Goal: Transaction & Acquisition: Purchase product/service

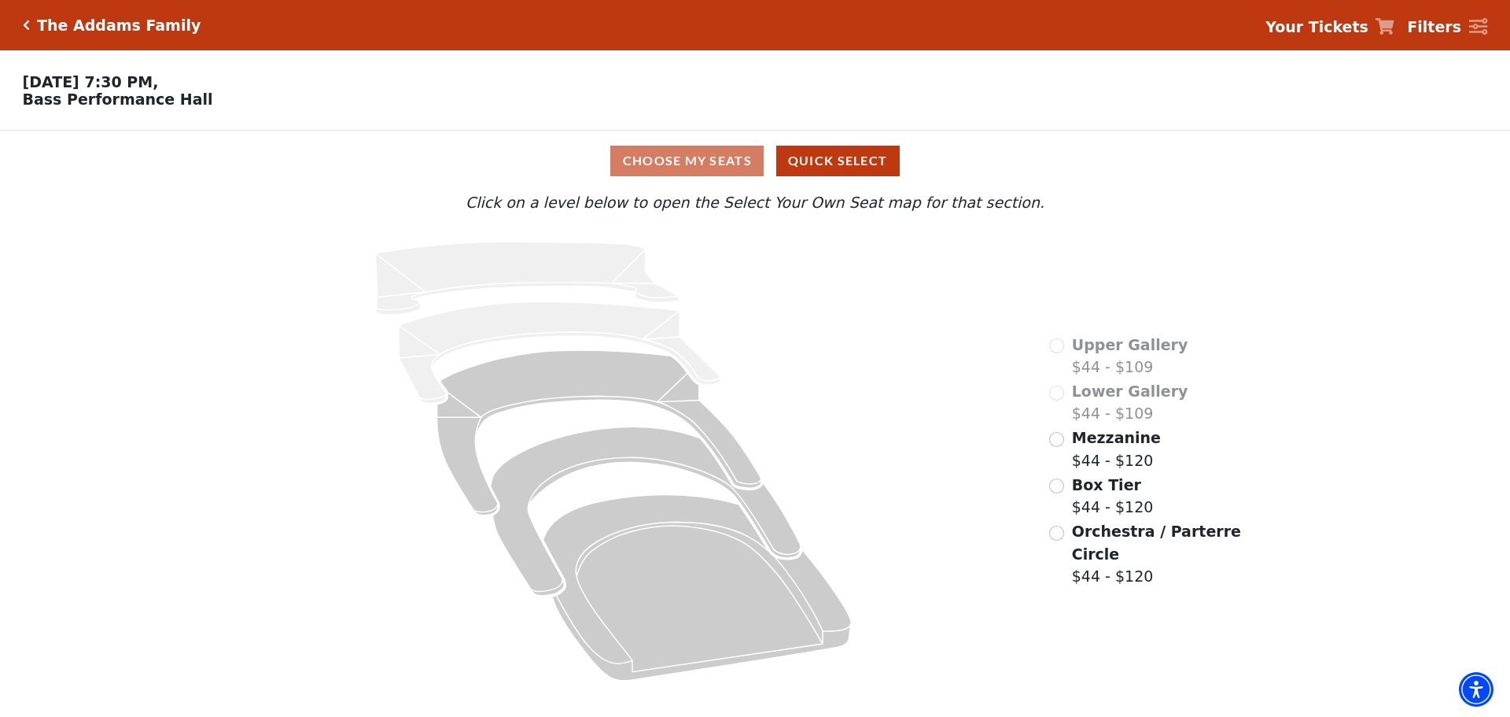
click at [1061, 523] on div "Orchestra / Parterre Circle $44 - $120" at bounding box center [1146, 554] width 194 height 68
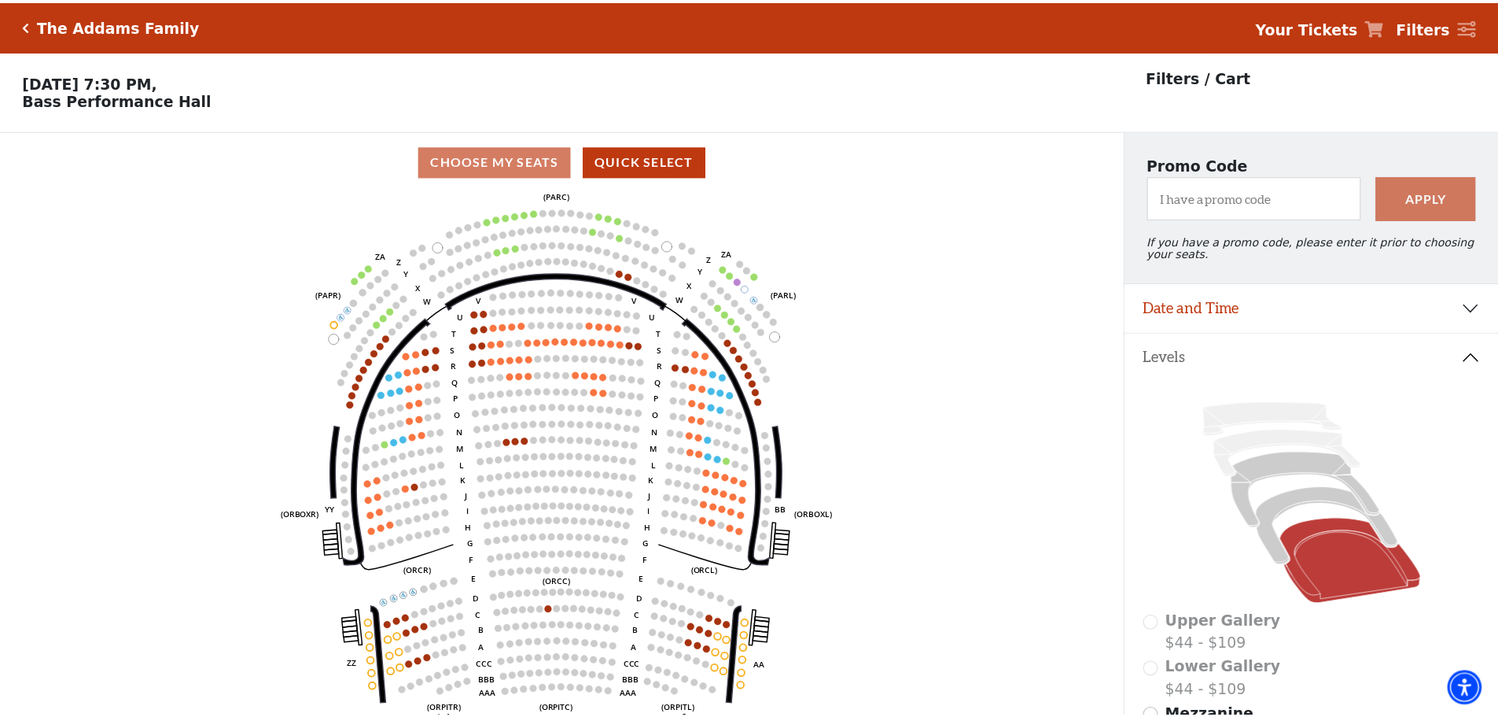
scroll to position [73, 0]
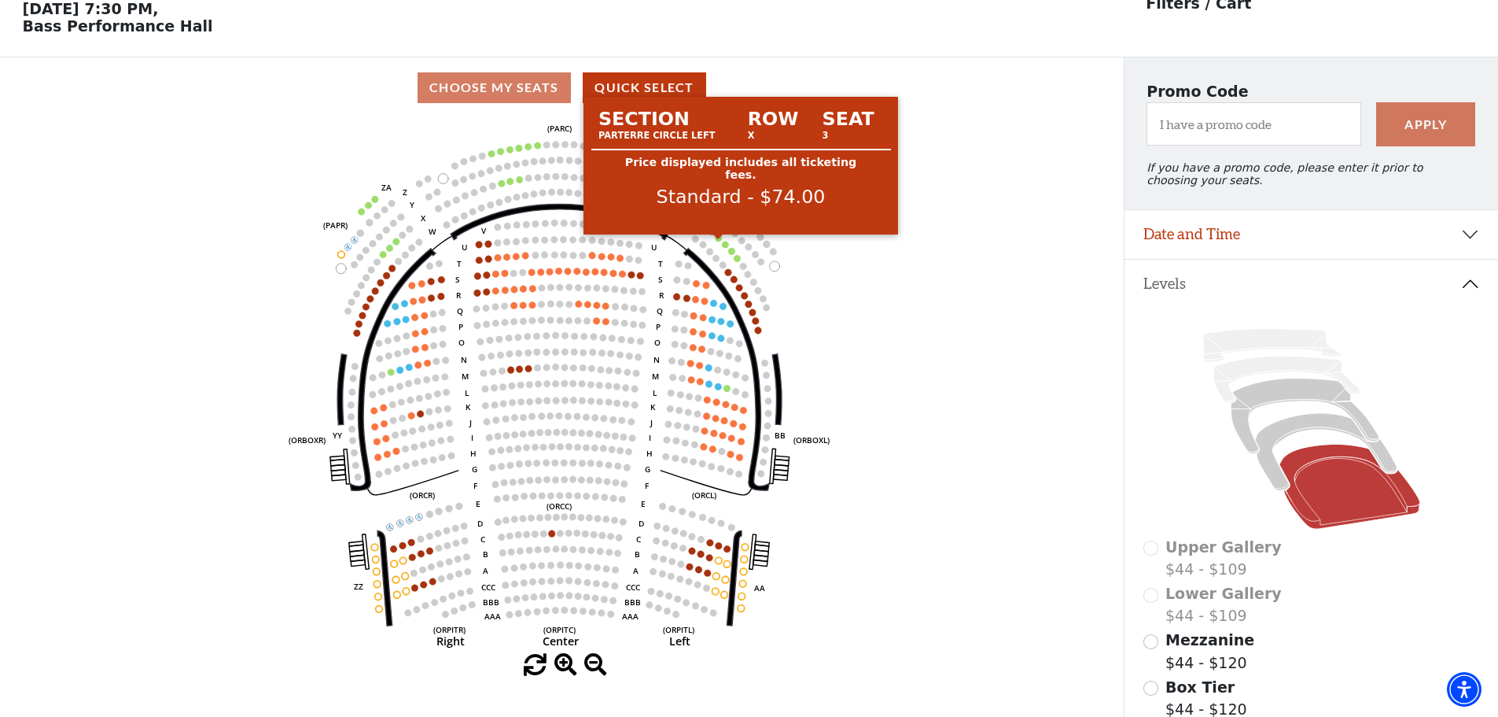
click at [720, 241] on circle at bounding box center [719, 237] width 7 height 7
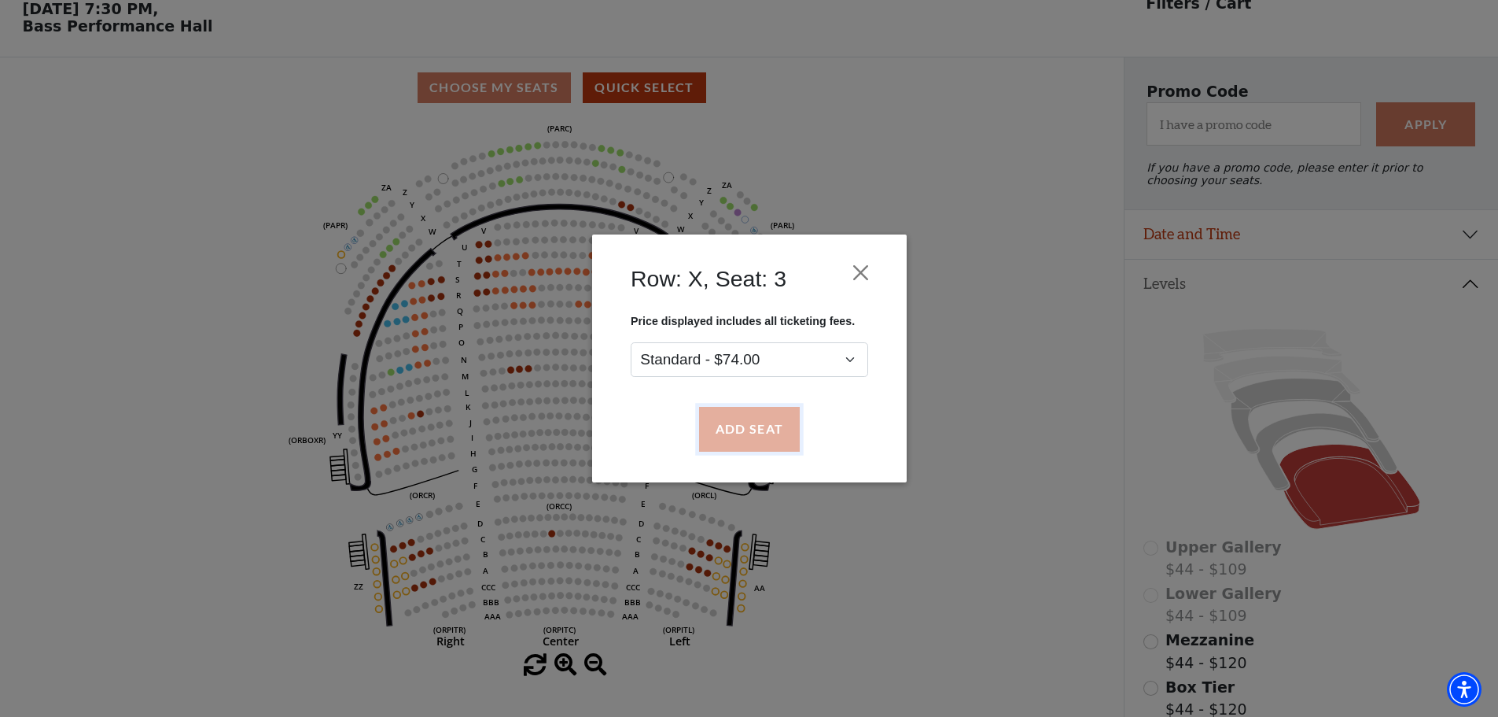
click at [713, 426] on button "Add Seat" at bounding box center [748, 429] width 101 height 44
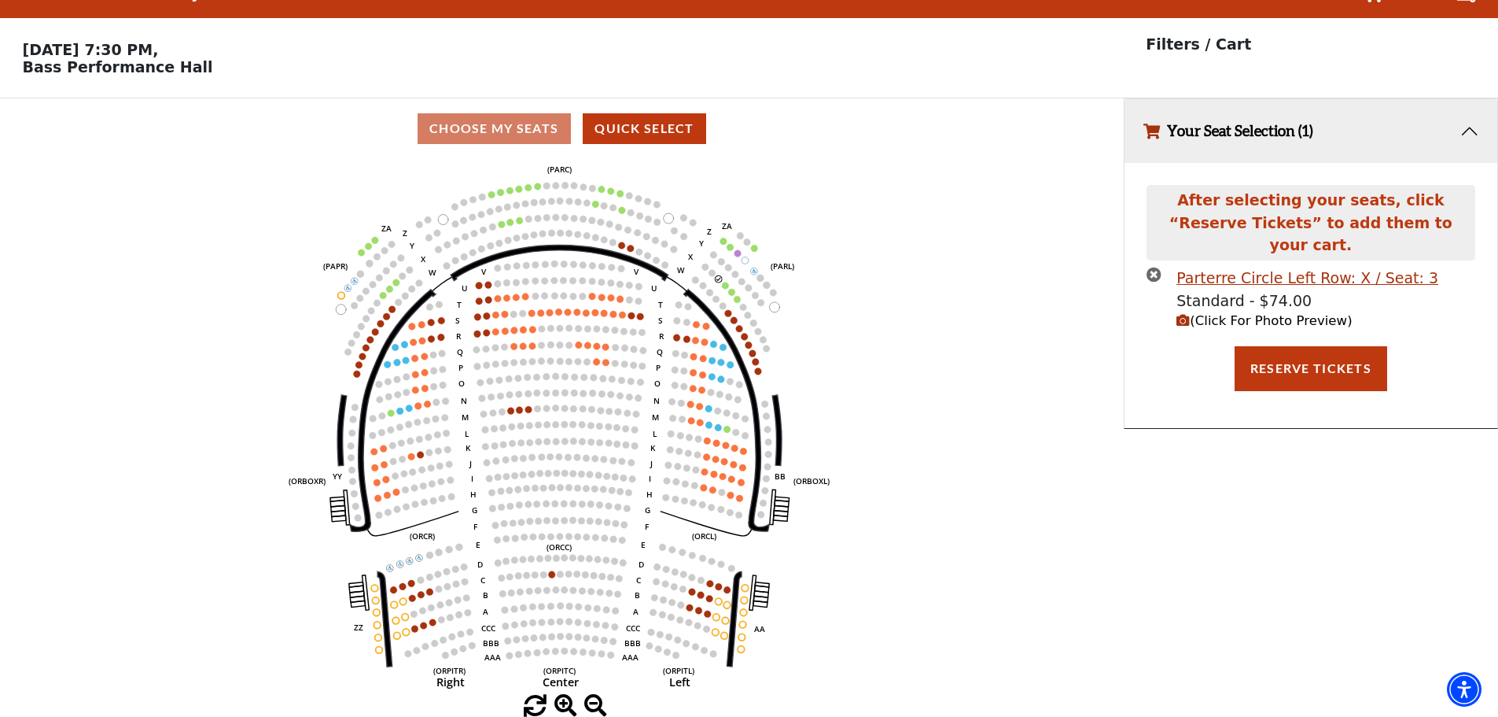
scroll to position [0, 0]
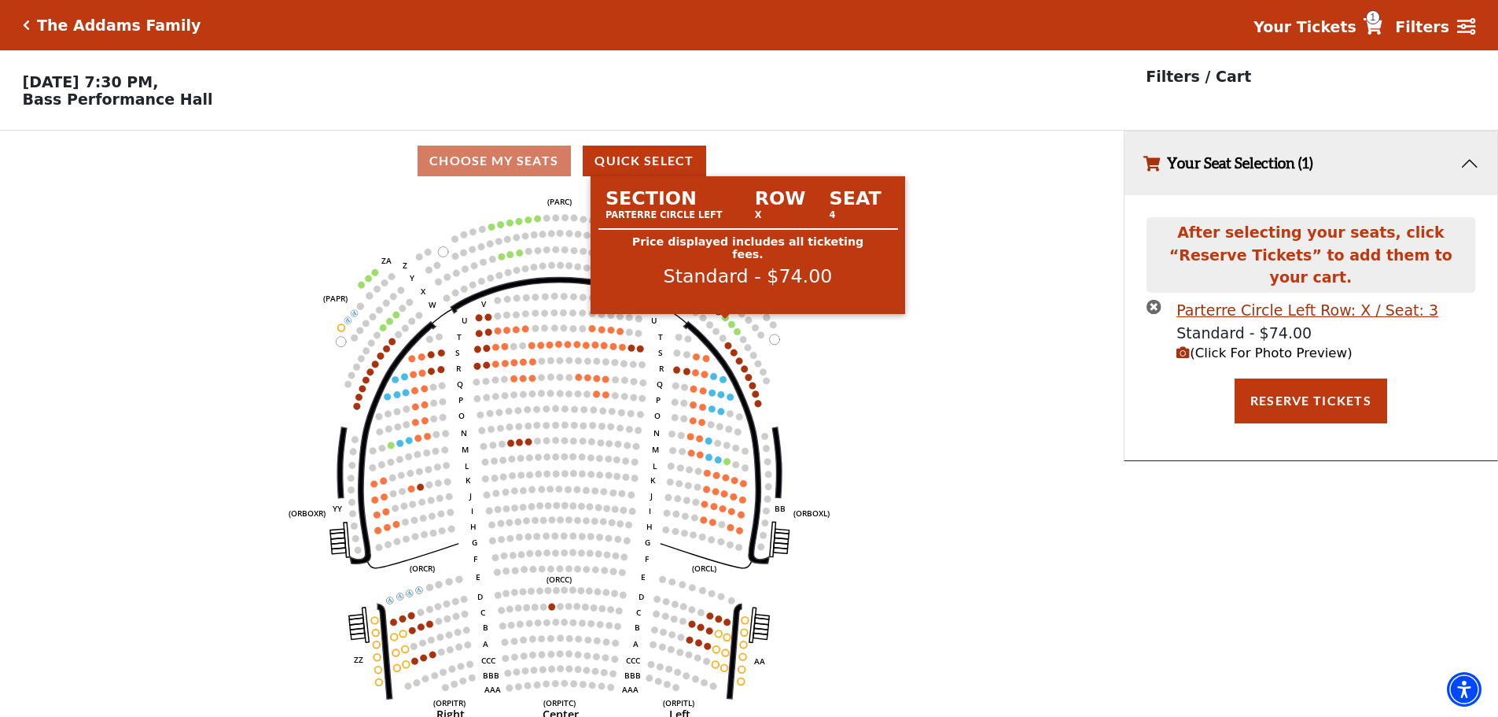
click at [728, 321] on circle at bounding box center [725, 317] width 7 height 7
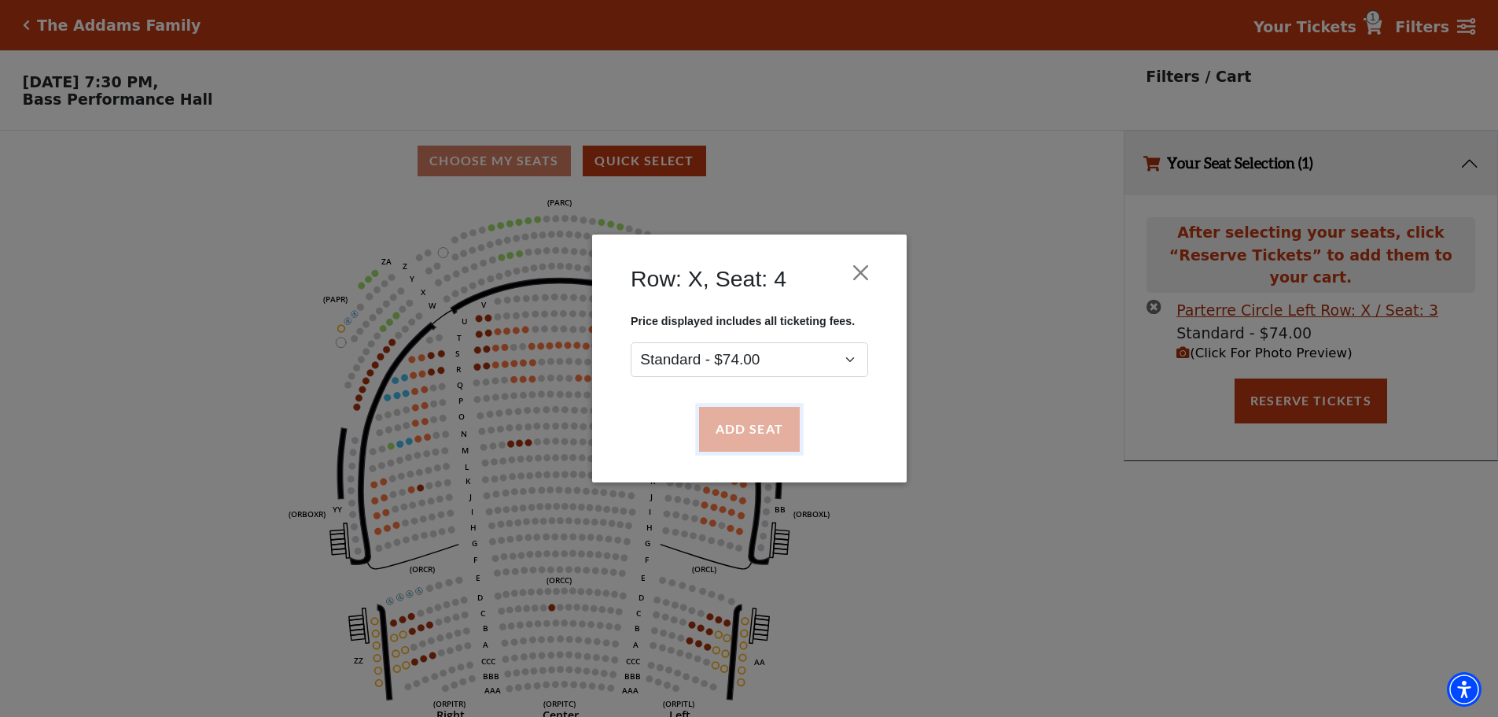
click at [728, 414] on button "Add Seat" at bounding box center [748, 429] width 101 height 44
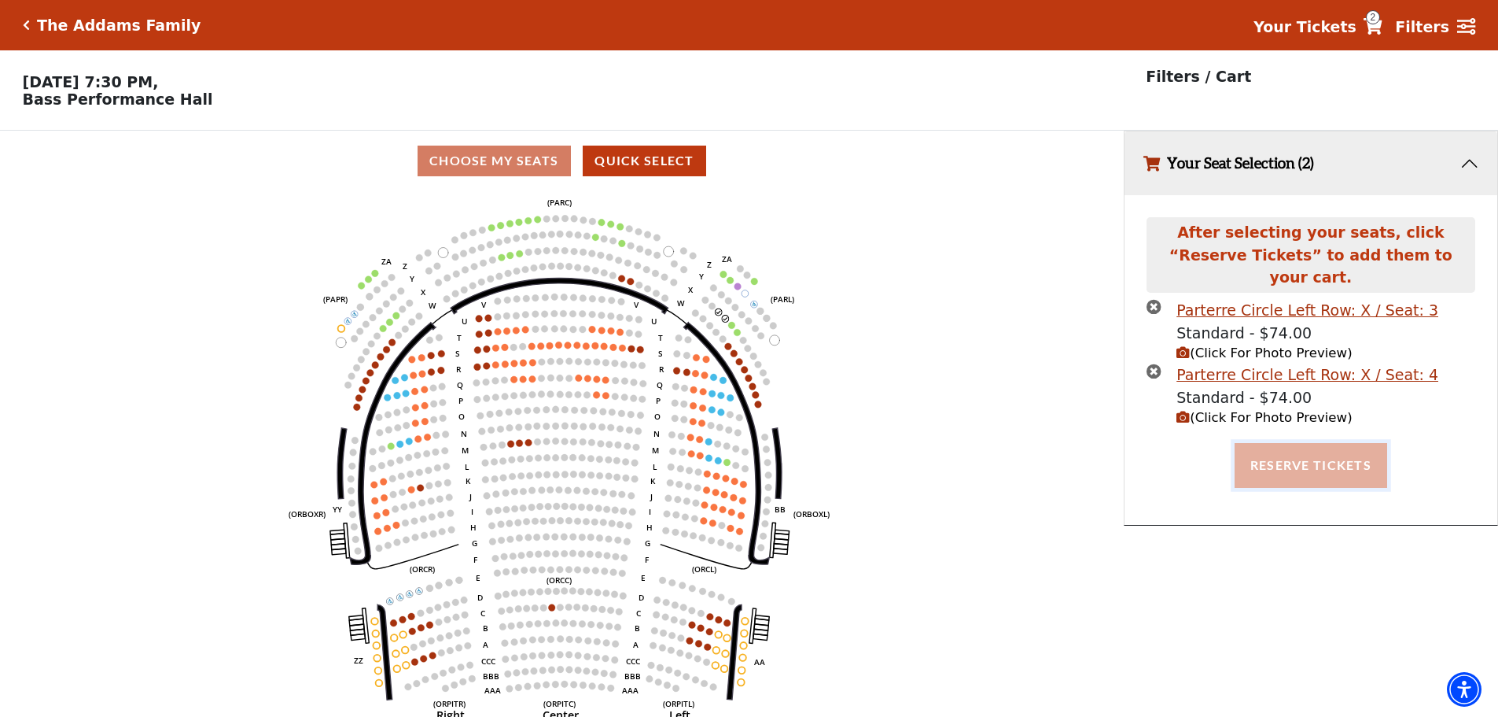
click at [1344, 452] on button "Reserve Tickets" at bounding box center [1311, 465] width 153 height 44
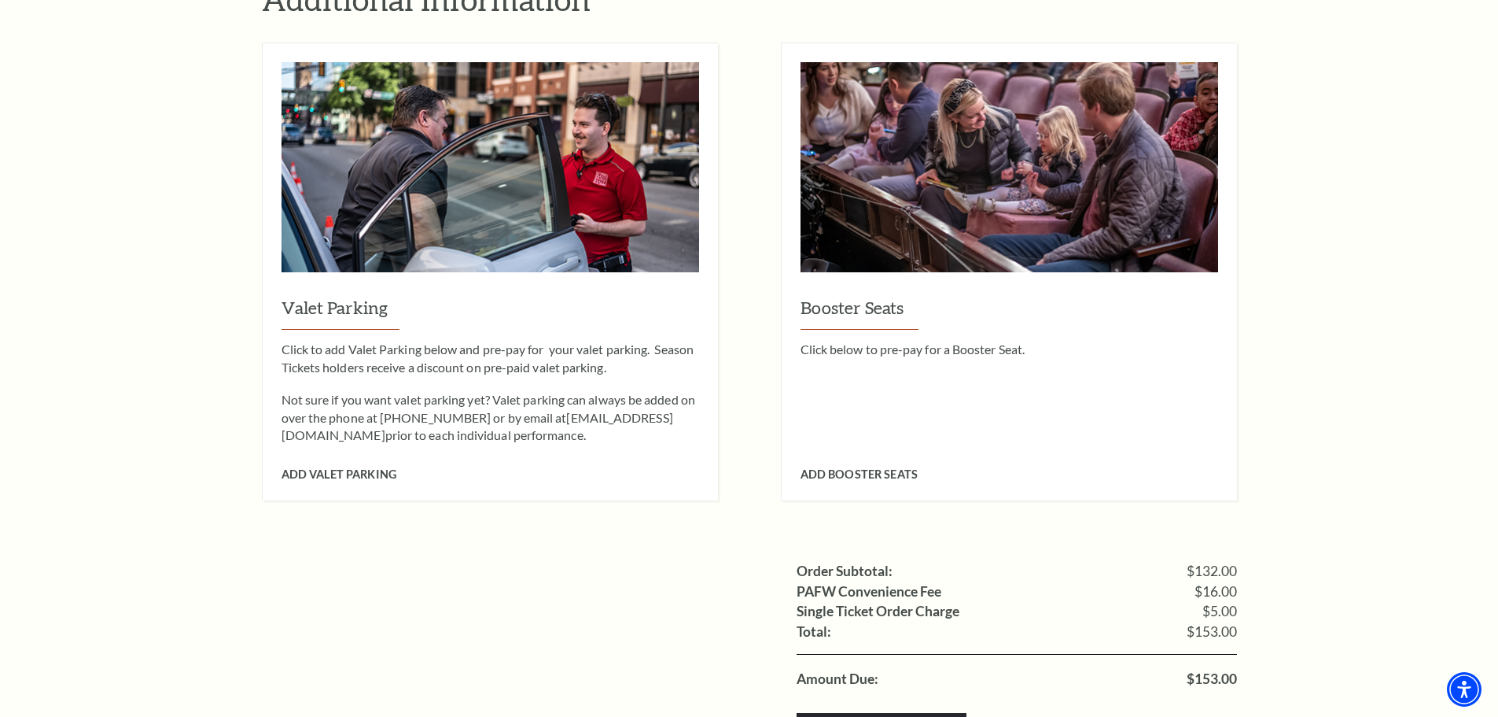
scroll to position [1259, 0]
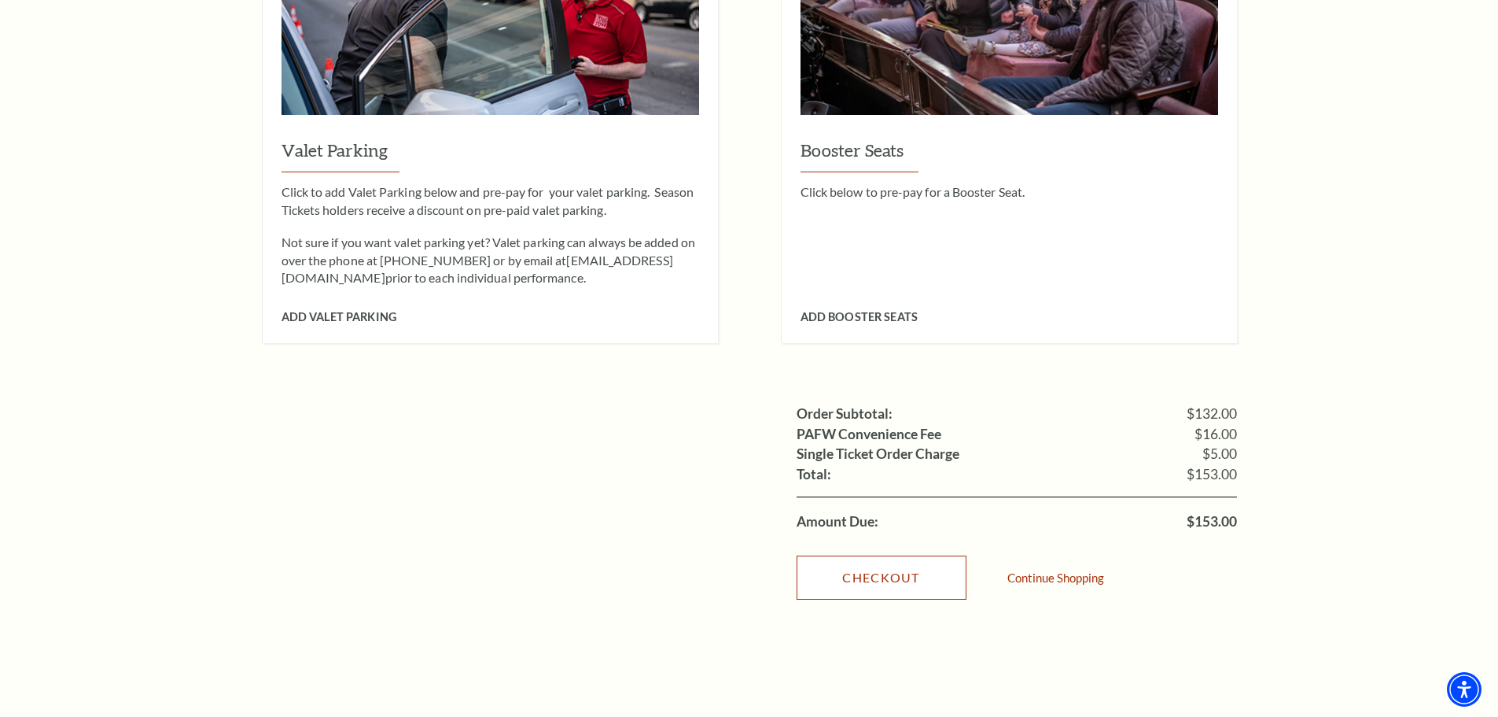
drag, startPoint x: 890, startPoint y: 551, endPoint x: 934, endPoint y: 541, distance: 45.2
click at [890, 555] on link "Checkout" at bounding box center [882, 577] width 170 height 44
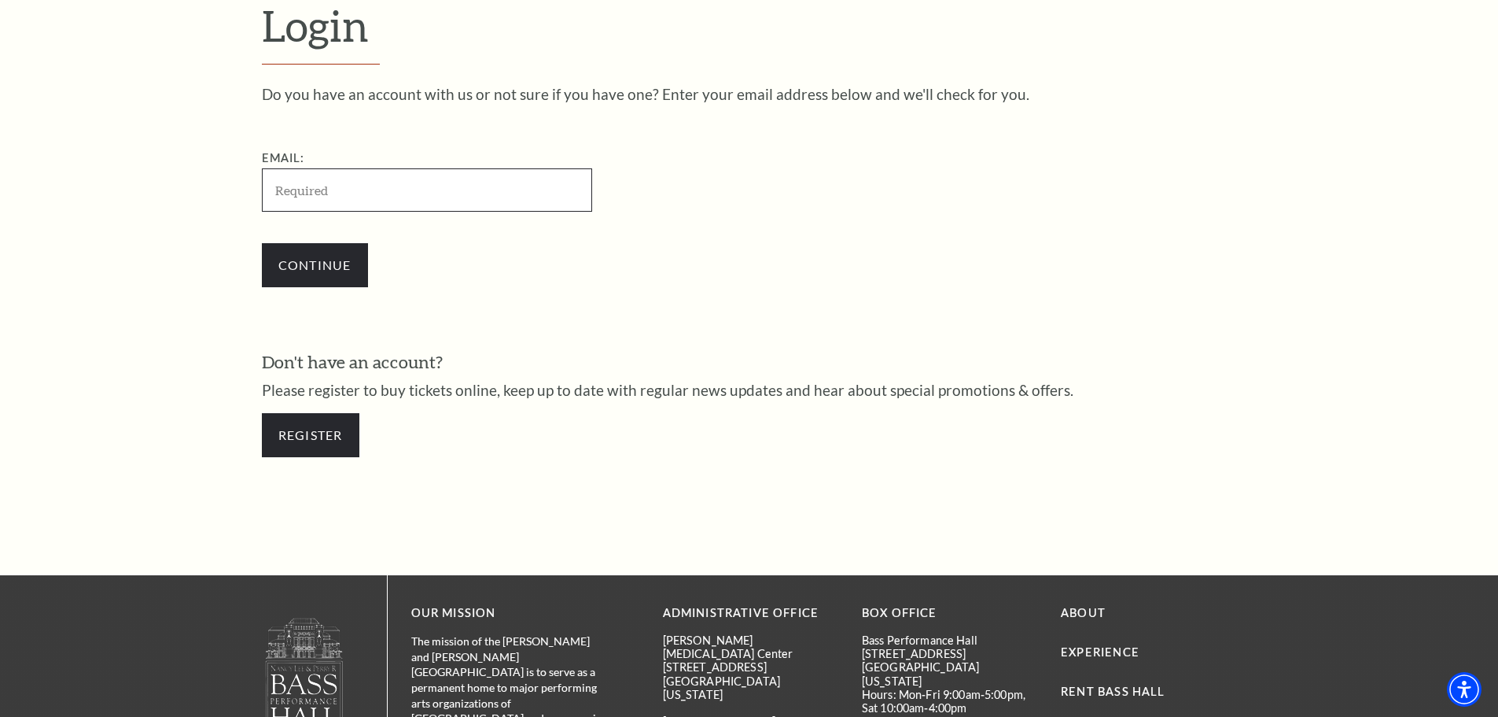
click at [426, 208] on input "Email:" at bounding box center [427, 189] width 330 height 43
paste input "[EMAIL_ADDRESS][DOMAIN_NAME]"
type input "[EMAIL_ADDRESS][DOMAIN_NAME]"
click at [310, 269] on input "Continue" at bounding box center [315, 265] width 106 height 44
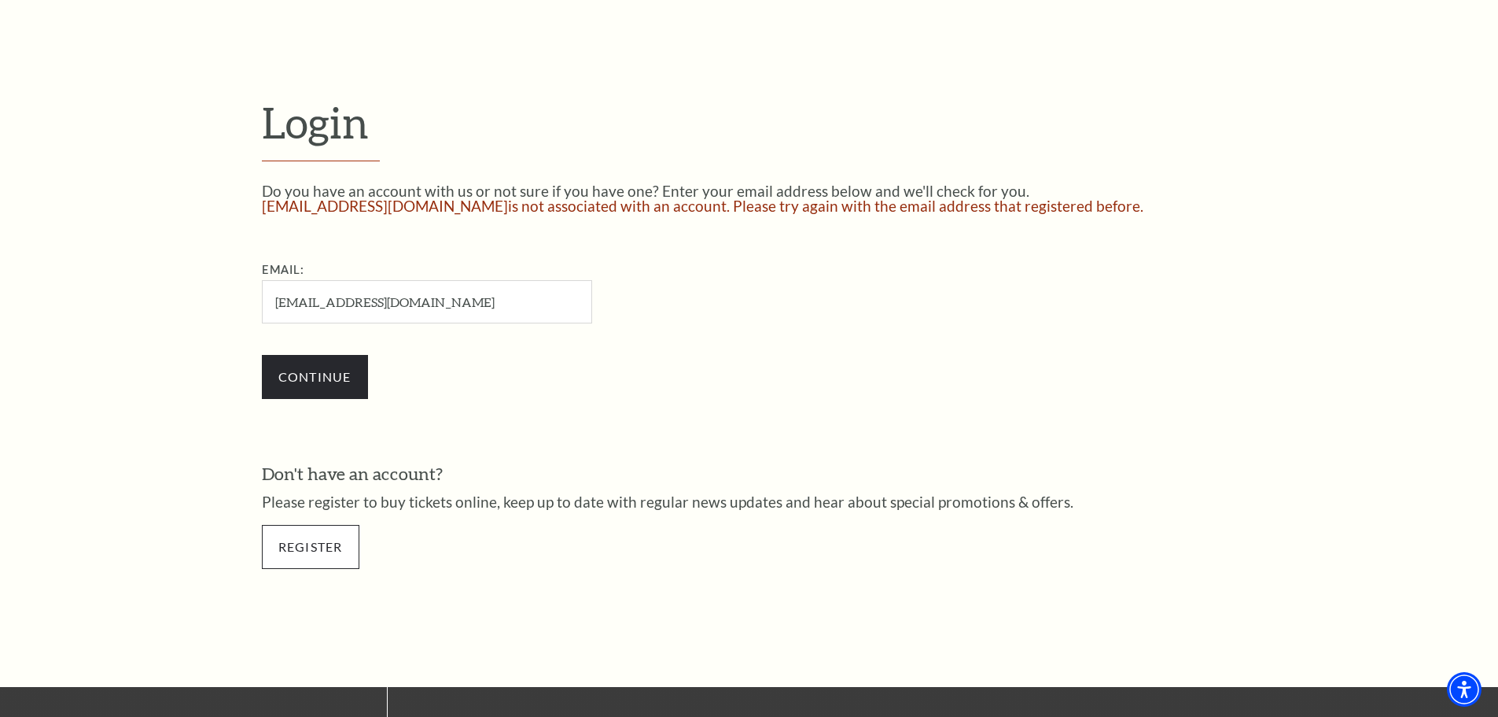
scroll to position [587, 0]
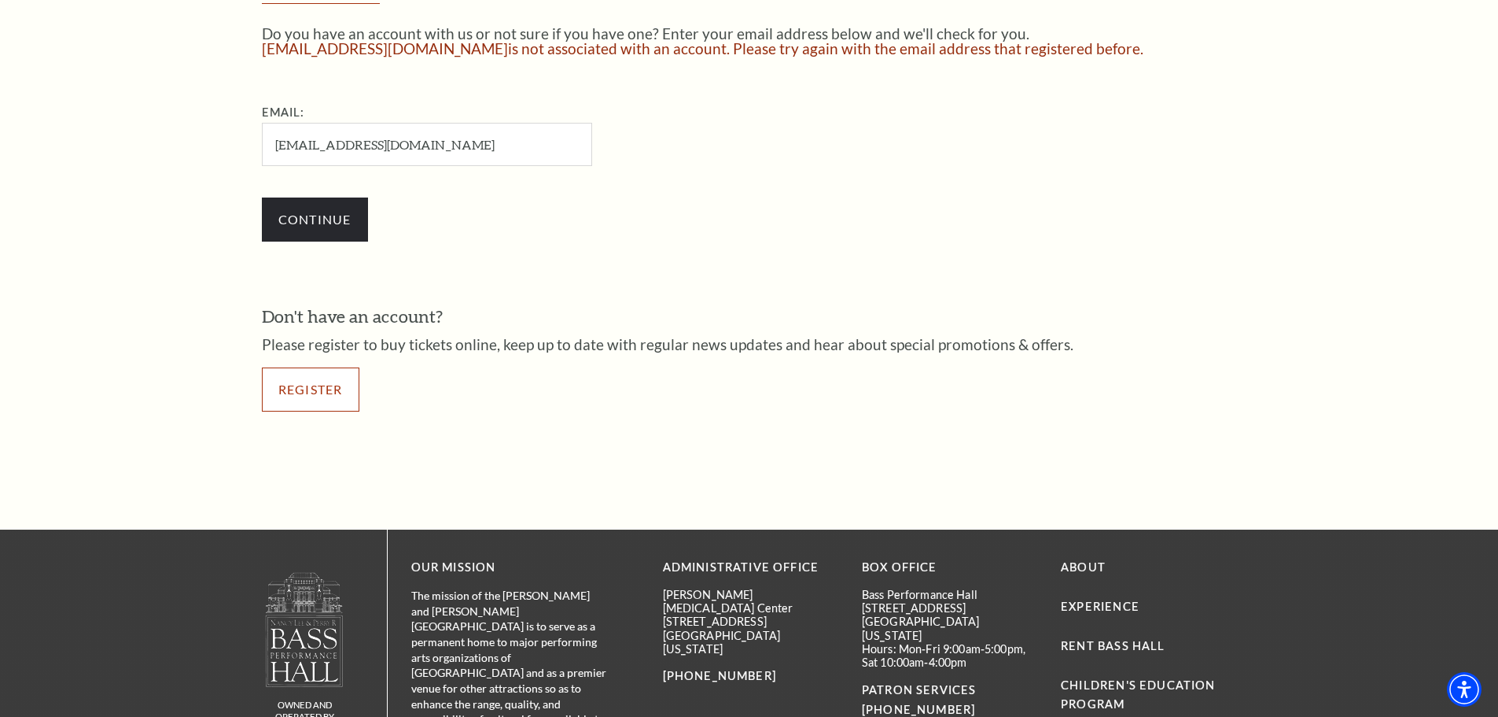
click at [324, 376] on link "Register" at bounding box center [311, 389] width 98 height 44
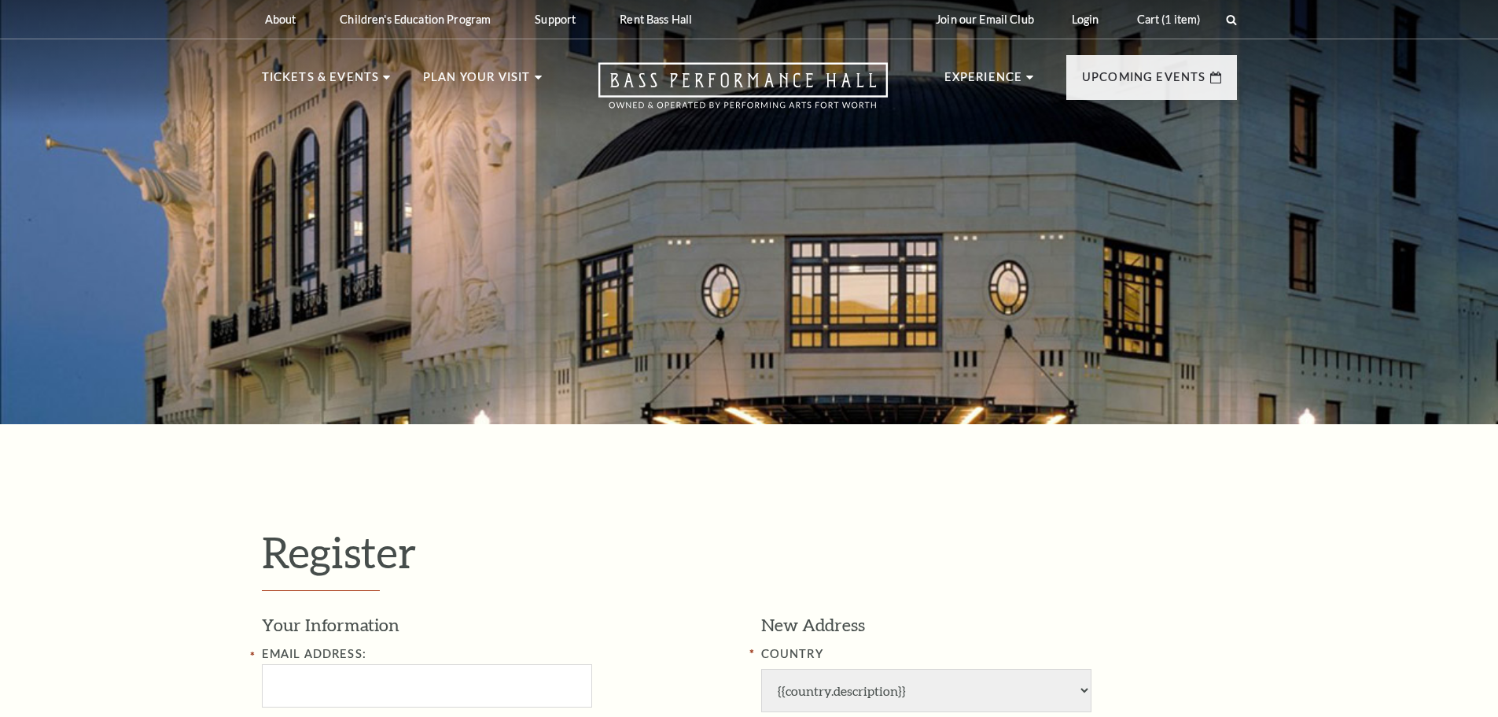
select select "1"
select select "[GEOGRAPHIC_DATA]"
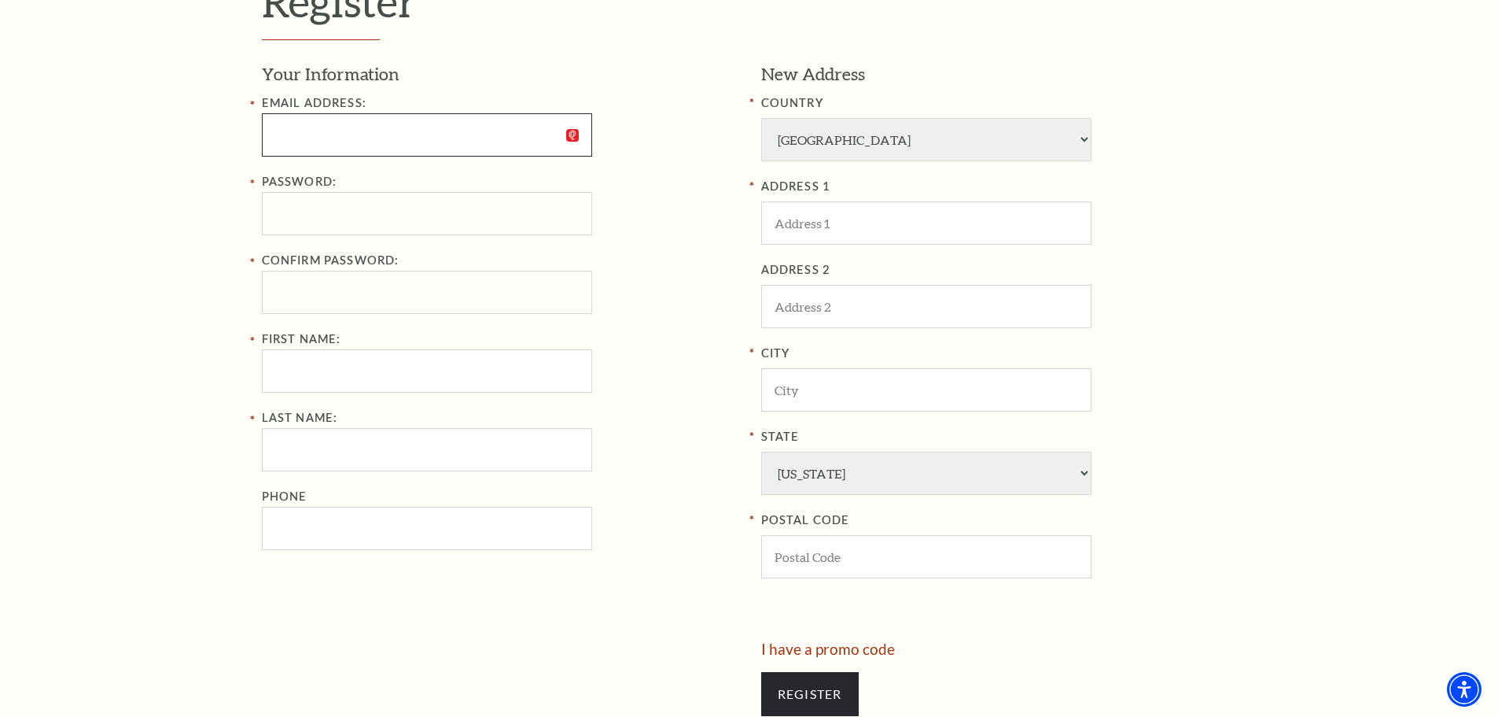
click at [324, 131] on input "Email Address:" at bounding box center [427, 134] width 330 height 43
paste input "BellaRCW21@gmail.com"
type input "BellaRCW21@gmail.com"
click at [194, 236] on div "Register Your Information Email Address: BellaRCW21@gmail.com Password: Confirm…" at bounding box center [749, 353] width 1498 height 960
click at [428, 369] on div "Password: Confirm Password: First Name:" at bounding box center [500, 282] width 476 height 220
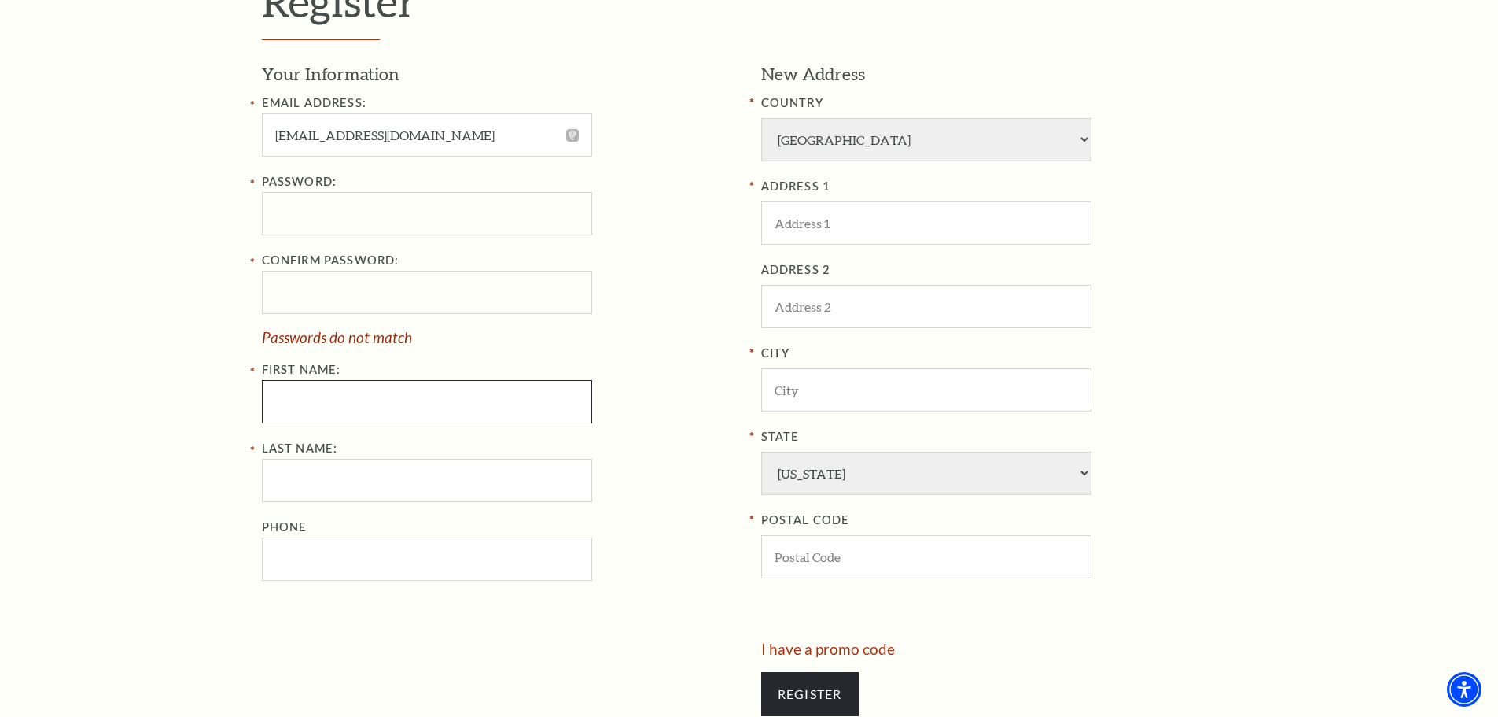
type input "PAIGE"
type input "Wells"
type input "2284371197"
type input "5004 heritage ln"
type input "Ocean Springs"
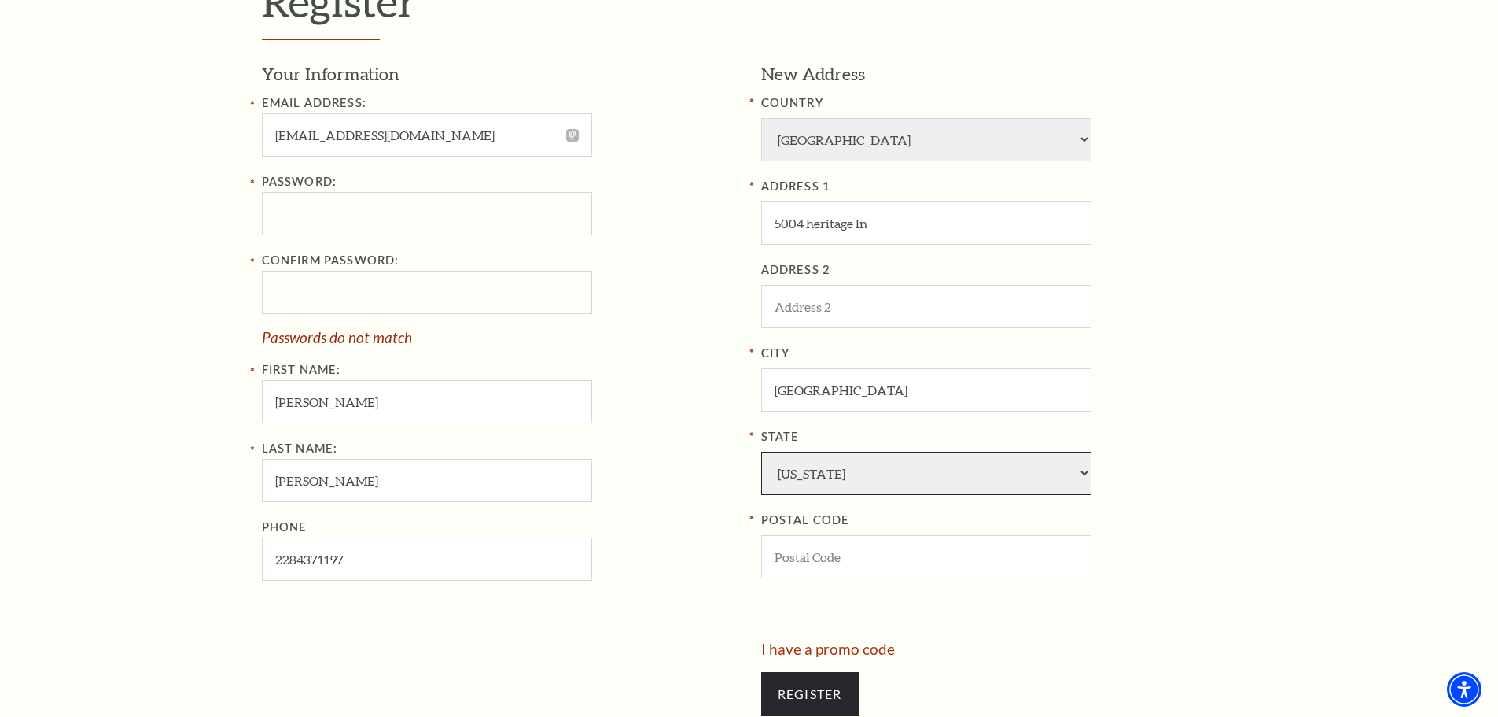
select select "MS"
type input "39564"
type input "228-437-1197"
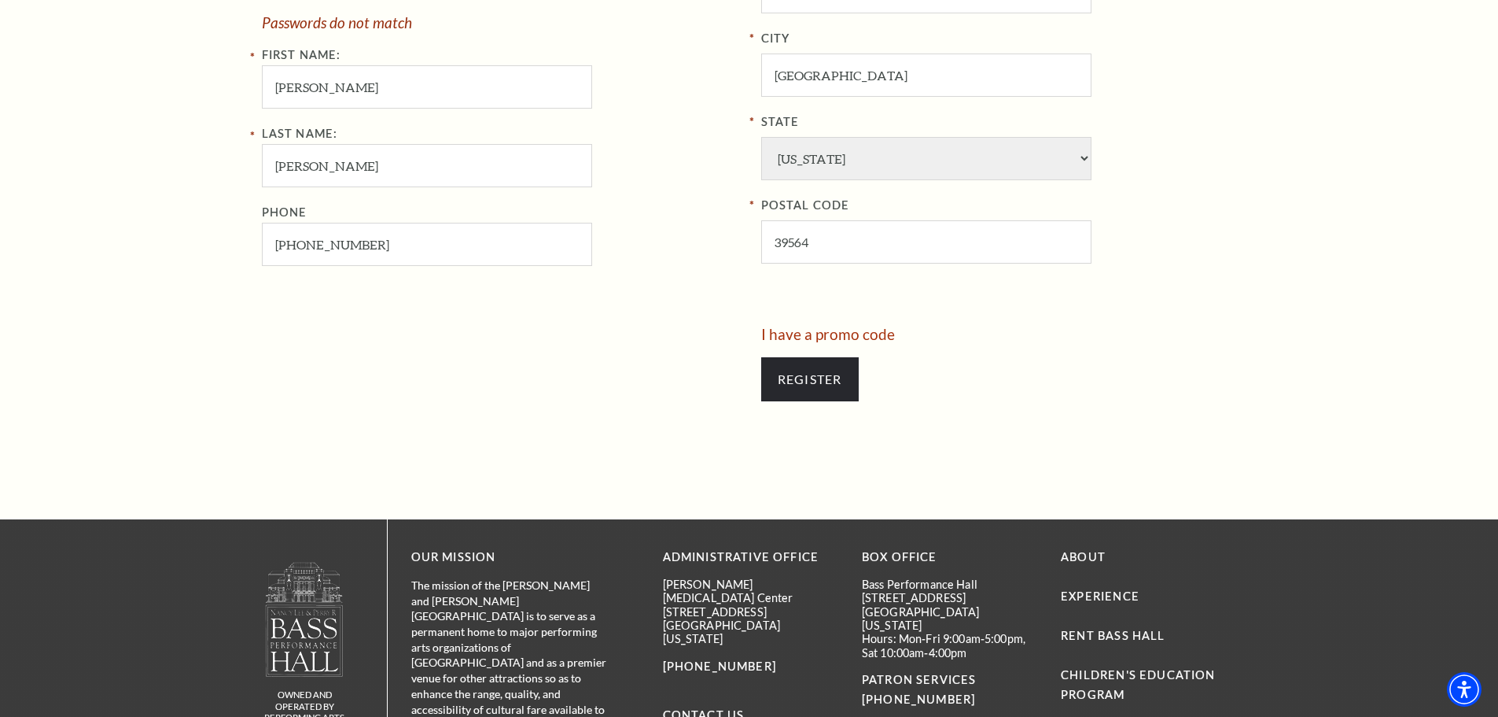
scroll to position [1023, 0]
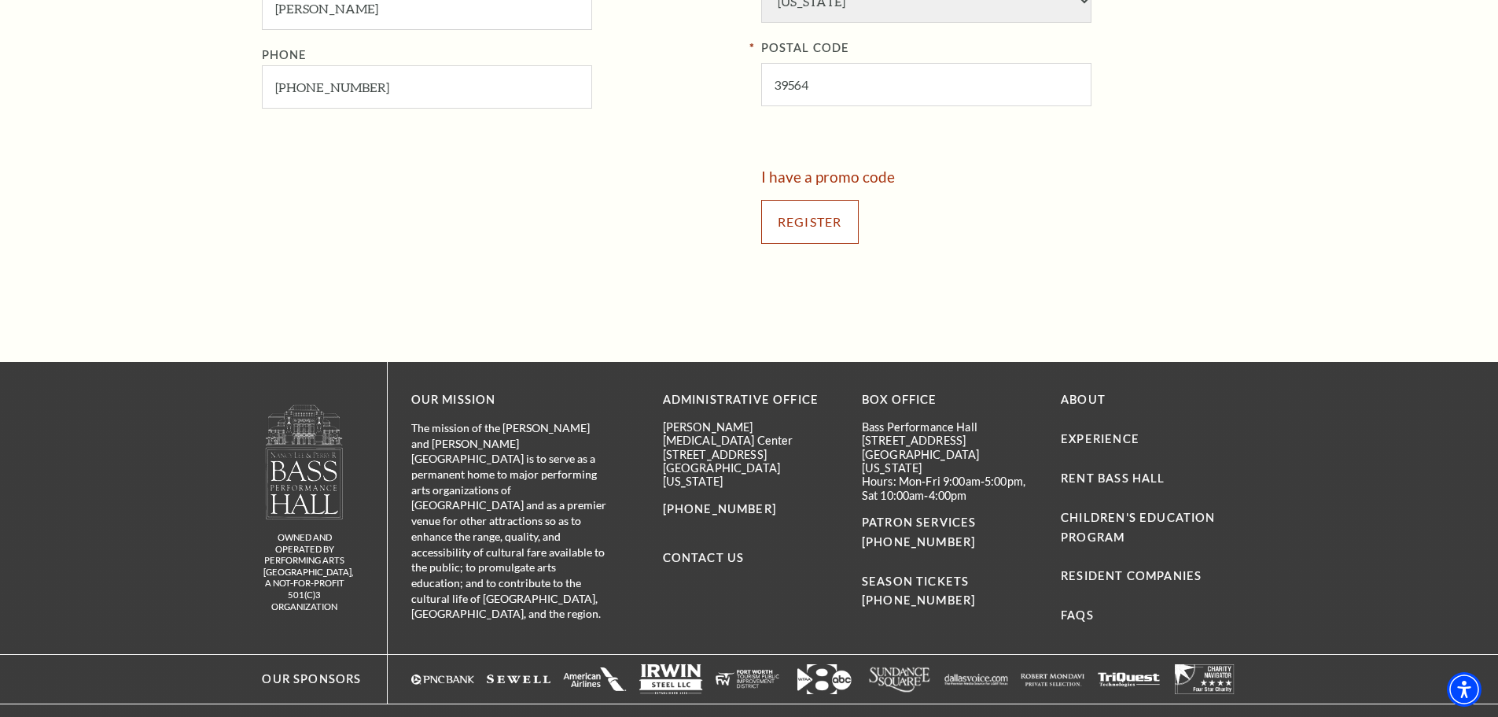
click at [787, 225] on input "Register" at bounding box center [810, 222] width 98 height 44
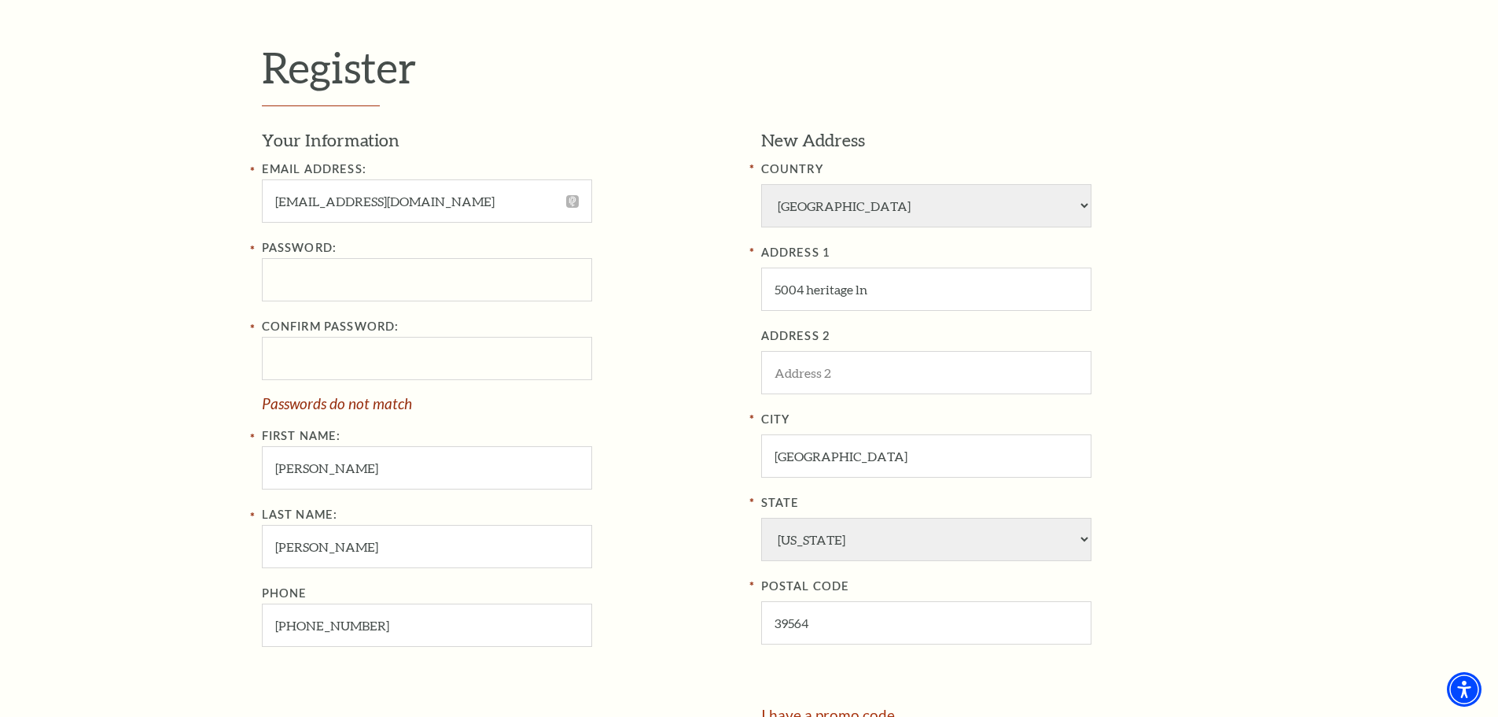
click at [481, 381] on div "Confirm Password: Passwords do not match" at bounding box center [500, 364] width 476 height 94
click at [164, 255] on div "Register Your Information Email Address: BellaRCW21@gmail.com Password: Confirm…" at bounding box center [749, 419] width 1498 height 960
click at [164, 378] on div "Register Your Information Email Address: BellaRCW21@gmail.com Password: Confirm…" at bounding box center [749, 419] width 1498 height 960
click at [197, 331] on div "Register Your Information Email Address: BellaRCW21@gmail.com Password: Confirm…" at bounding box center [749, 419] width 1498 height 960
click at [104, 282] on div "Register Your Information Email Address: BellaRCW21@gmail.com Password: Confirm…" at bounding box center [749, 419] width 1498 height 960
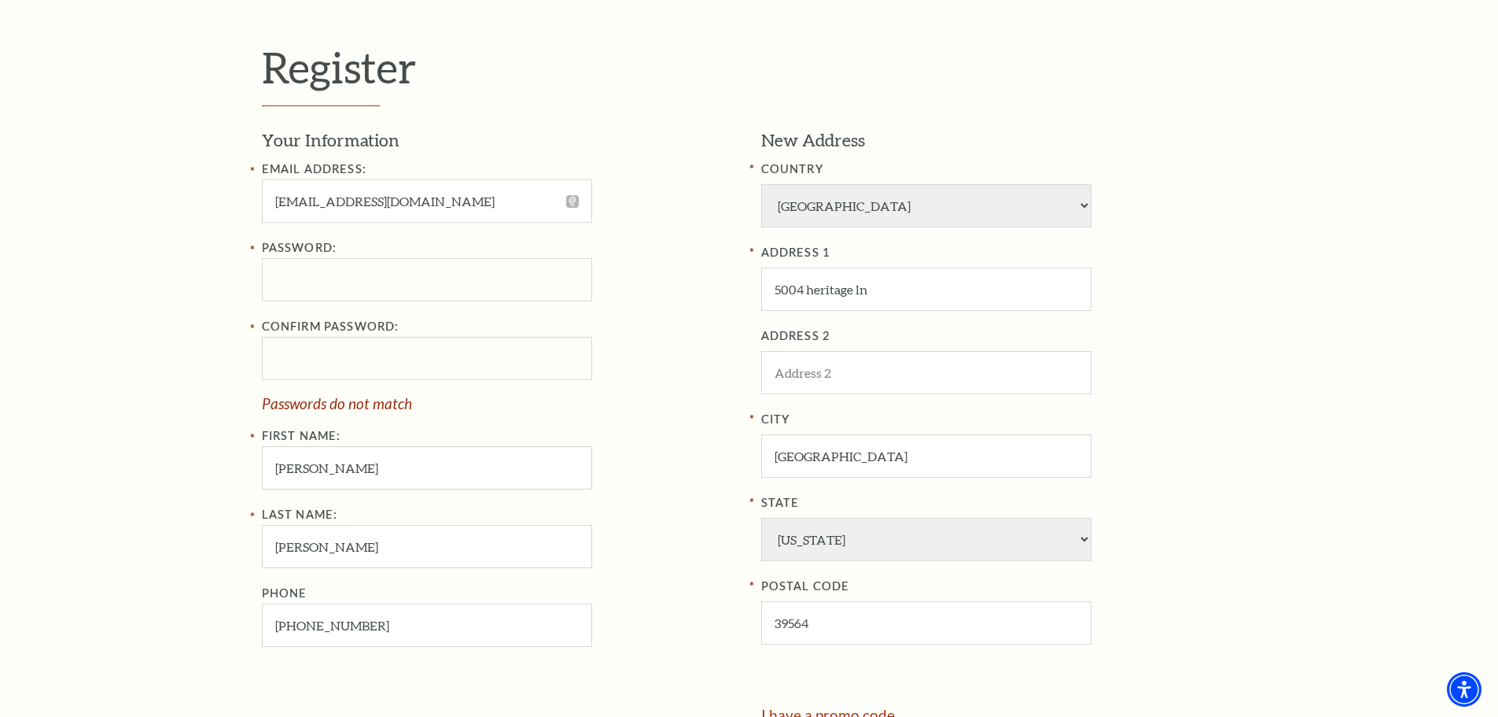
scroll to position [956, 0]
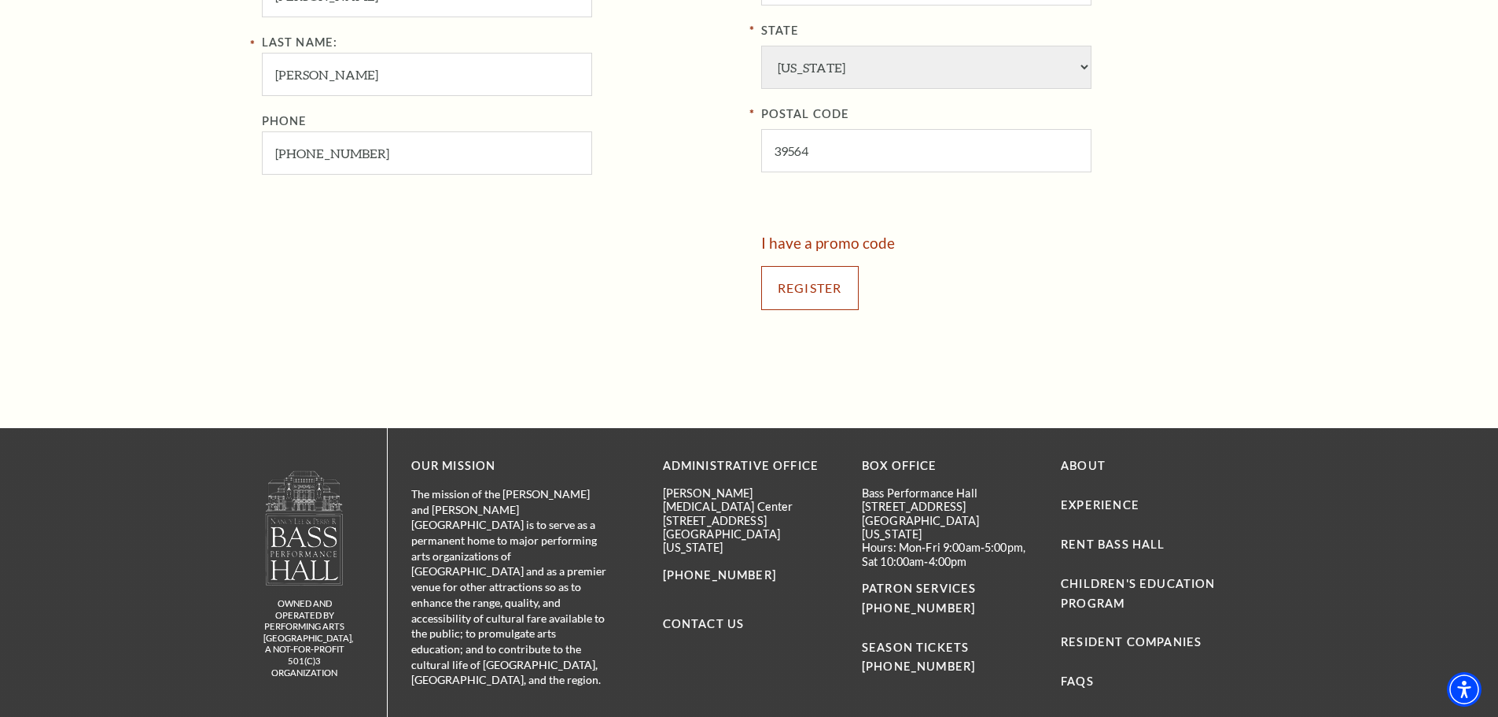
click at [827, 300] on input "Register" at bounding box center [810, 288] width 98 height 44
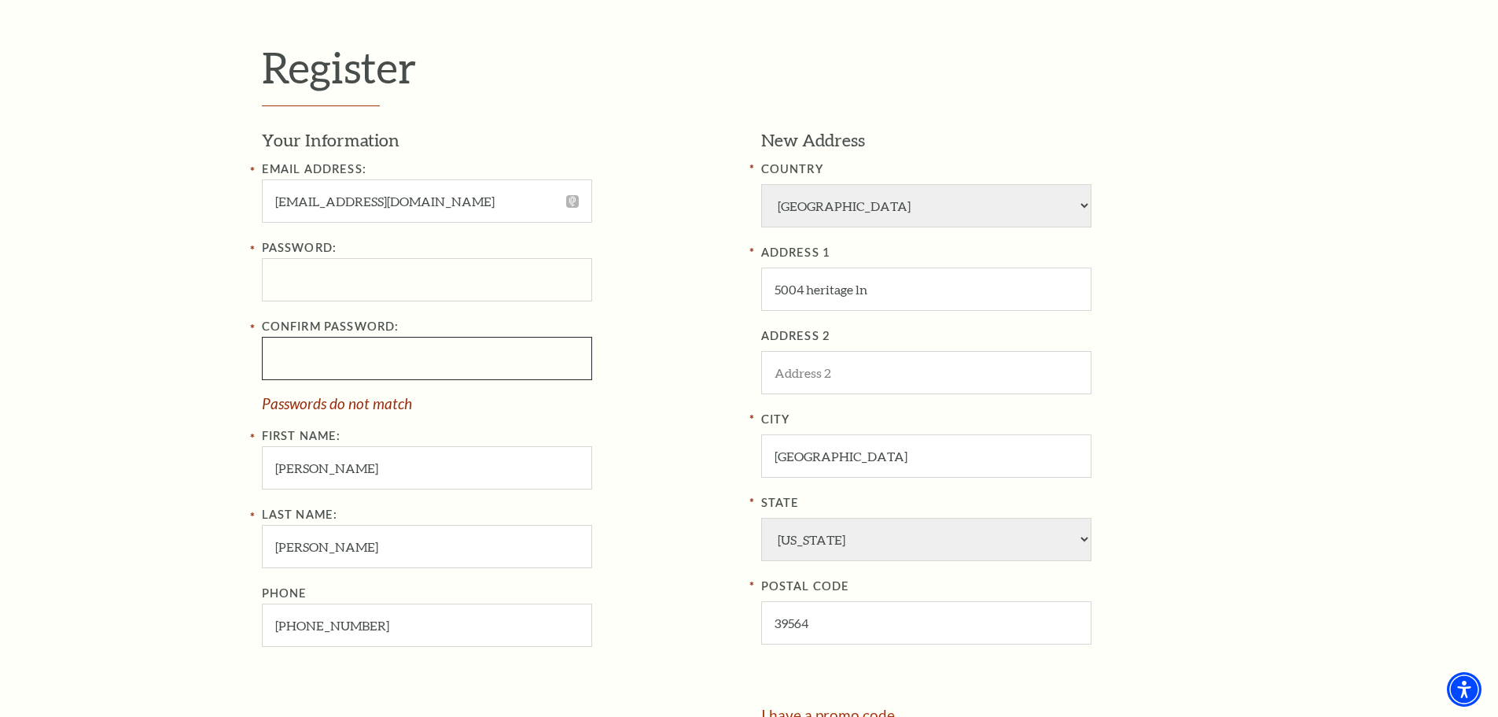
click at [199, 341] on div "Register Your Information Email Address: BellaRCW21@gmail.com Password: Confirm…" at bounding box center [749, 419] width 1498 height 960
click at [145, 299] on div "Register Your Information Email Address: BellaRCW21@gmail.com Password: Confirm…" at bounding box center [749, 419] width 1498 height 960
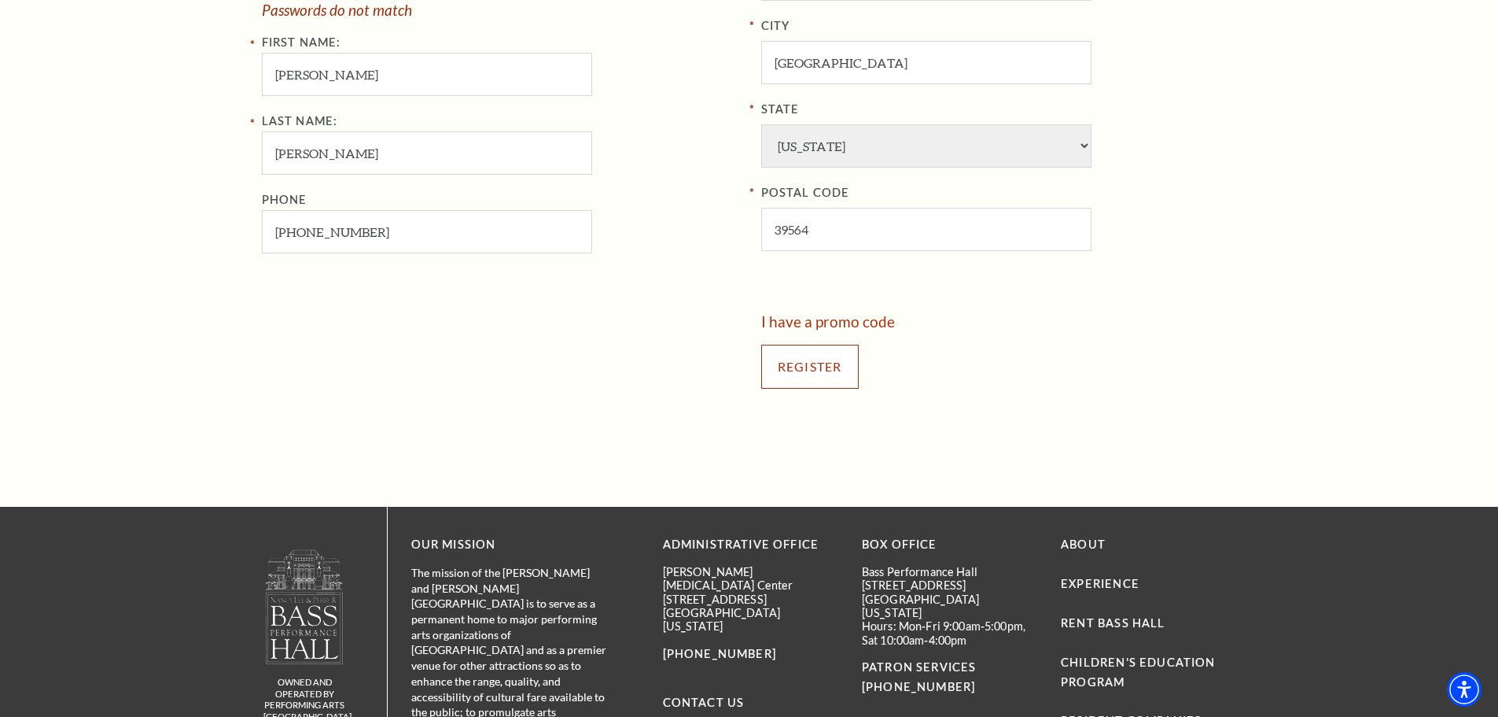
click at [771, 376] on input "Register" at bounding box center [810, 367] width 98 height 44
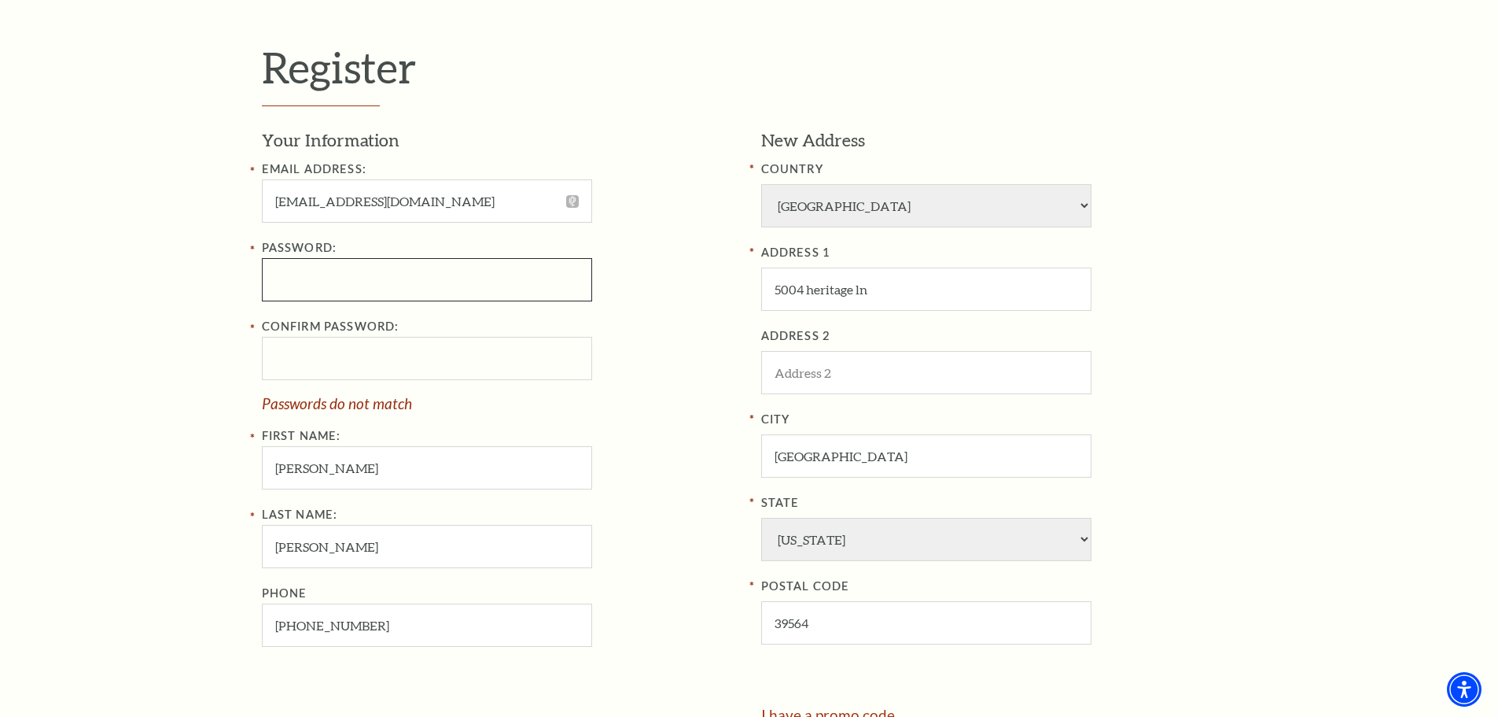
click at [139, 289] on div "Register Your Information Email Address: BellaRCW21@gmail.com Password: Confirm…" at bounding box center [749, 419] width 1498 height 960
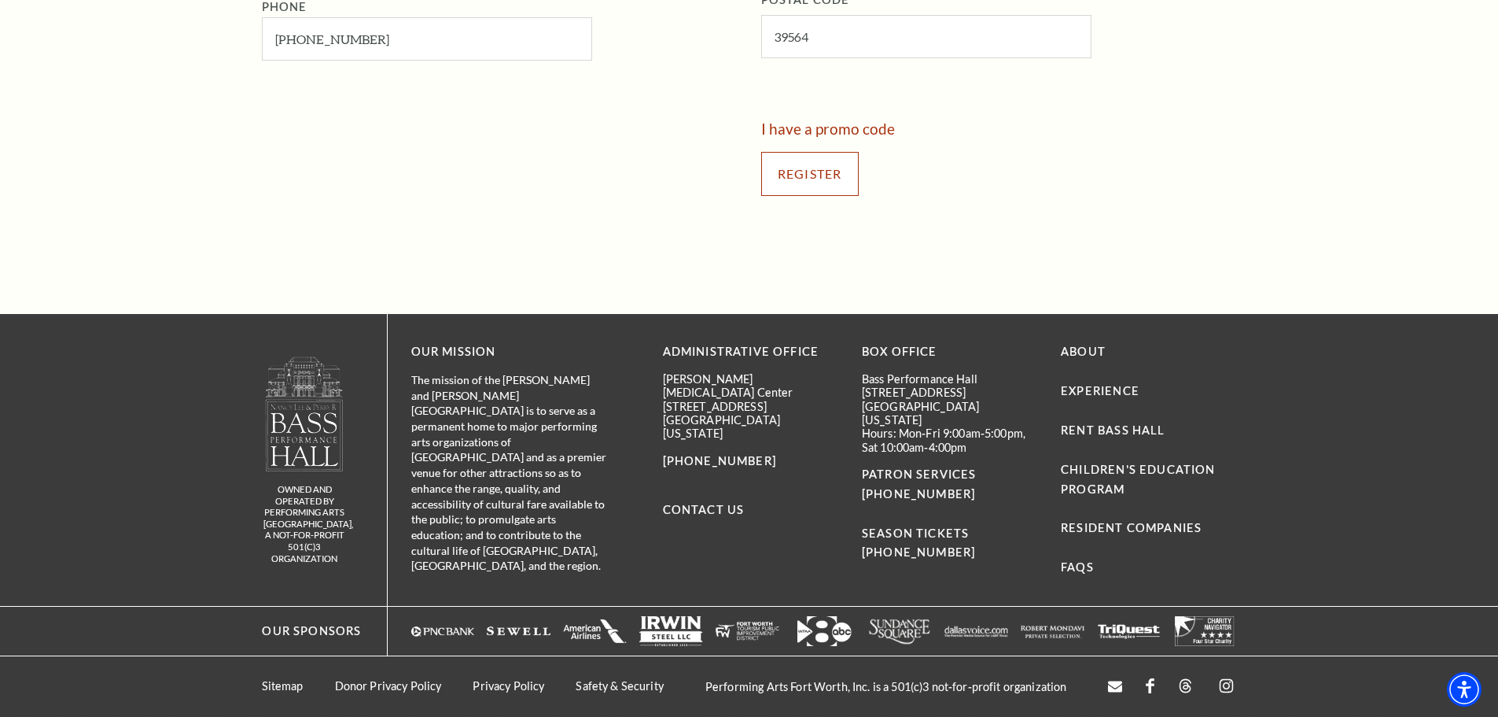
click at [783, 175] on input "Register" at bounding box center [810, 174] width 98 height 44
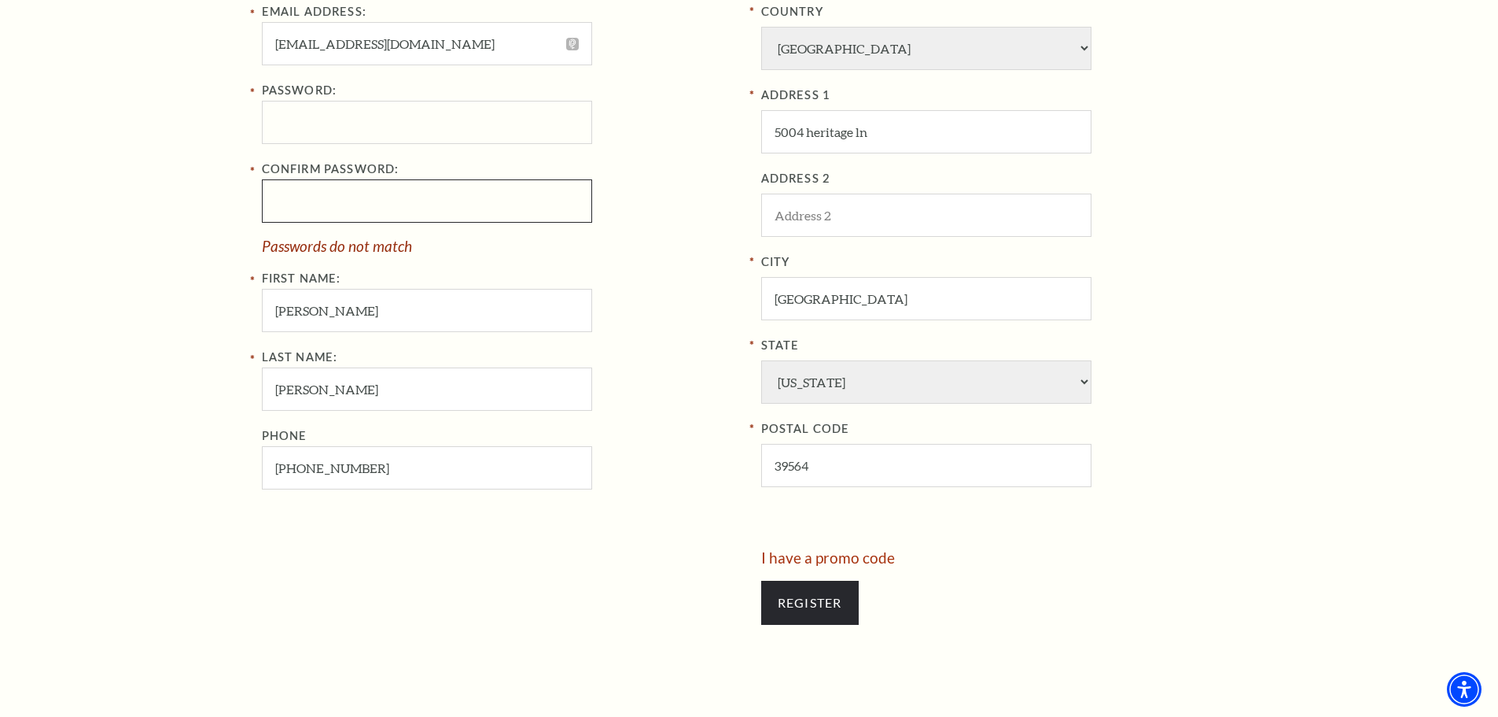
scroll to position [799, 0]
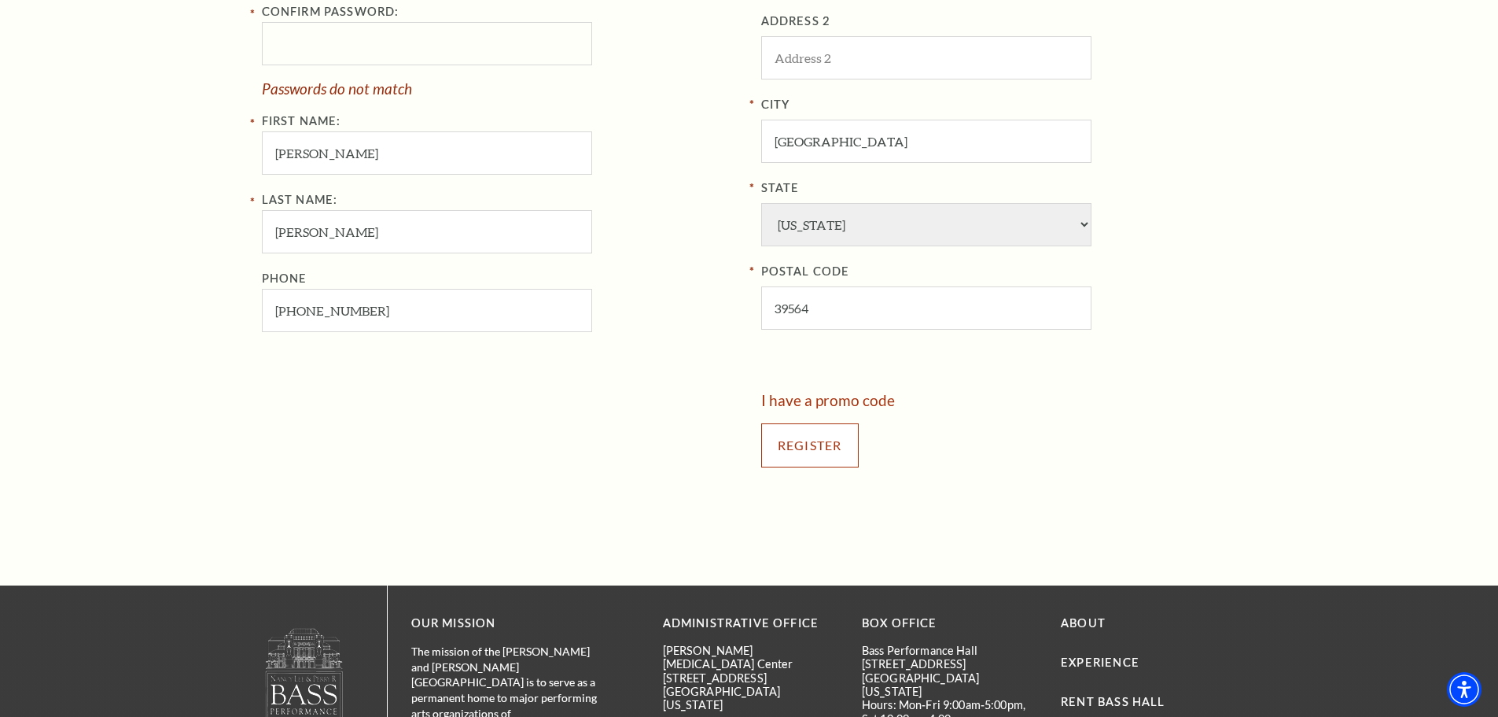
click at [809, 445] on input "Register" at bounding box center [810, 445] width 98 height 44
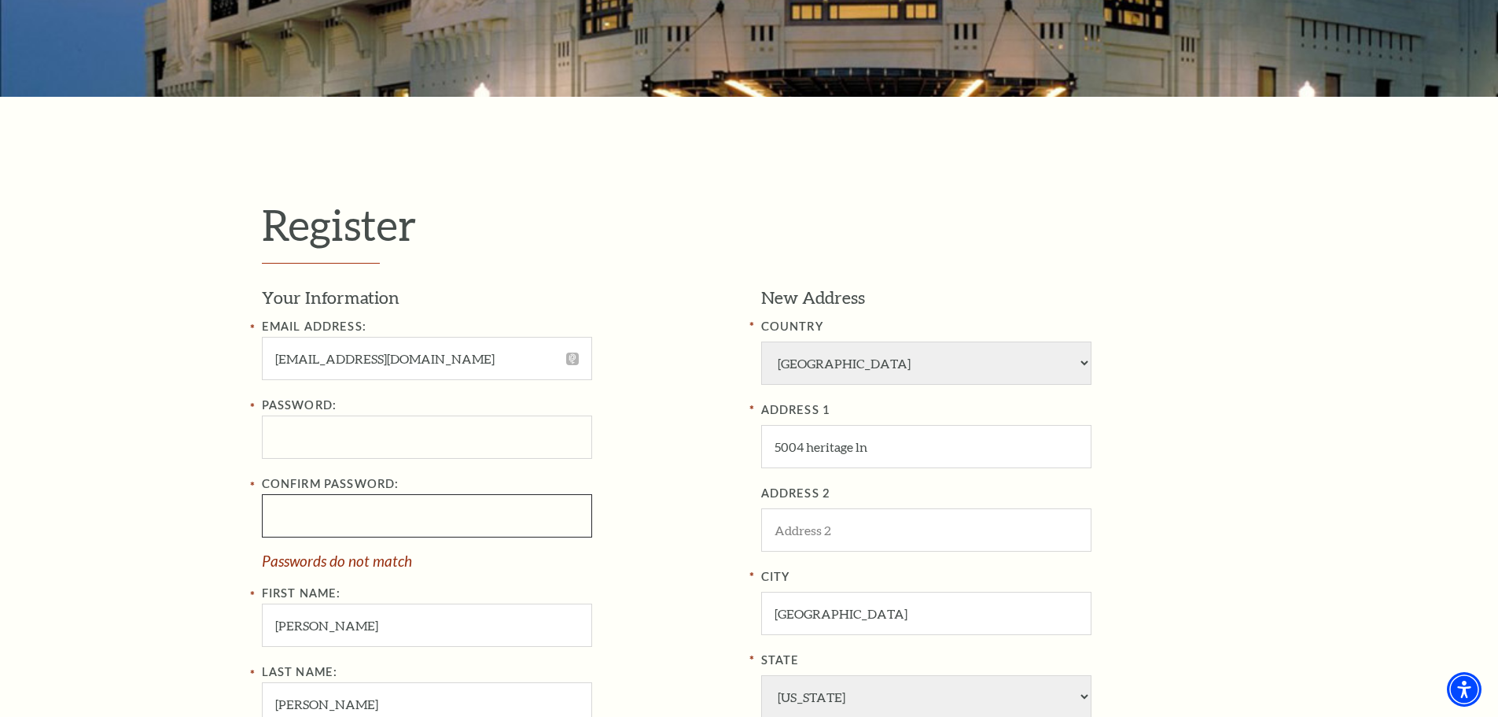
scroll to position [642, 0]
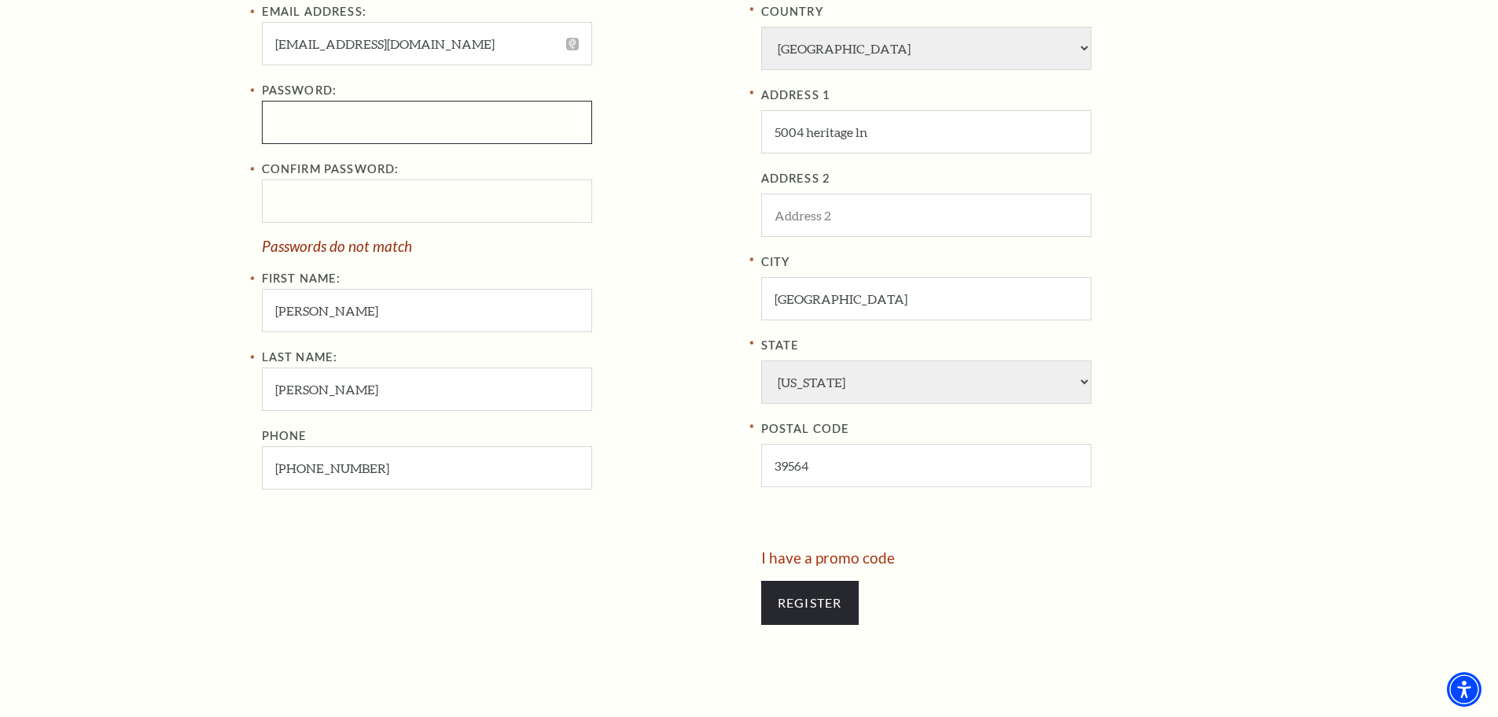
click at [144, 120] on div "Register Your Information Email Address: BellaRCW21@gmail.com Password: Confirm…" at bounding box center [749, 262] width 1498 height 960
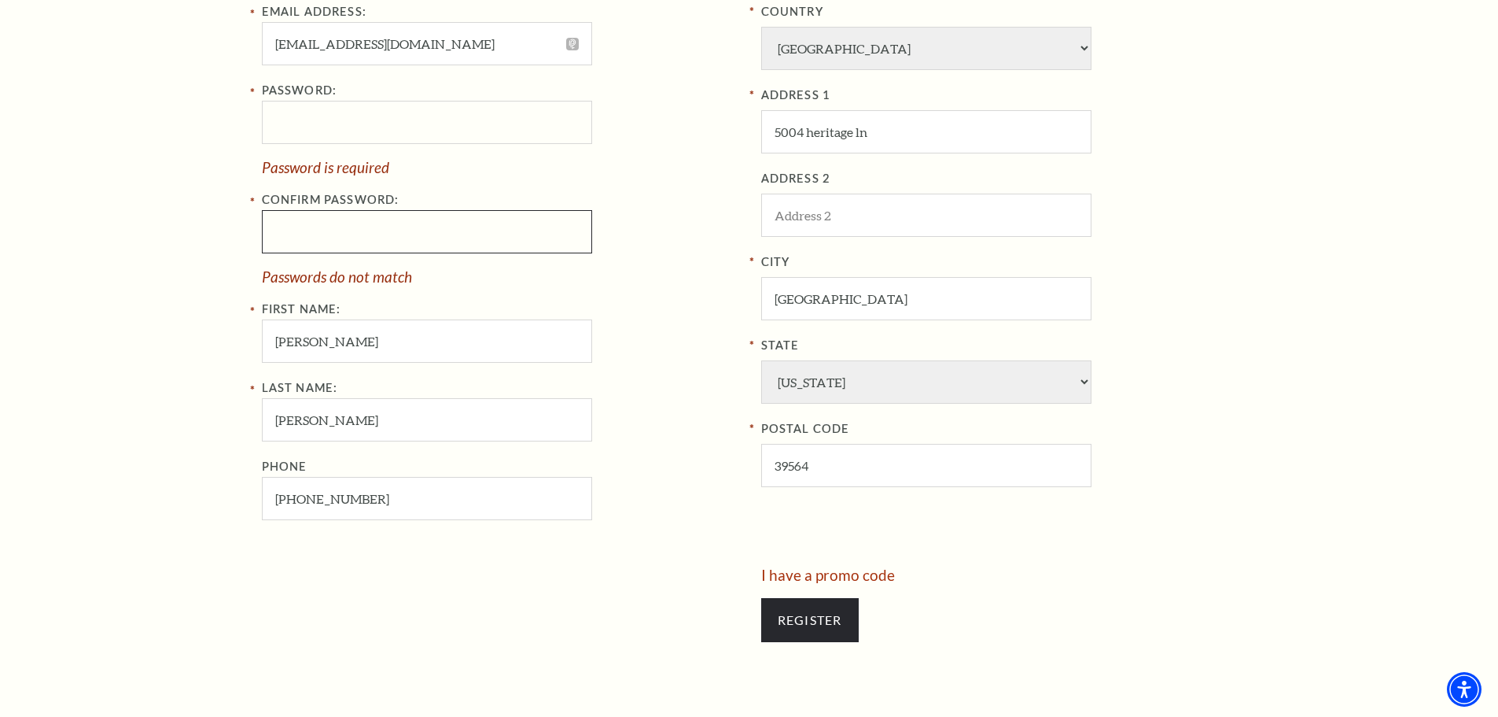
click at [187, 207] on div "Register Your Information Email Address: BellaRCW21@gmail.com Password: Passwor…" at bounding box center [749, 271] width 1498 height 978
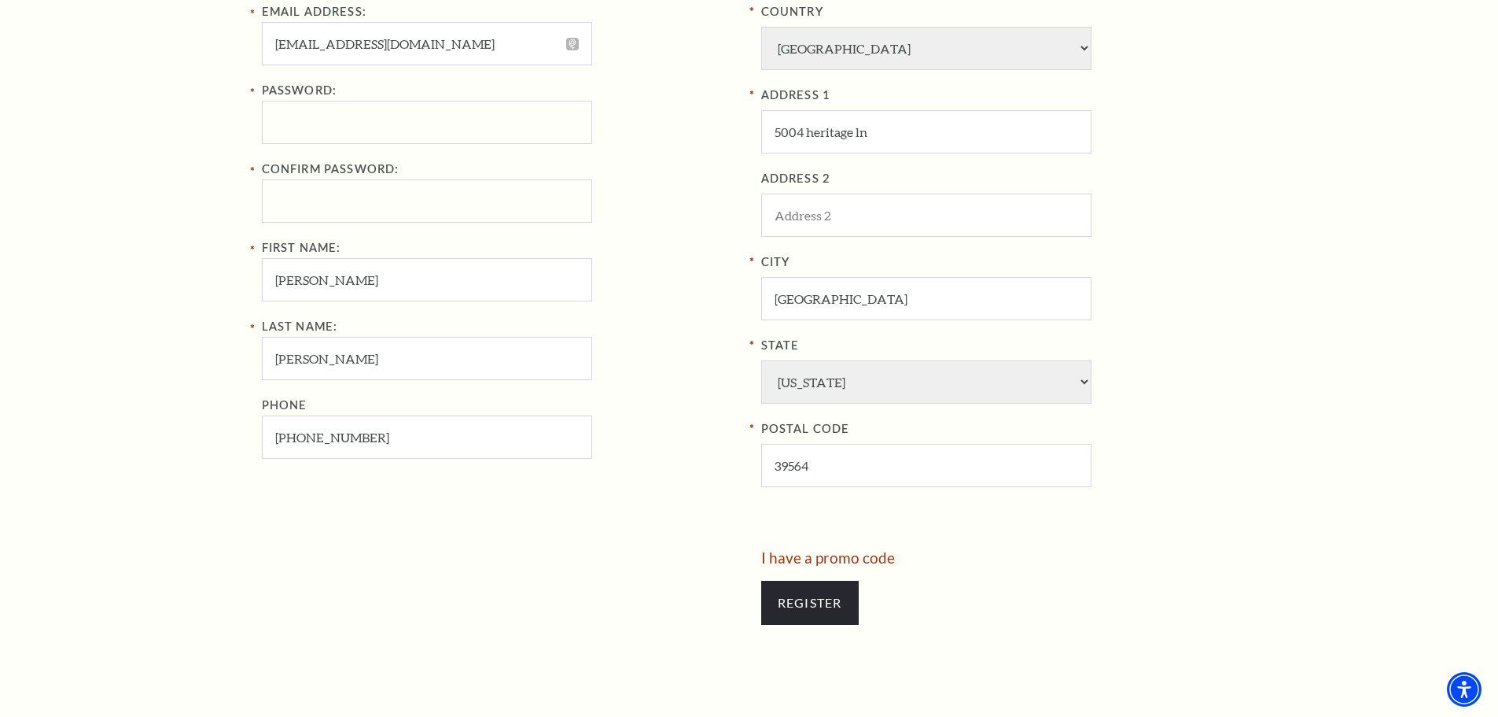
click at [174, 275] on div "Register Your Information Email Address: BellaRCW21@gmail.com Password: Confirm…" at bounding box center [749, 262] width 1498 height 960
click at [772, 605] on input "Register" at bounding box center [810, 602] width 98 height 44
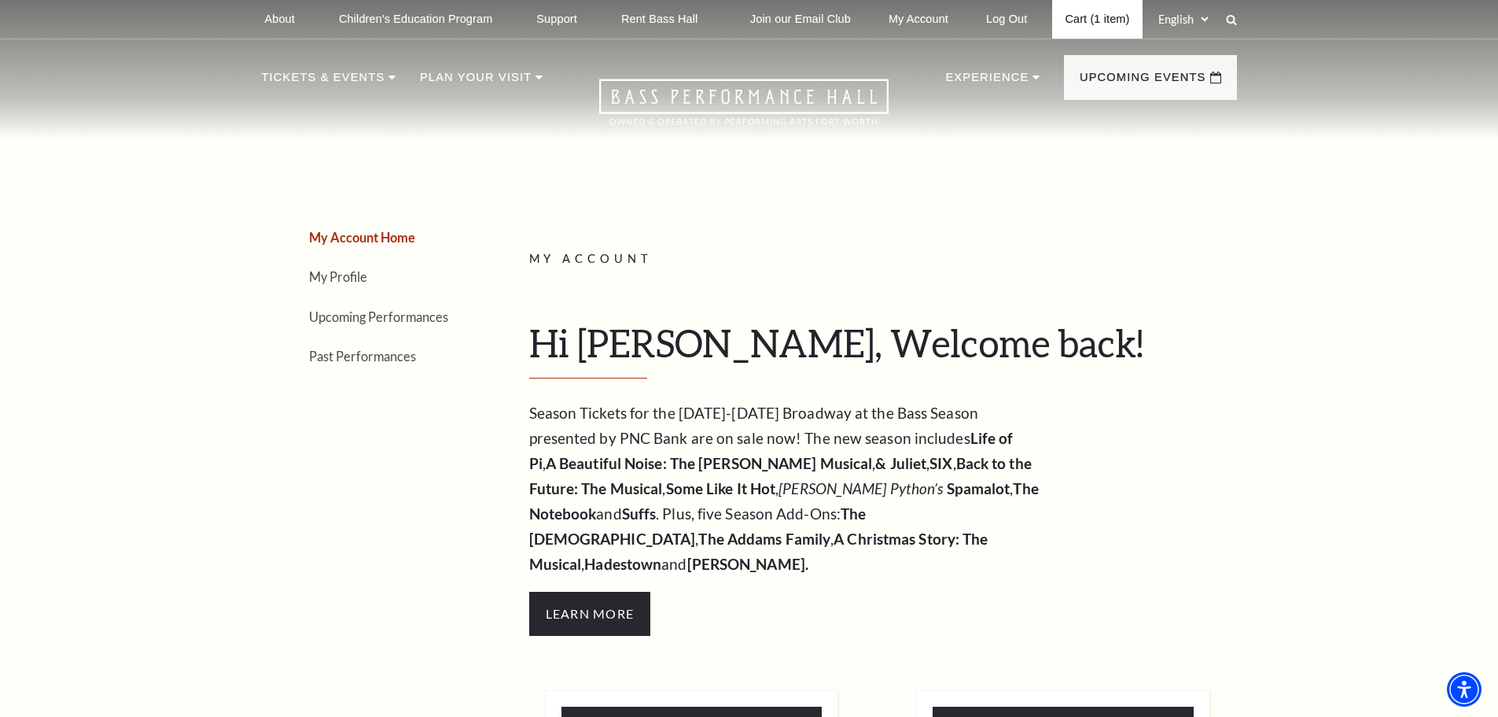
click at [1078, 21] on link "Cart (1 item)" at bounding box center [1097, 19] width 90 height 39
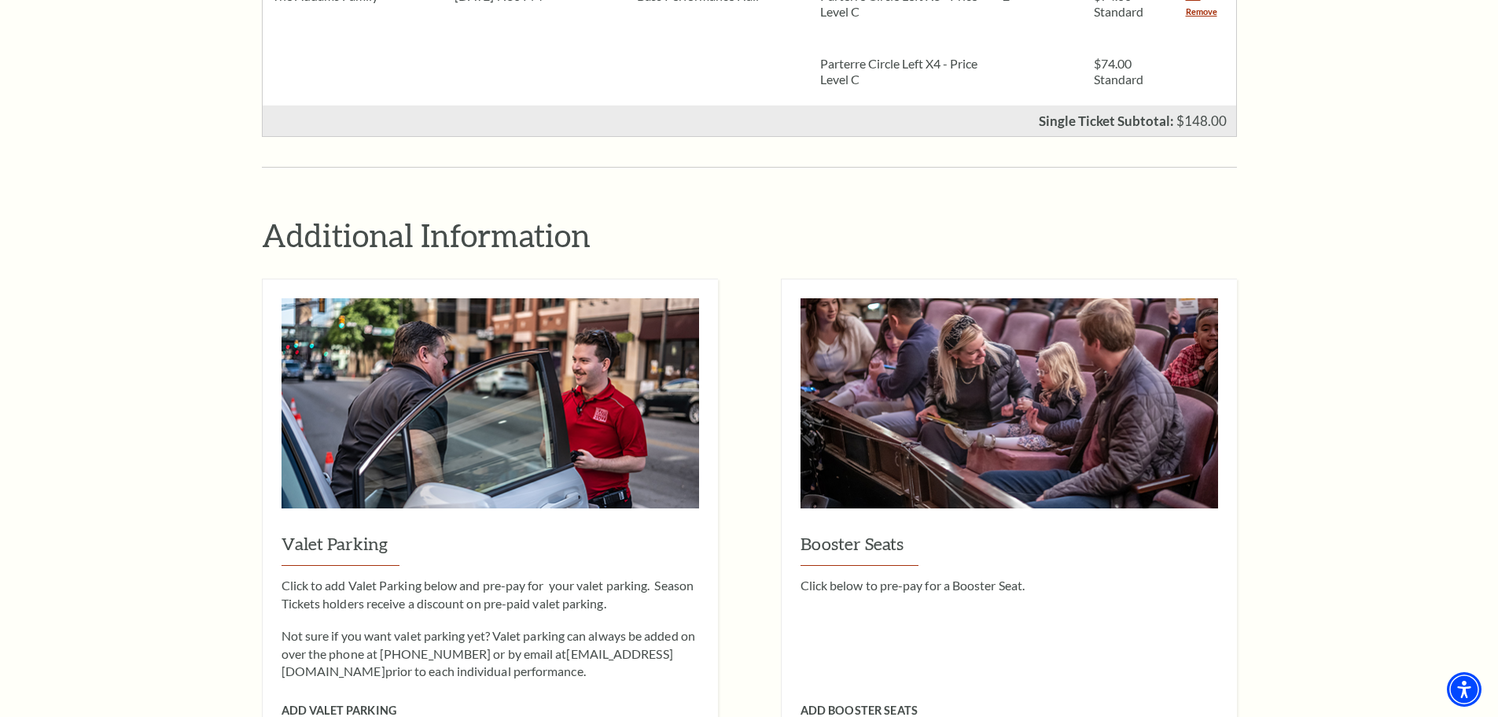
scroll to position [1416, 0]
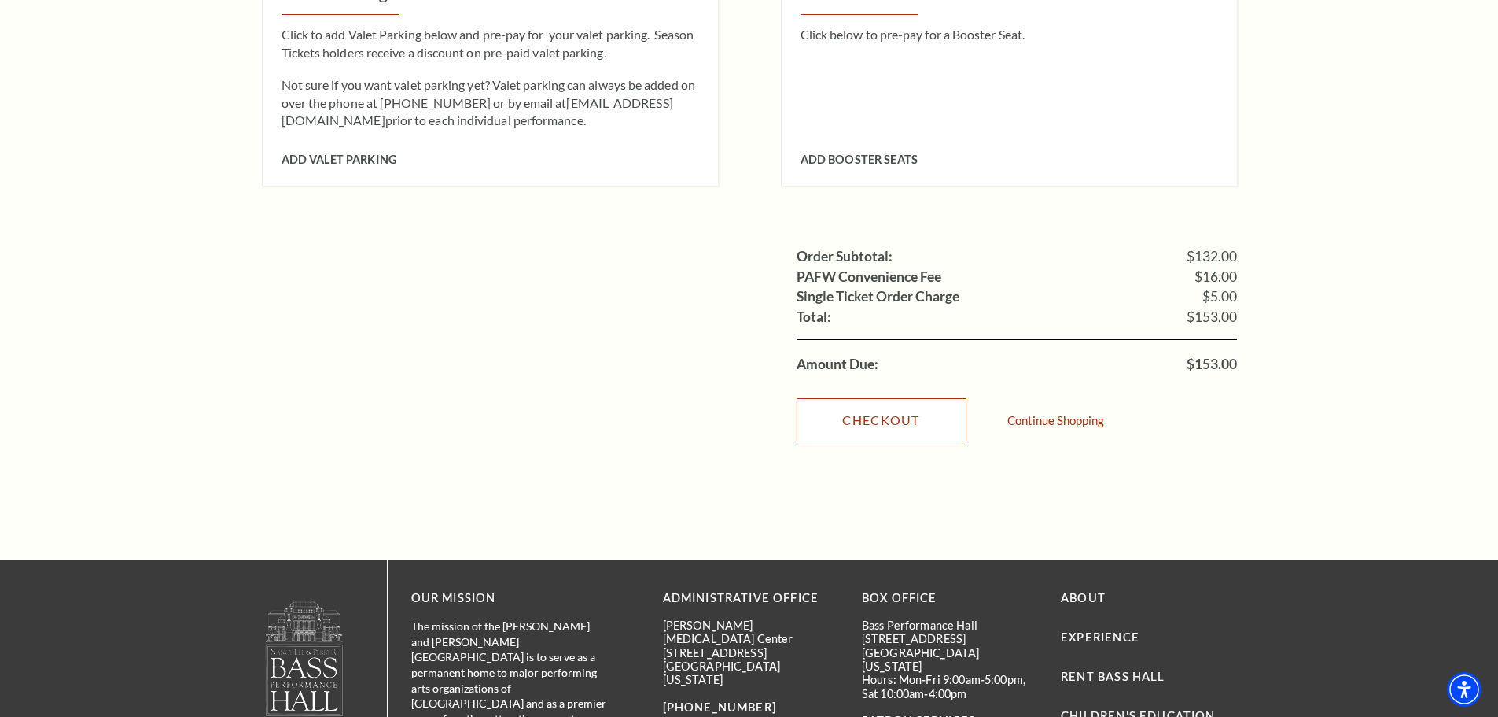
click at [843, 401] on link "Checkout" at bounding box center [882, 420] width 170 height 44
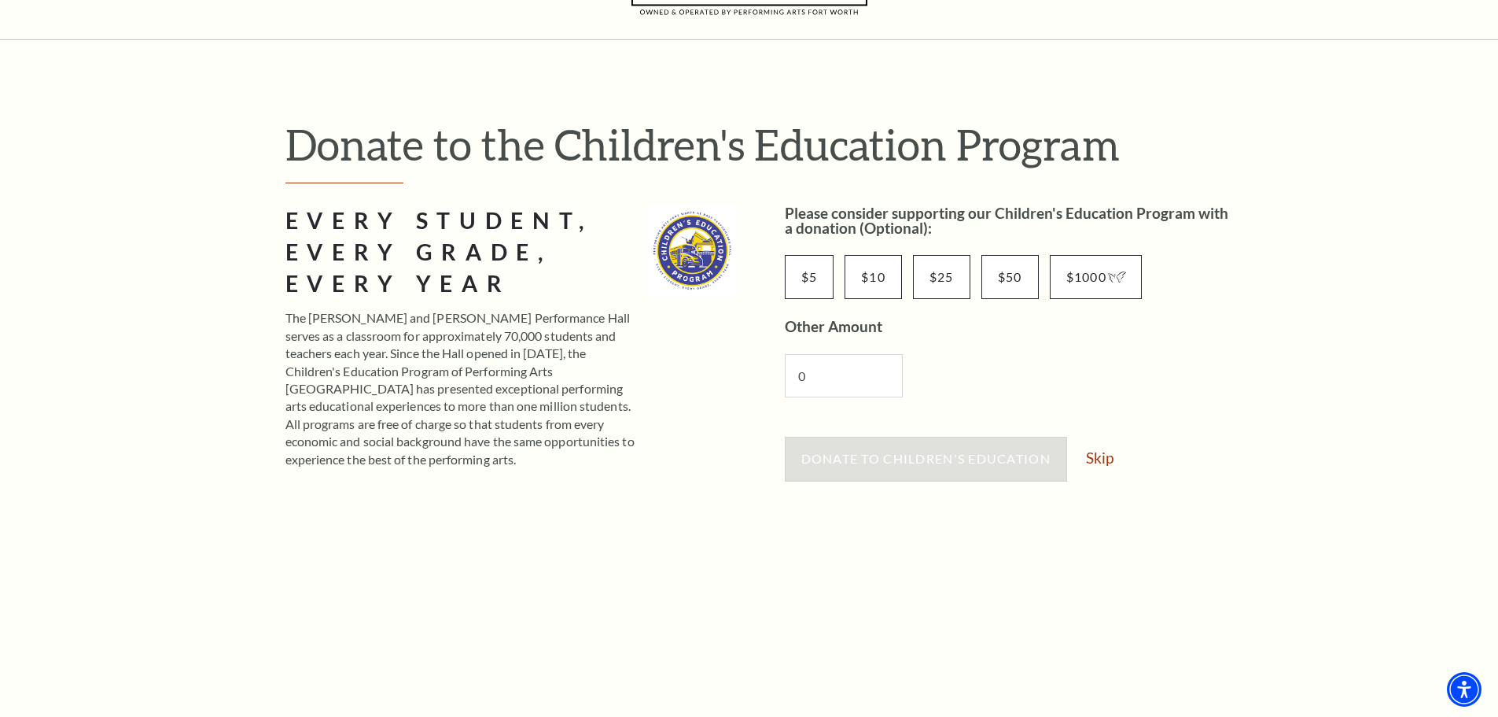
scroll to position [315, 0]
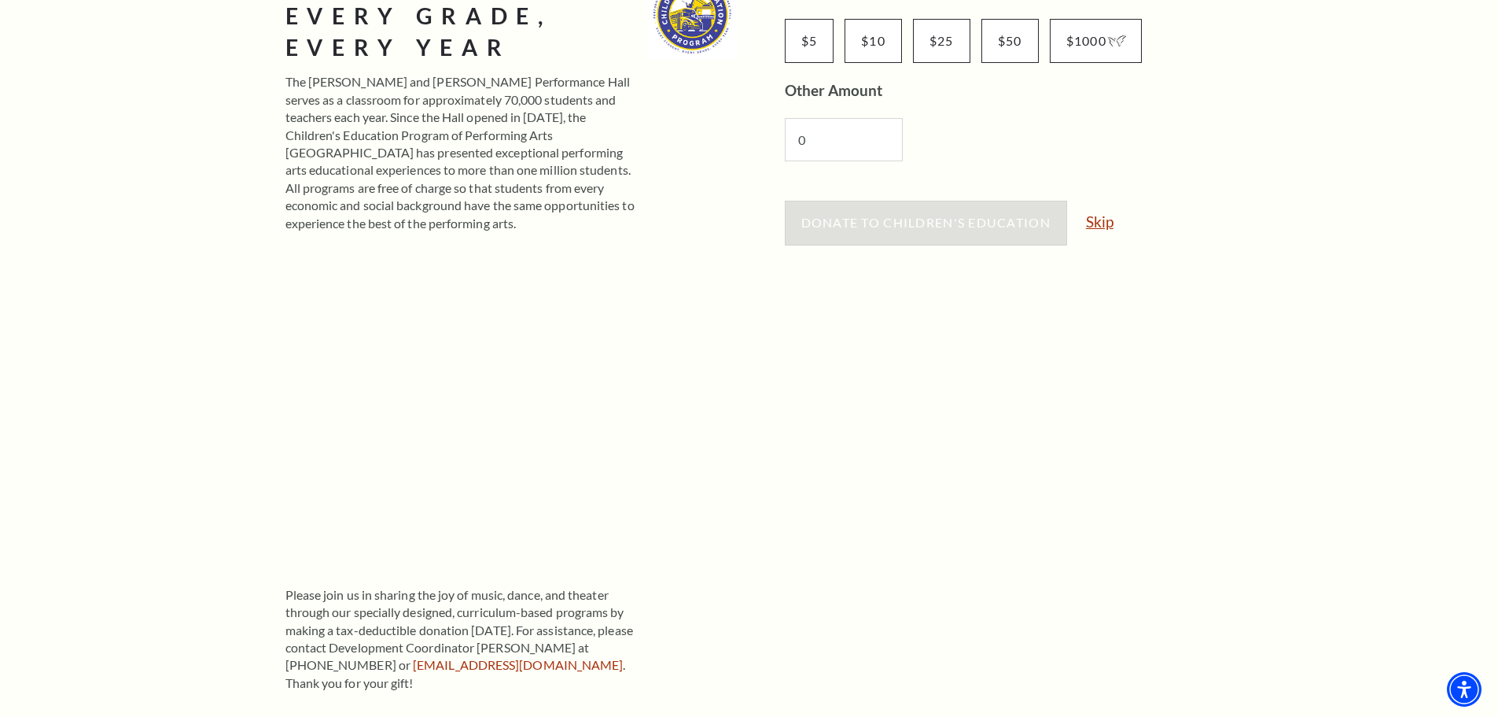
drag, startPoint x: 1100, startPoint y: 225, endPoint x: 1092, endPoint y: 229, distance: 9.5
click at [1101, 225] on link "Skip" at bounding box center [1100, 221] width 28 height 15
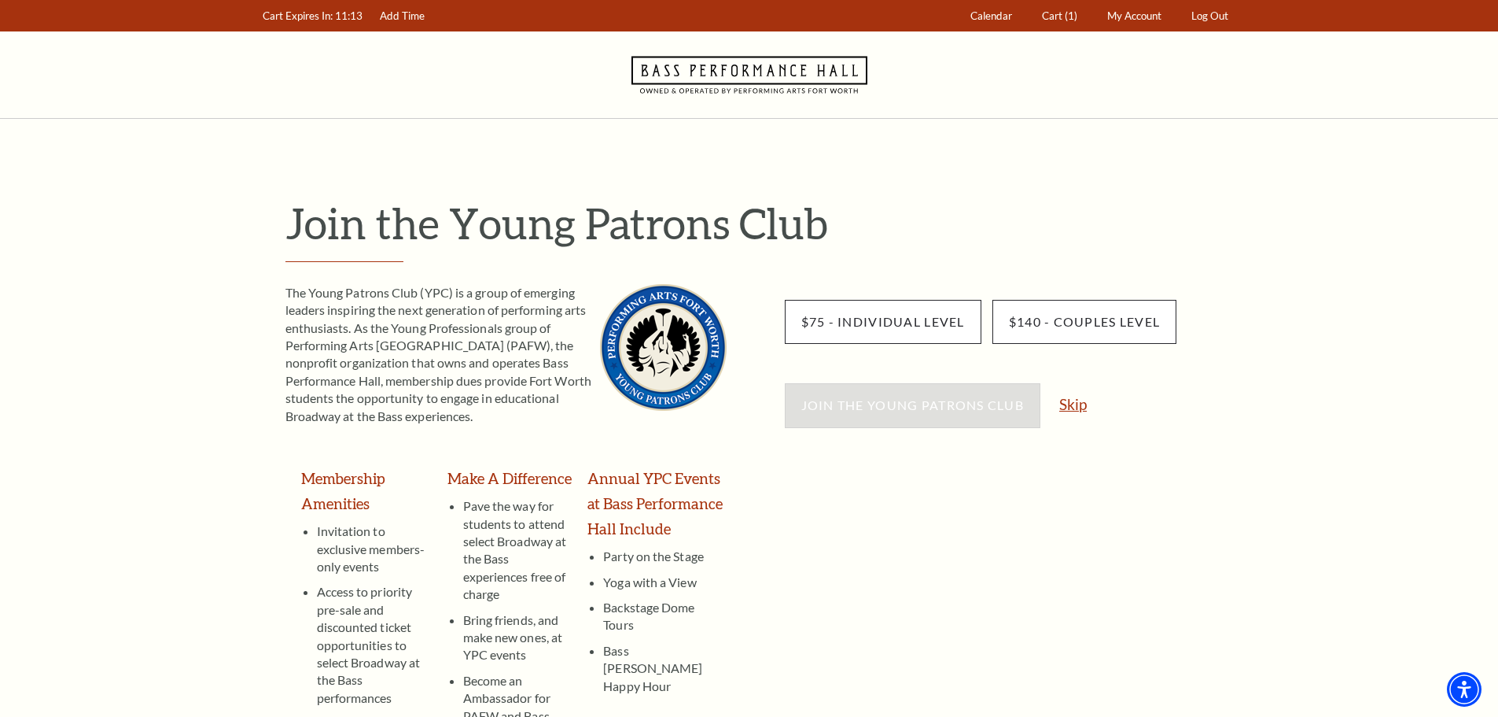
click at [1080, 407] on link "Skip" at bounding box center [1074, 403] width 28 height 15
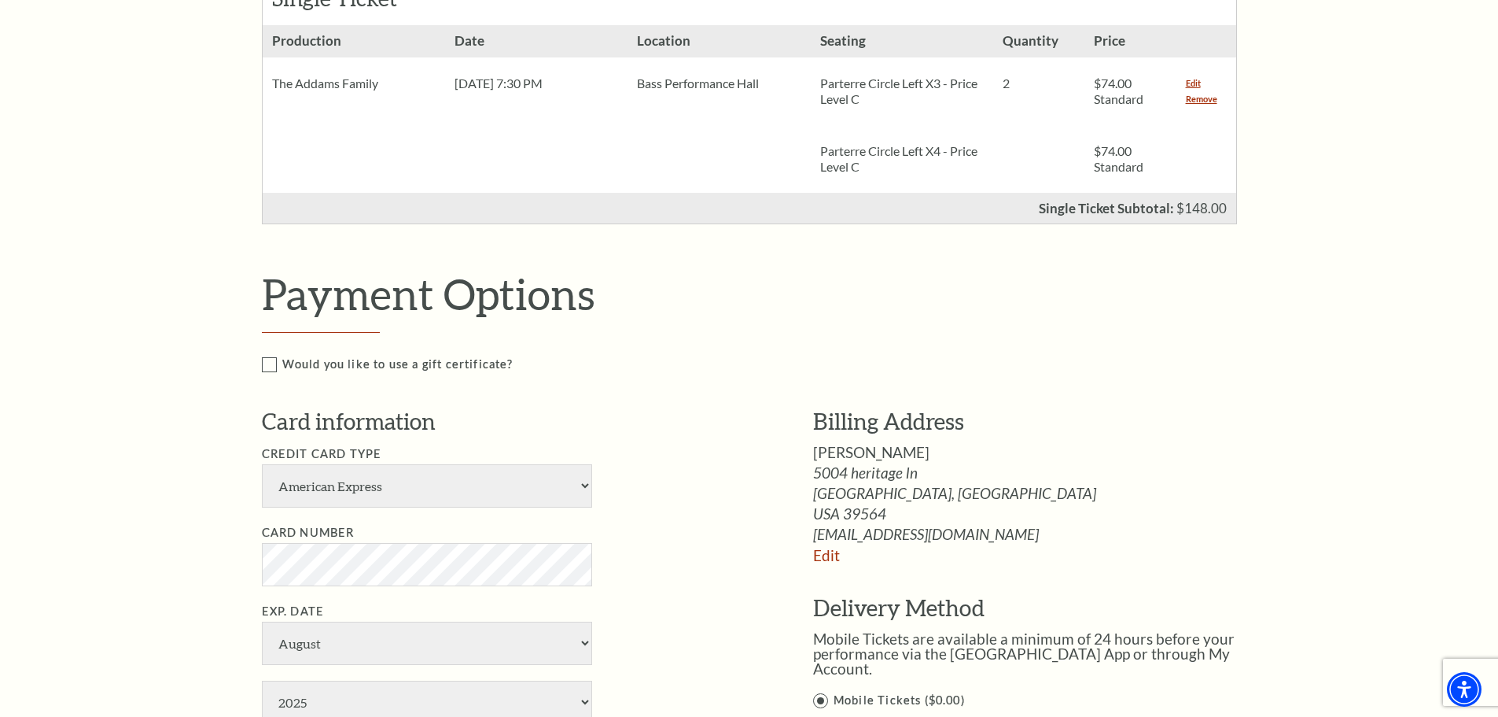
scroll to position [865, 0]
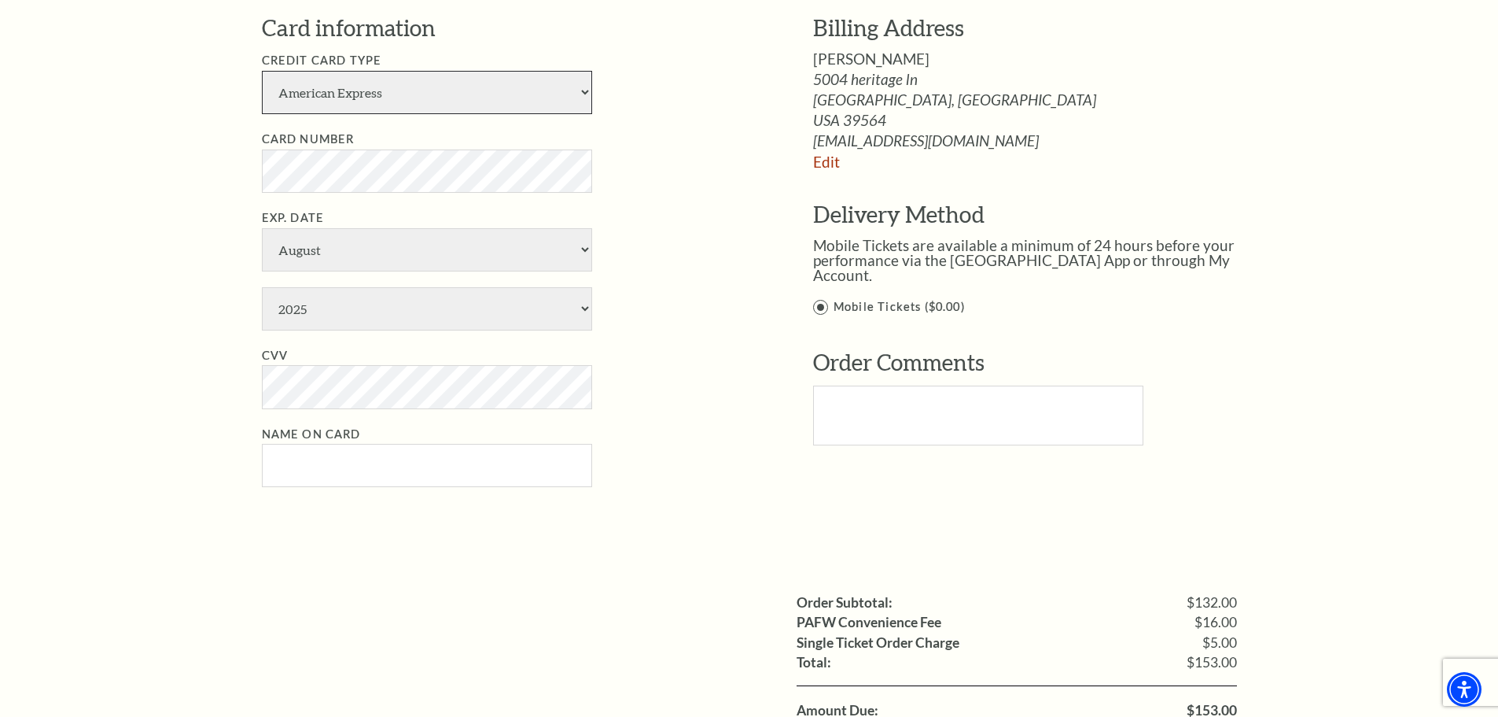
click at [342, 91] on select "American Express Visa Master Card Discover" at bounding box center [427, 92] width 330 height 43
select select "24"
click at [262, 71] on select "American Express Visa Master Card Discover" at bounding box center [427, 92] width 330 height 43
click at [287, 256] on select "January February March April May June July August September October November De…" at bounding box center [427, 249] width 330 height 43
select select "6"
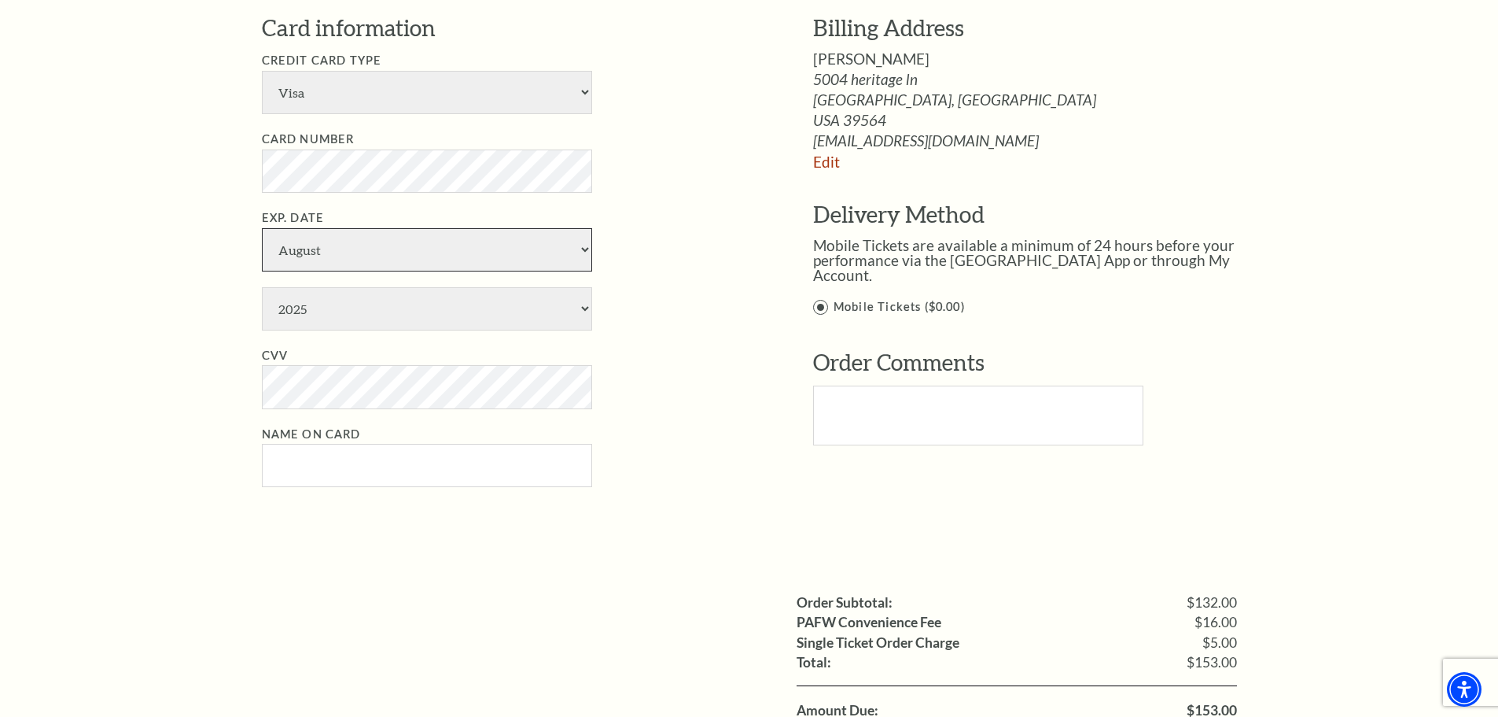
click at [262, 228] on select "January February March April May June July August September October November De…" at bounding box center [427, 249] width 330 height 43
click at [317, 309] on select "2025 2026 2027 2028 2029 2030 2031 2032 2033 2034" at bounding box center [427, 308] width 330 height 43
select select "2029"
click at [262, 287] on select "2025 2026 2027 2028 2029 2030 2031 2032 2033 2034" at bounding box center [427, 308] width 330 height 43
click at [61, 374] on div "Notice × Tickets cannot be removed during a Ticket Exchange. Choose Start Over …" at bounding box center [749, 147] width 1498 height 1786
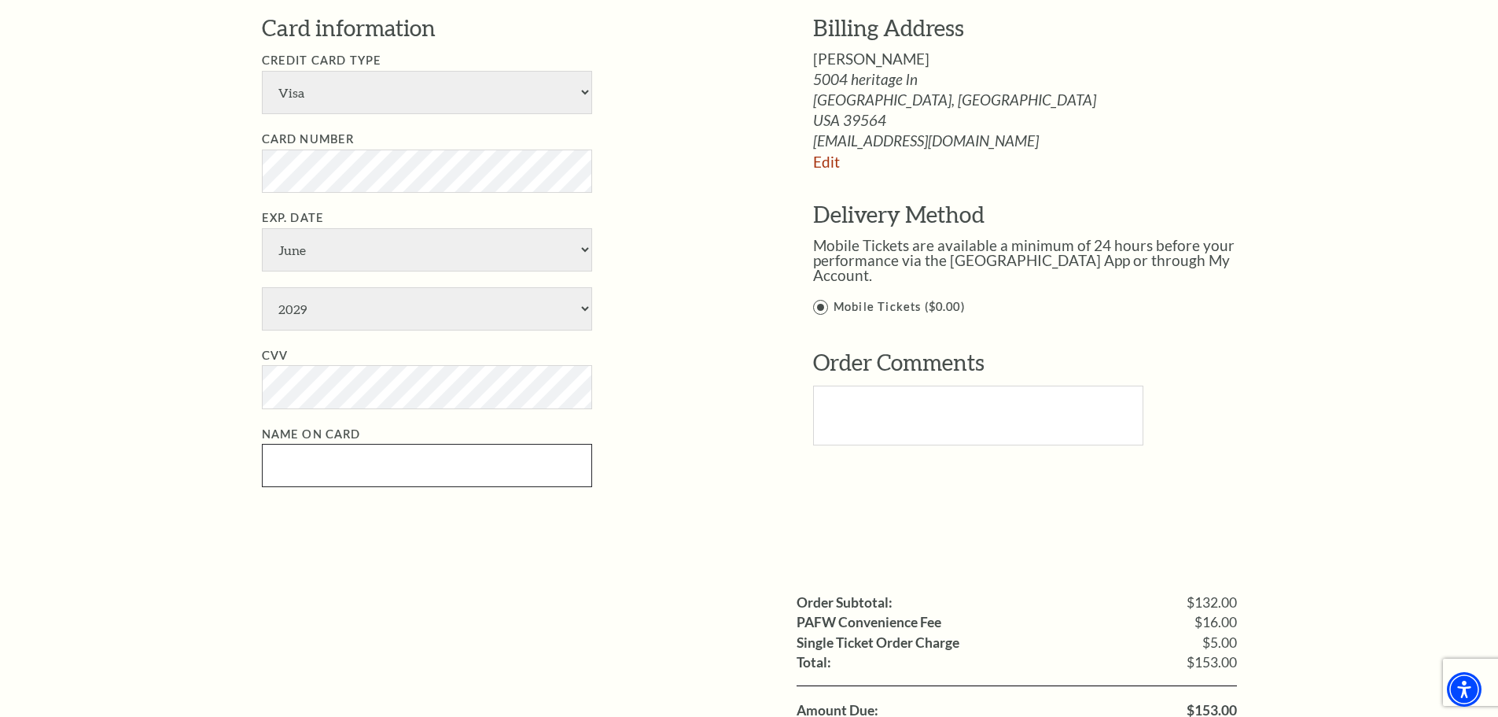
click at [337, 475] on input "Name on Card" at bounding box center [427, 465] width 330 height 43
type input "Paige Wells"
click at [136, 548] on div "Notice × Tickets cannot be removed during a Ticket Exchange. Choose Start Over …" at bounding box center [749, 147] width 1498 height 1786
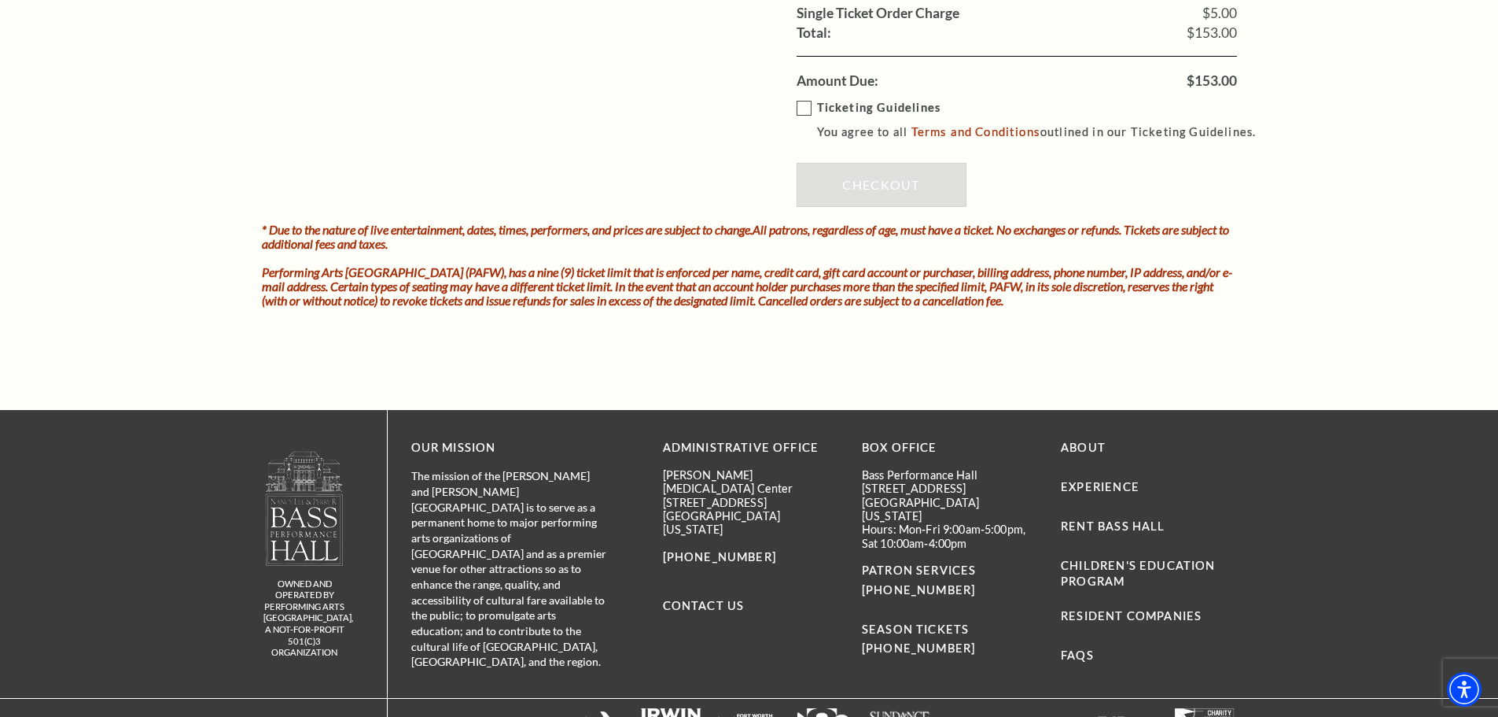
scroll to position [1180, 0]
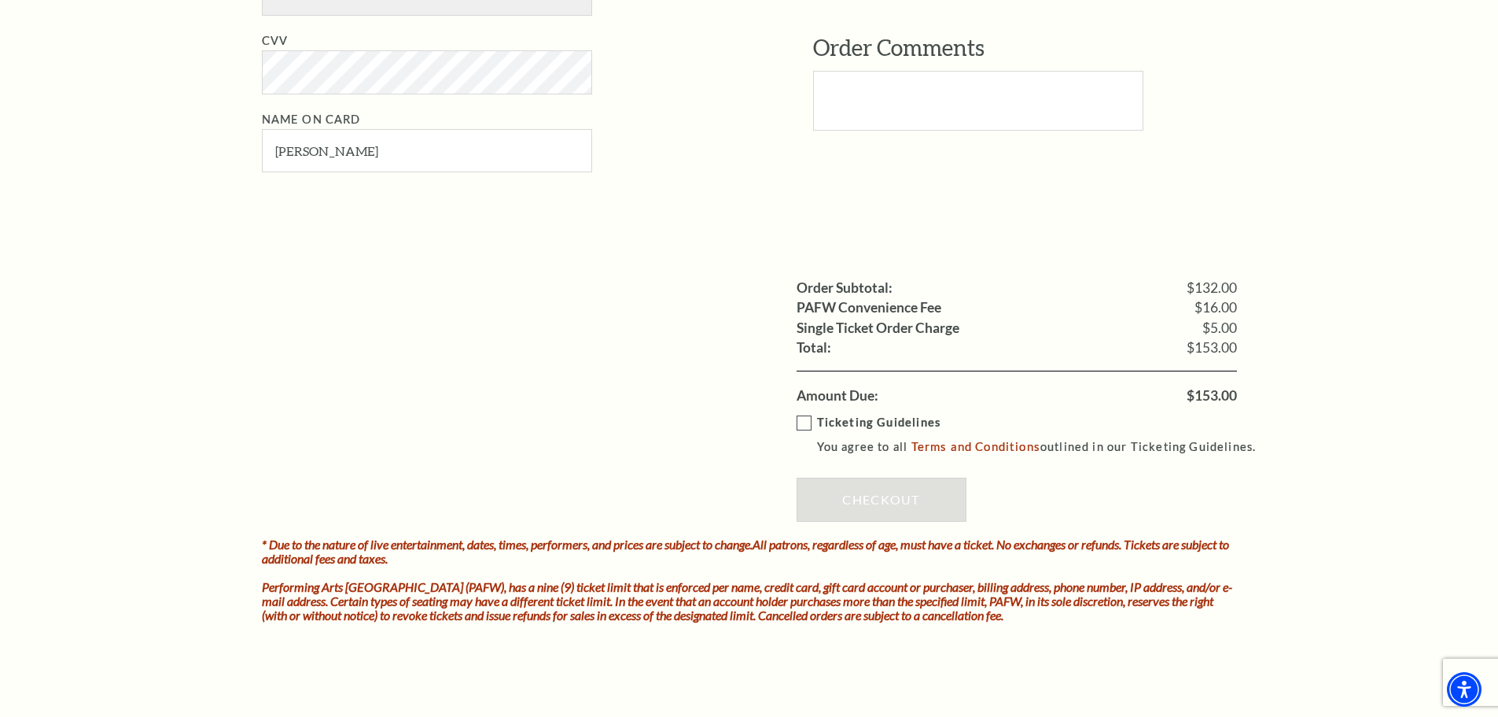
click at [809, 420] on label "Ticketing Guidelines You agree to all Terms and Conditions outlined in our Tick…" at bounding box center [1034, 434] width 474 height 43
click at [0, 0] on input "Ticketing Guidelines You agree to all Terms and Conditions outlined in our Tick…" at bounding box center [0, 0] width 0 height 0
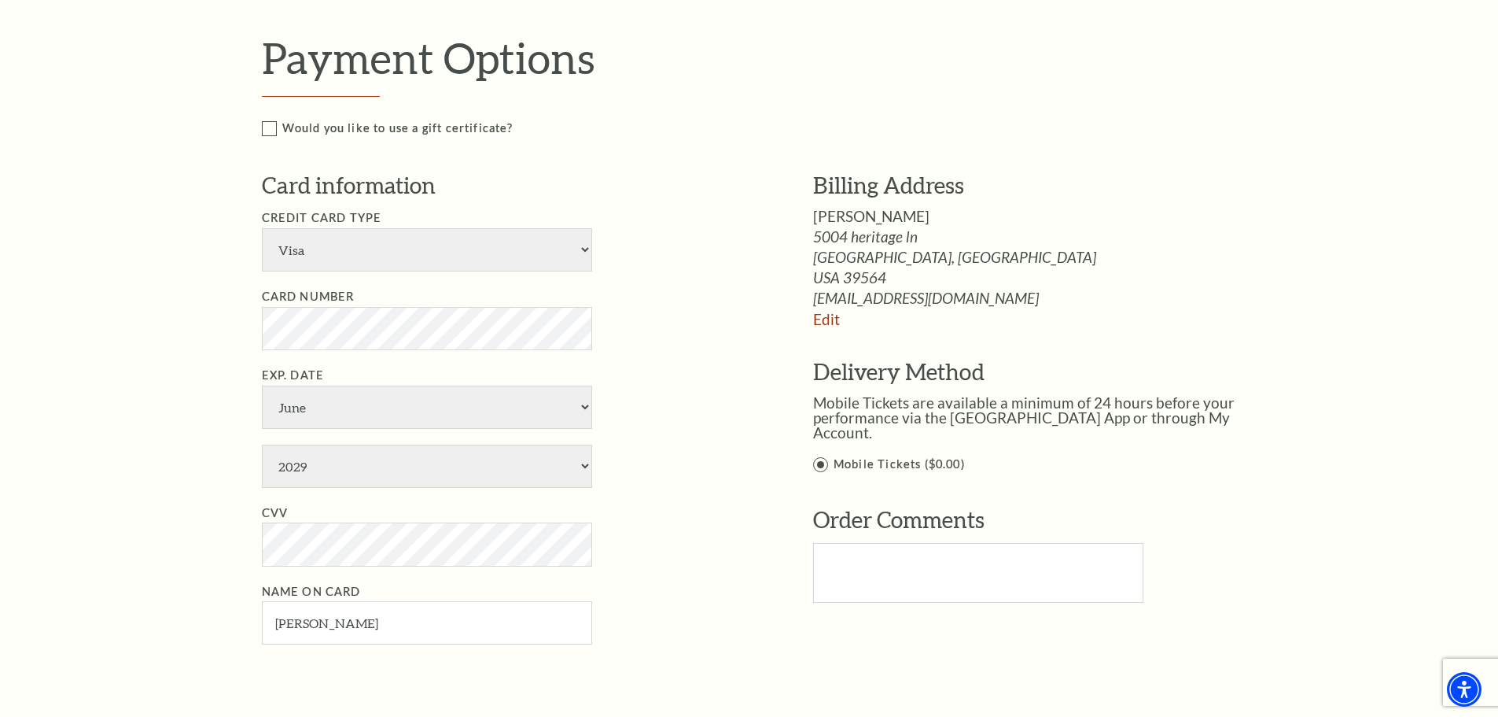
scroll to position [1337, 0]
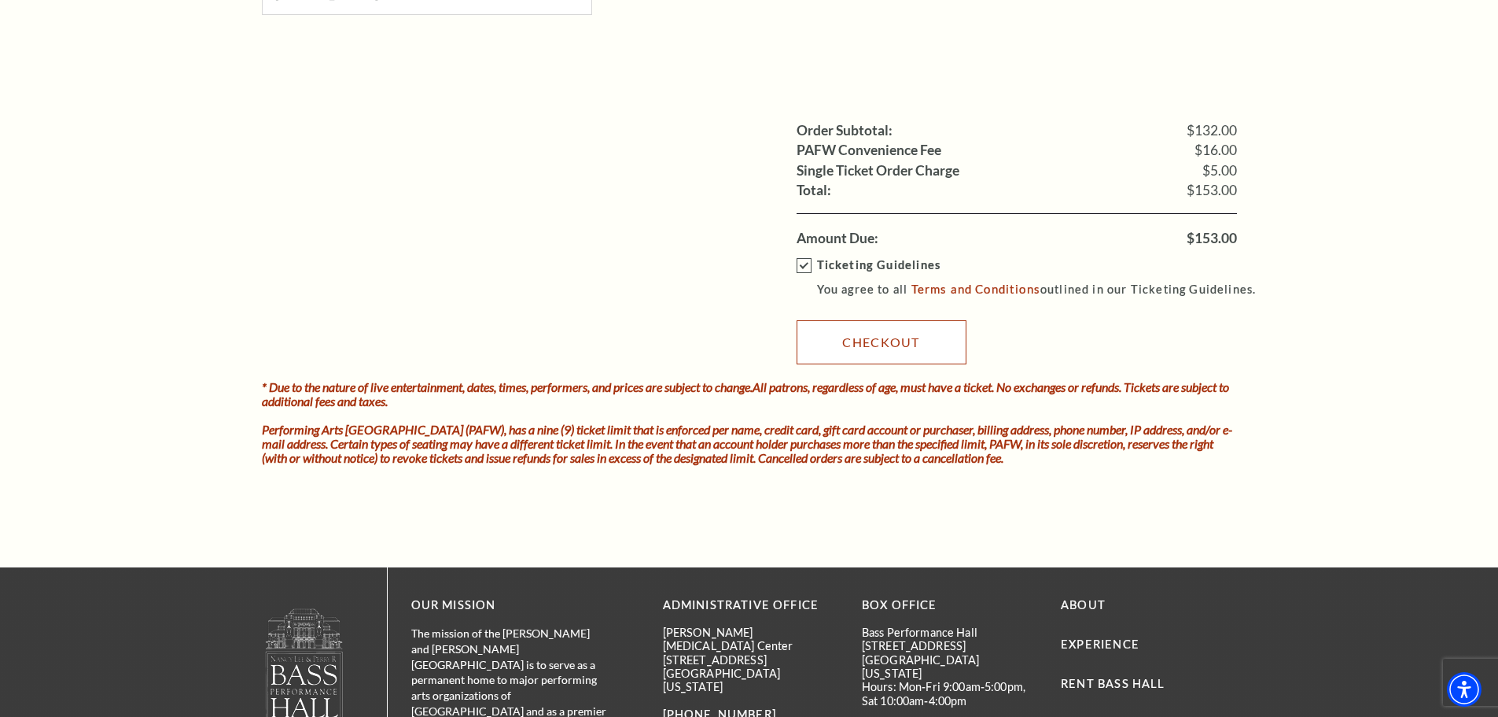
click at [871, 348] on link "Checkout" at bounding box center [882, 342] width 170 height 44
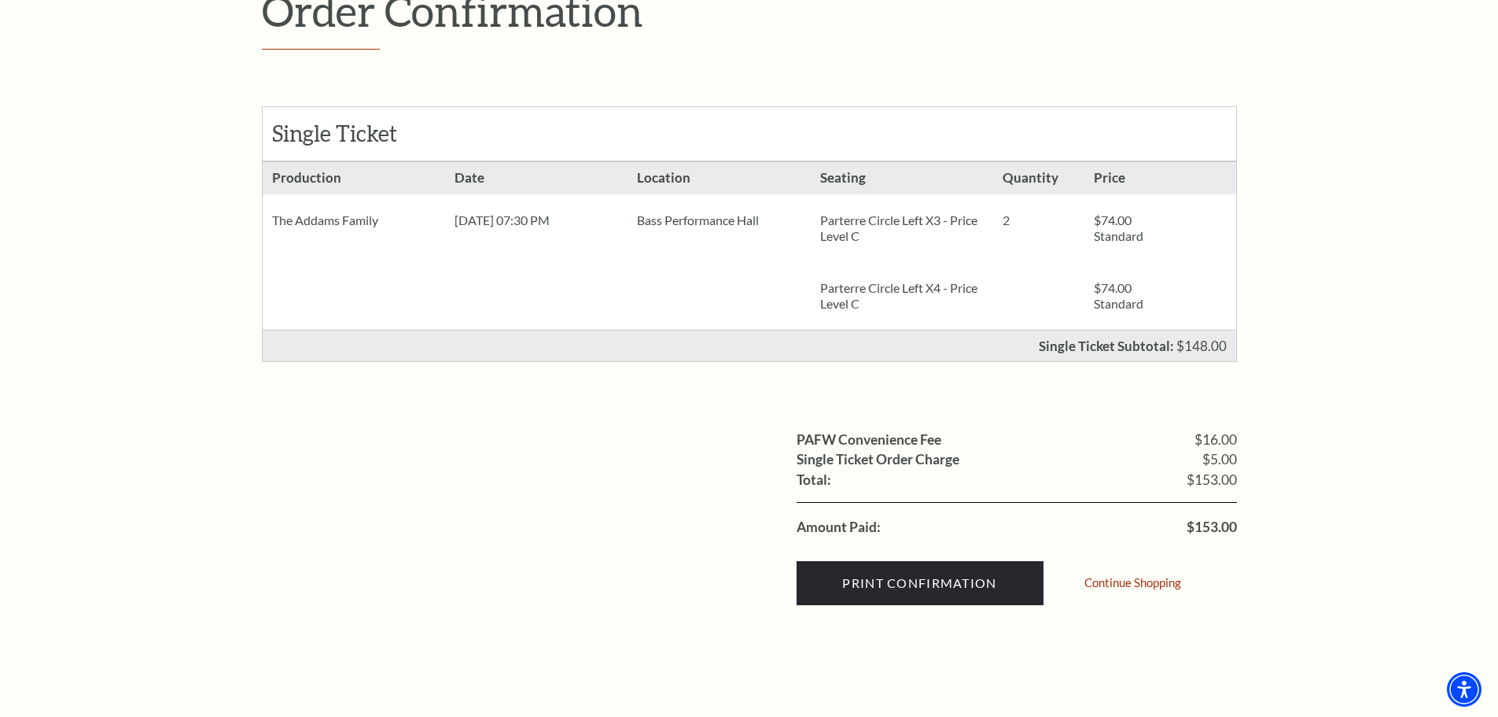
scroll to position [393, 0]
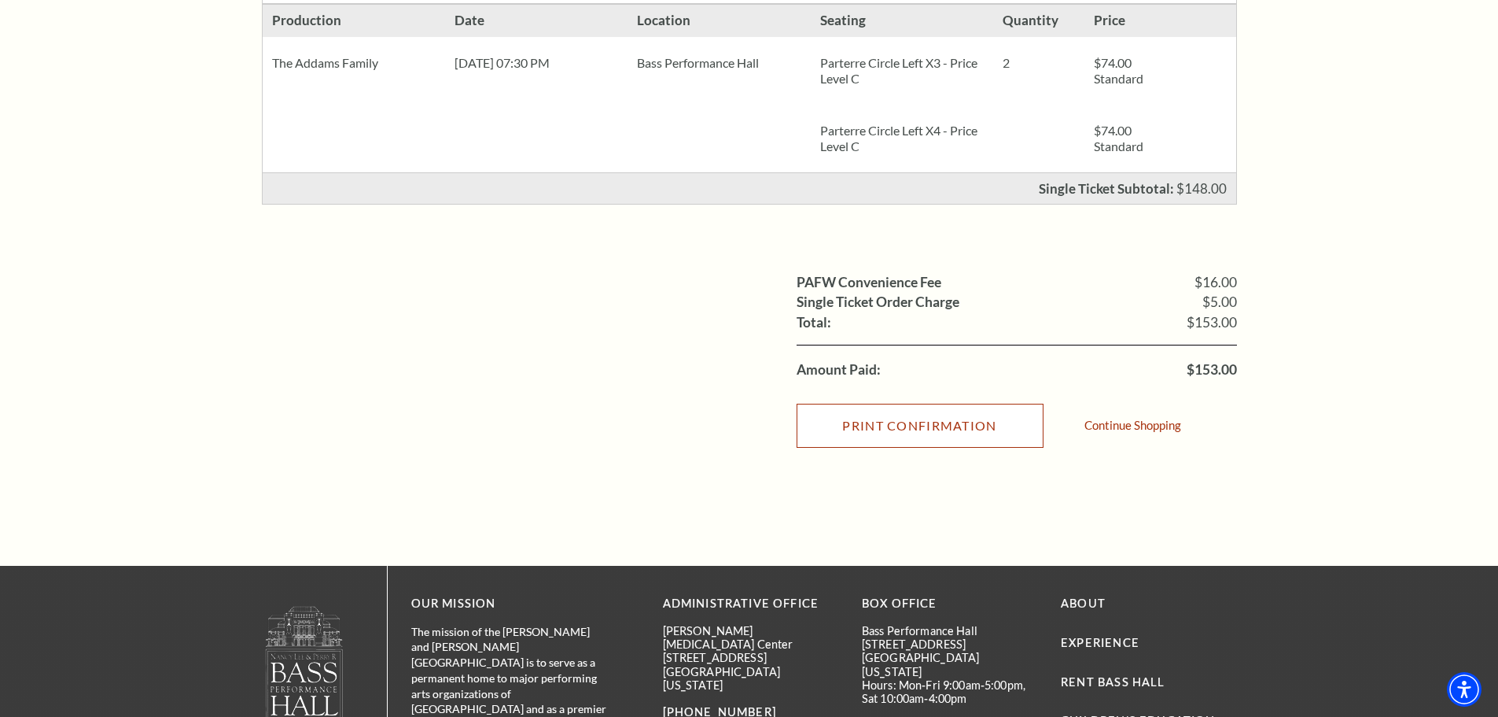
click at [928, 433] on input "Print Confirmation" at bounding box center [920, 426] width 247 height 44
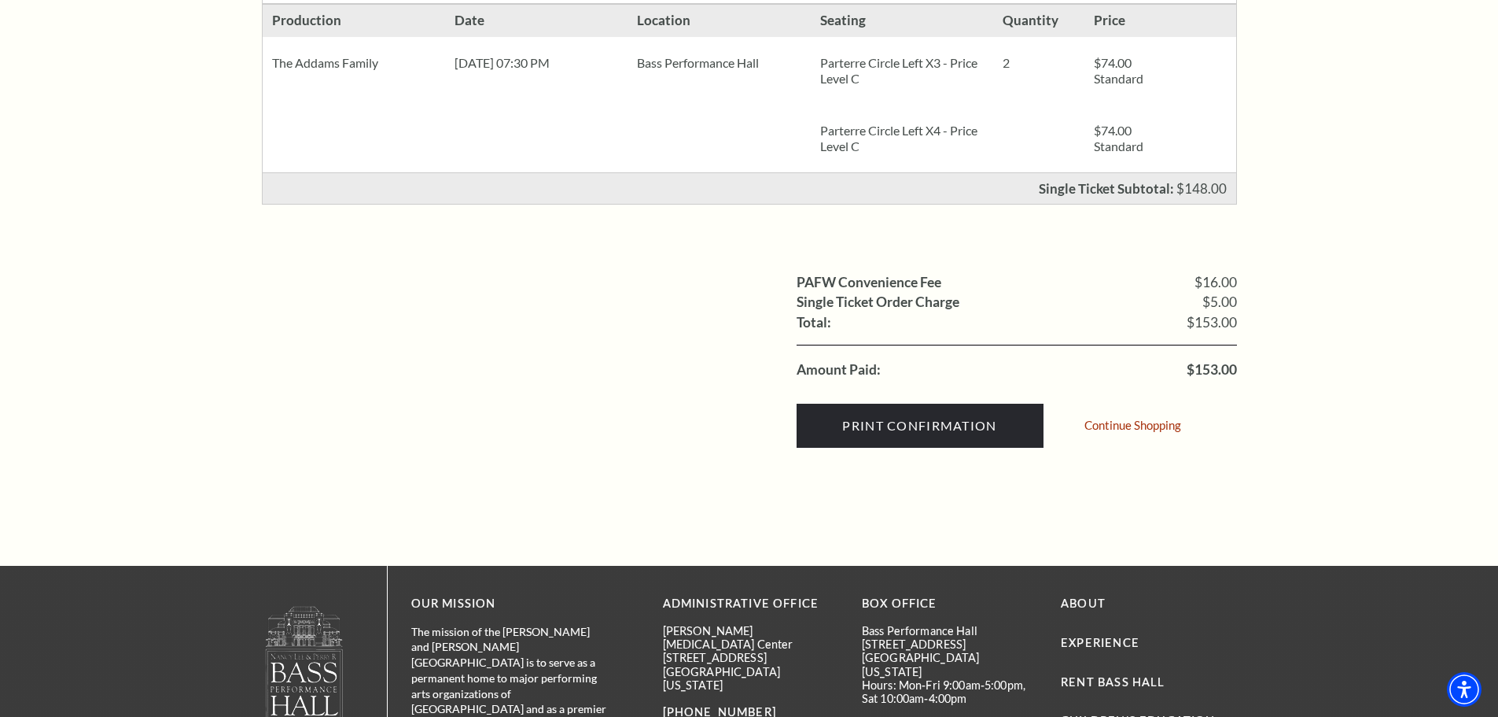
click at [202, 295] on div "Order Confirmation Single Ticket Production 2 $74.00 Standard $74.00" at bounding box center [749, 145] width 1498 height 840
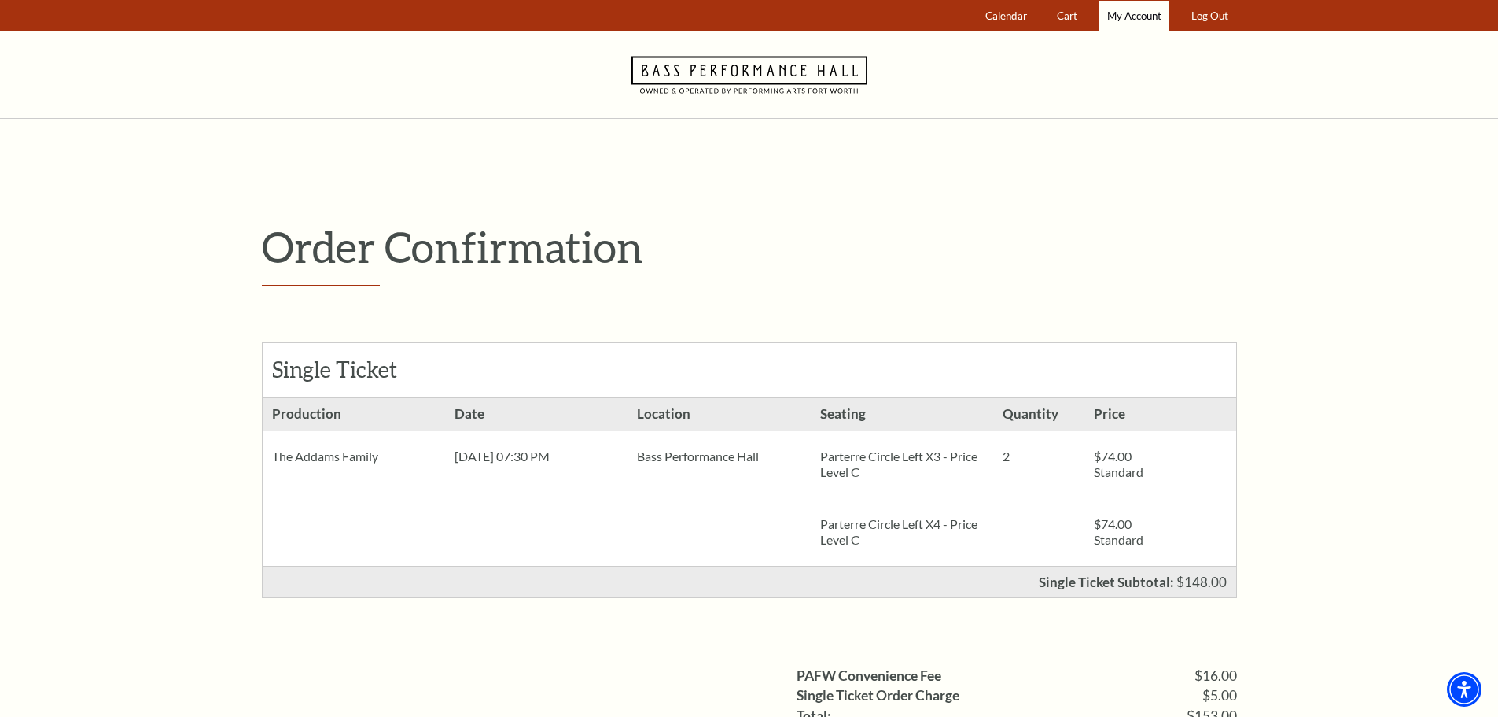
click at [1152, 17] on span "My Account" at bounding box center [1134, 15] width 54 height 13
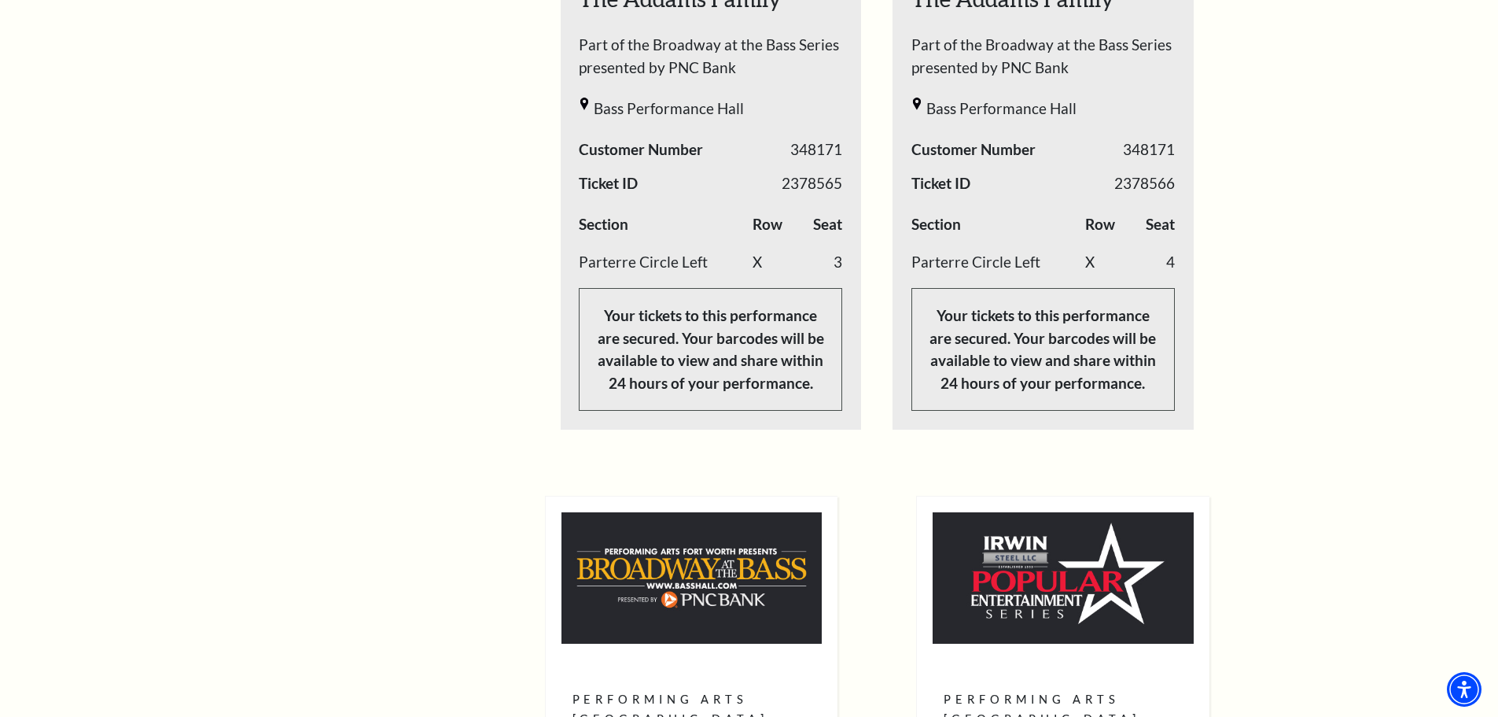
scroll to position [708, 0]
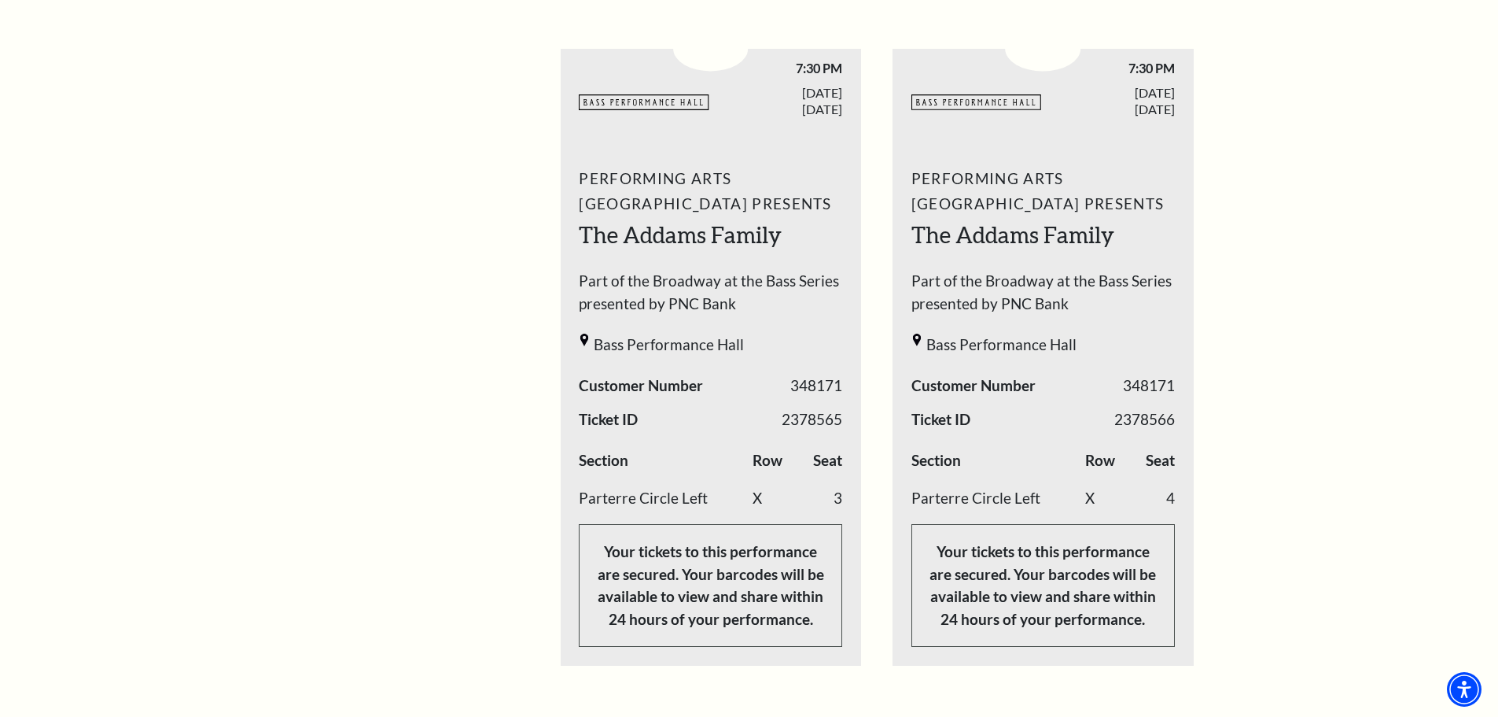
click at [797, 396] on div "Performing Arts Fort Worth Presents The Addams Family Part of the Broadway at t…" at bounding box center [711, 406] width 301 height 503
click at [806, 408] on span "2378565" at bounding box center [812, 419] width 61 height 23
click at [850, 396] on div "Performing Arts Fort Worth Presents The Addams Family Part of the Broadway at t…" at bounding box center [711, 406] width 301 height 503
click at [776, 390] on div "Performing Arts Fort Worth Presents The Addams Family Part of the Broadway at t…" at bounding box center [711, 406] width 301 height 503
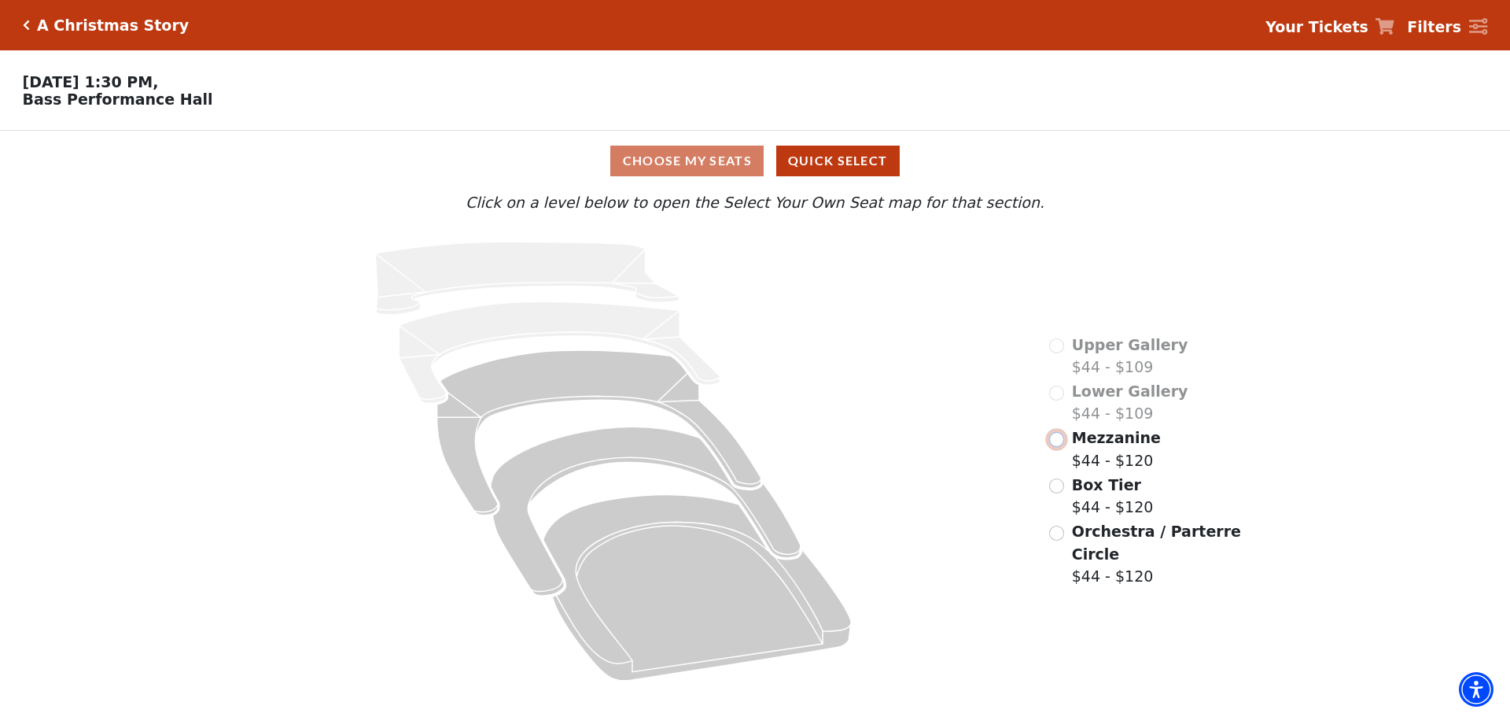
click at [1060, 447] on input "Mezzanine$44 - $120\a" at bounding box center [1056, 439] width 15 height 15
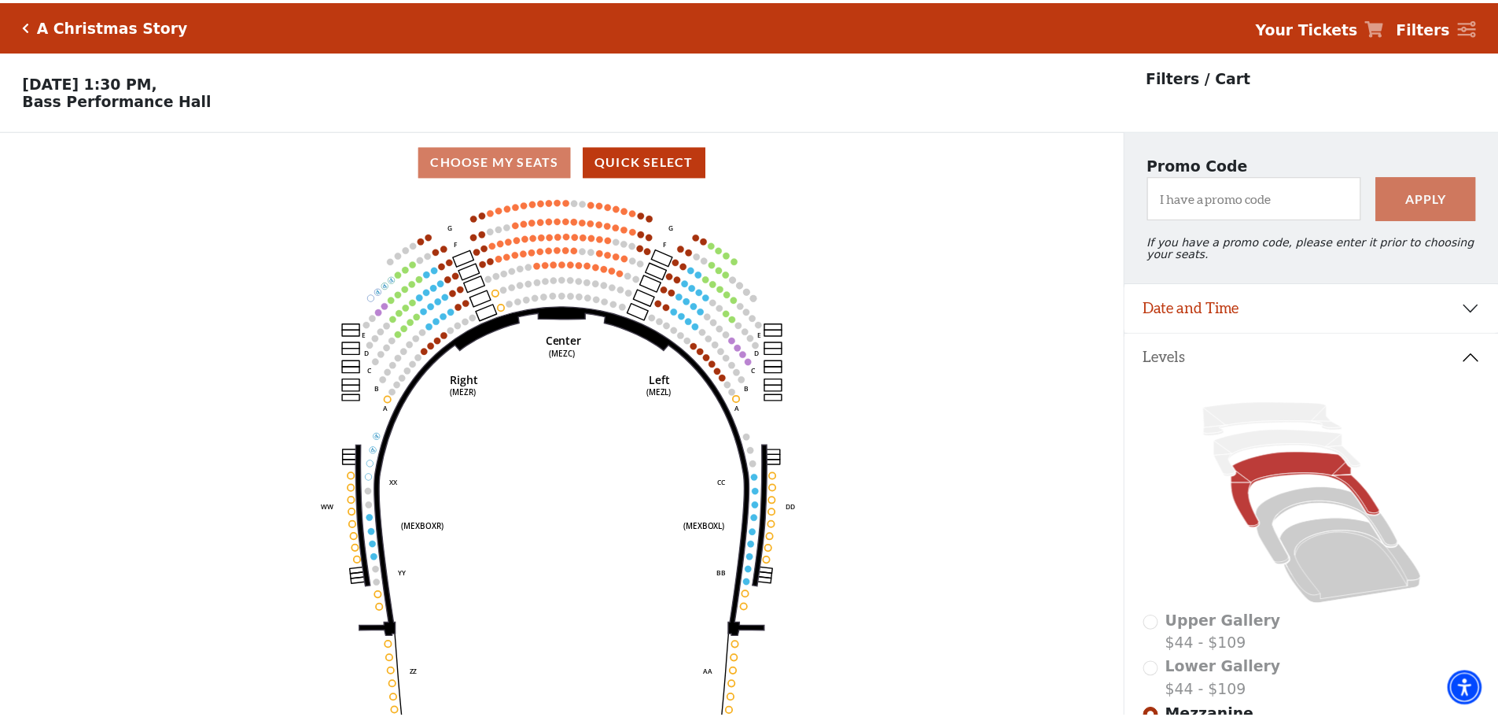
scroll to position [73, 0]
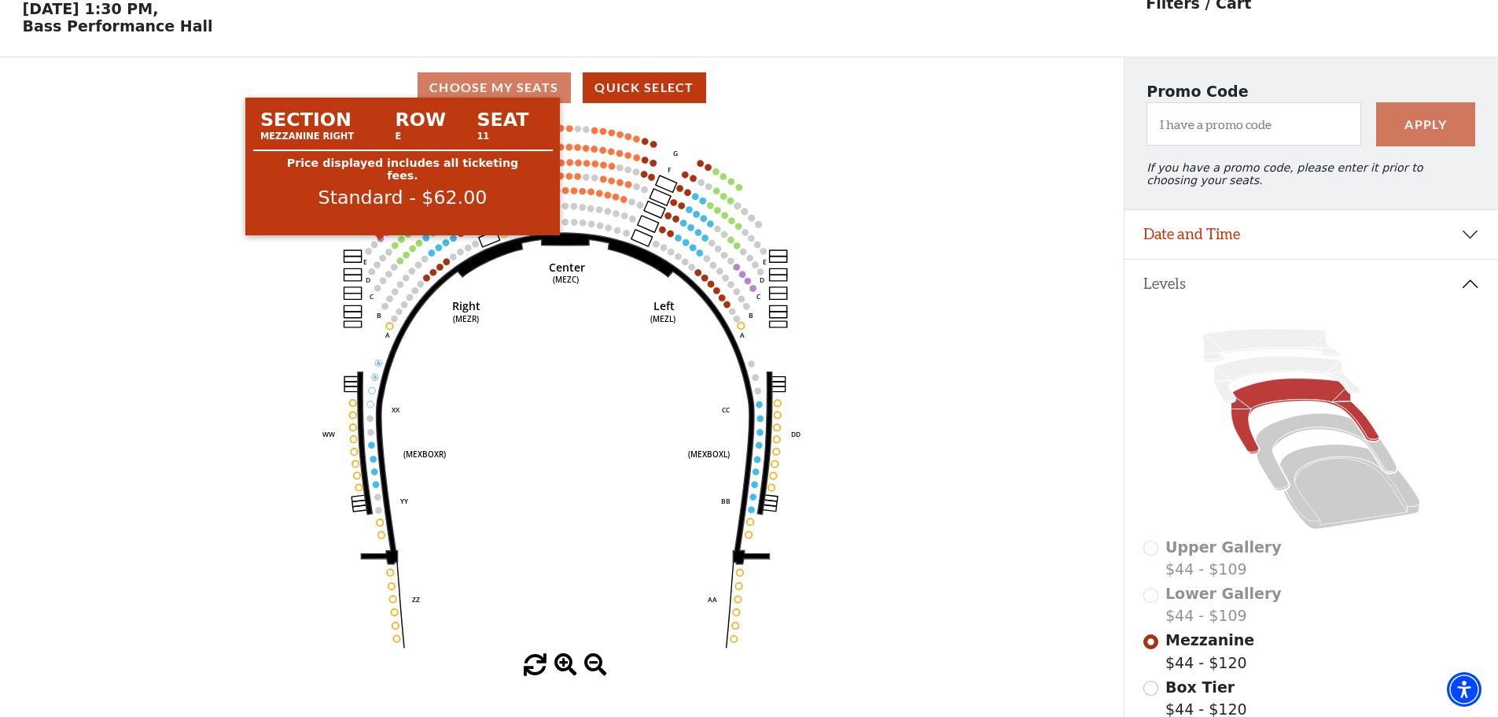
click at [381, 241] on circle at bounding box center [381, 238] width 6 height 6
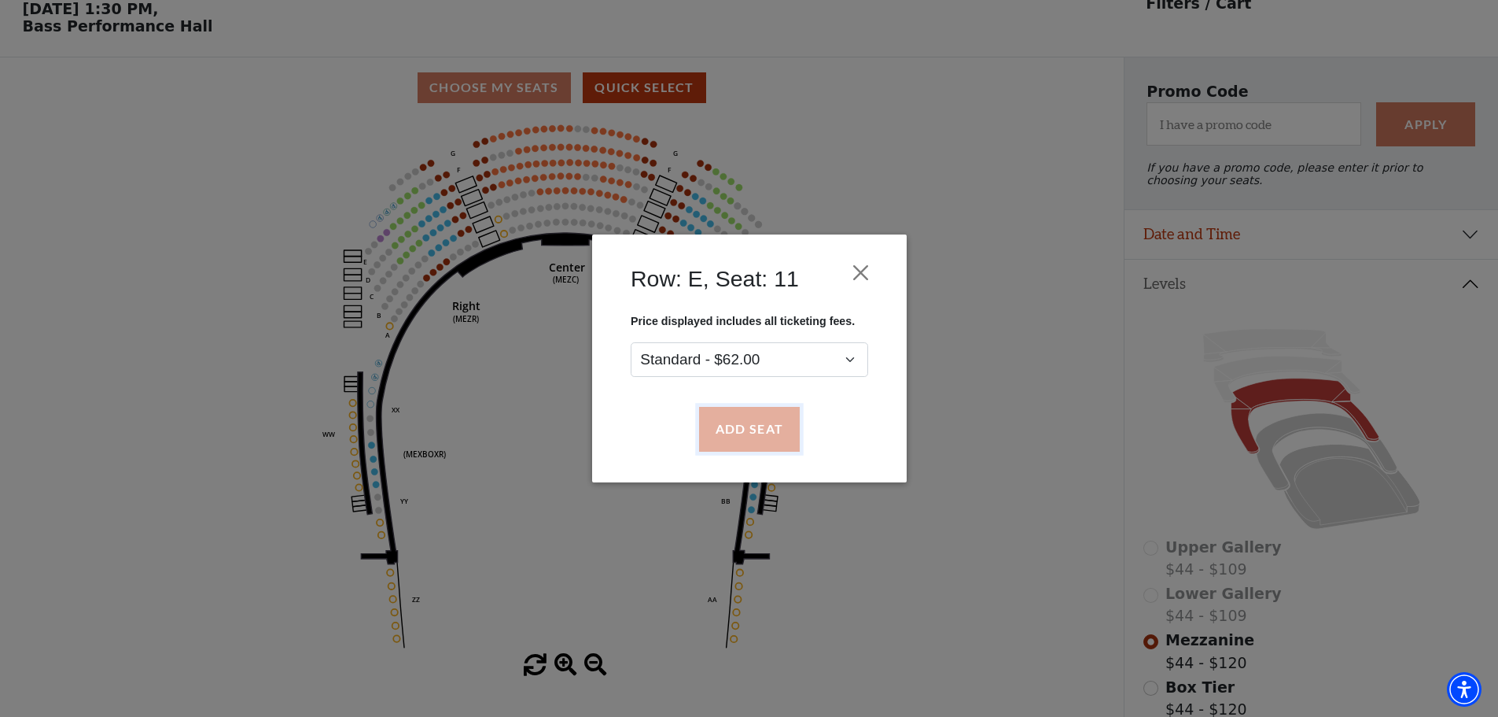
click at [722, 432] on button "Add Seat" at bounding box center [748, 429] width 101 height 44
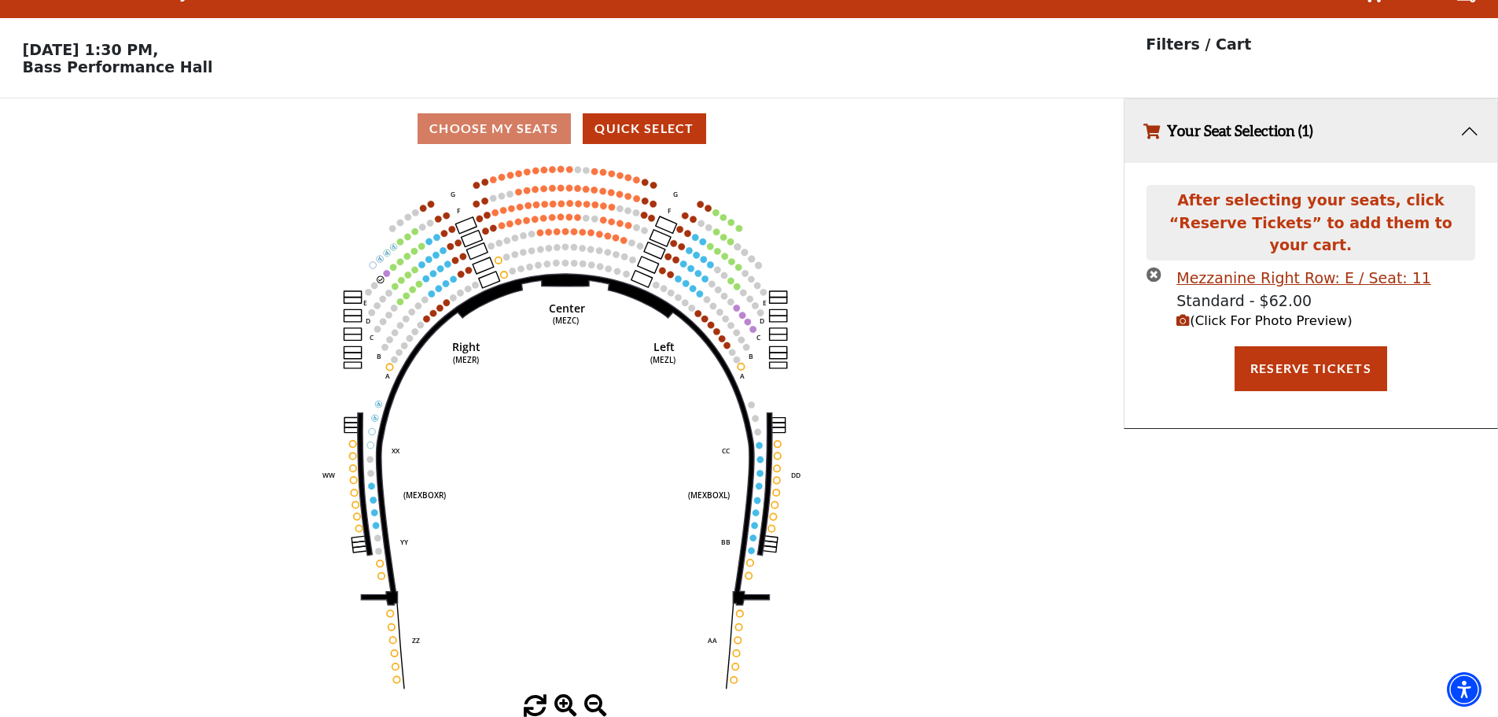
scroll to position [0, 0]
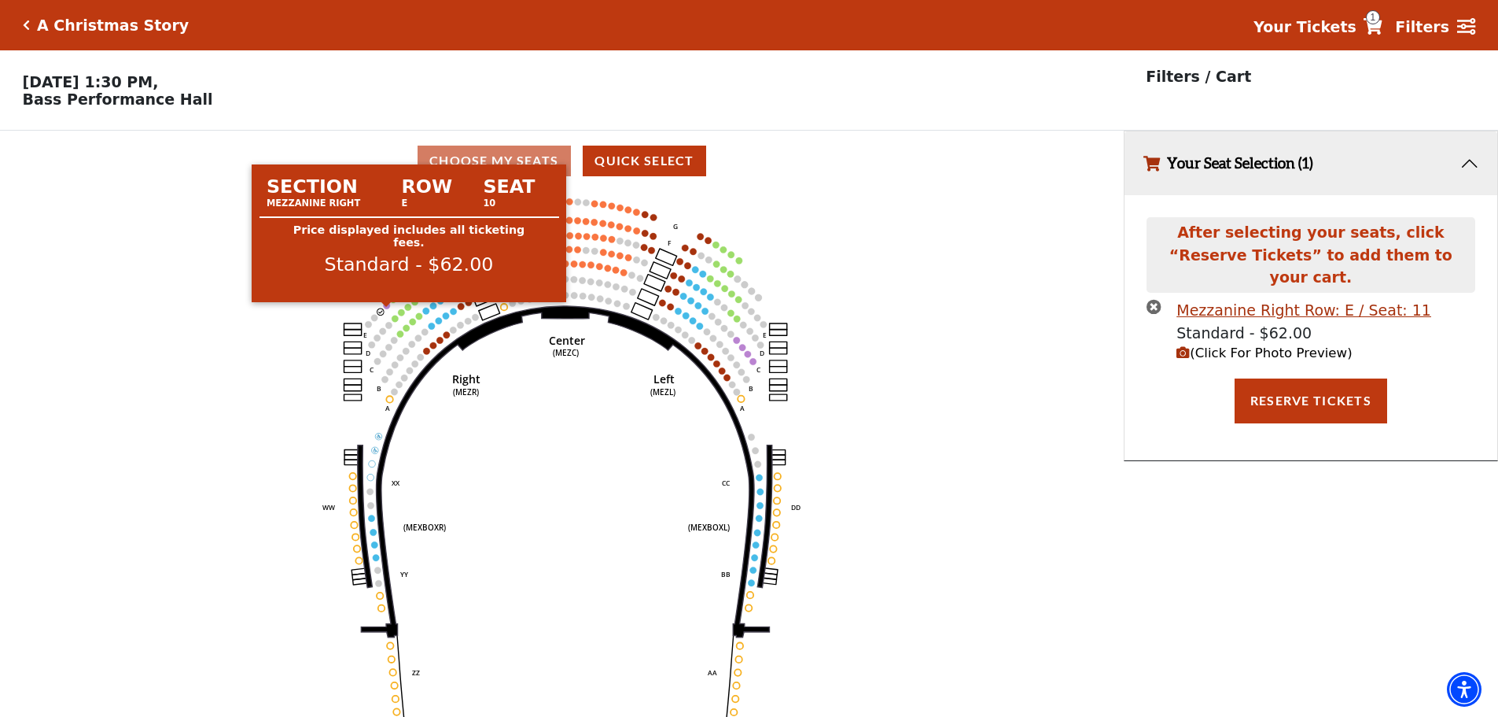
click at [386, 308] on circle at bounding box center [387, 305] width 6 height 6
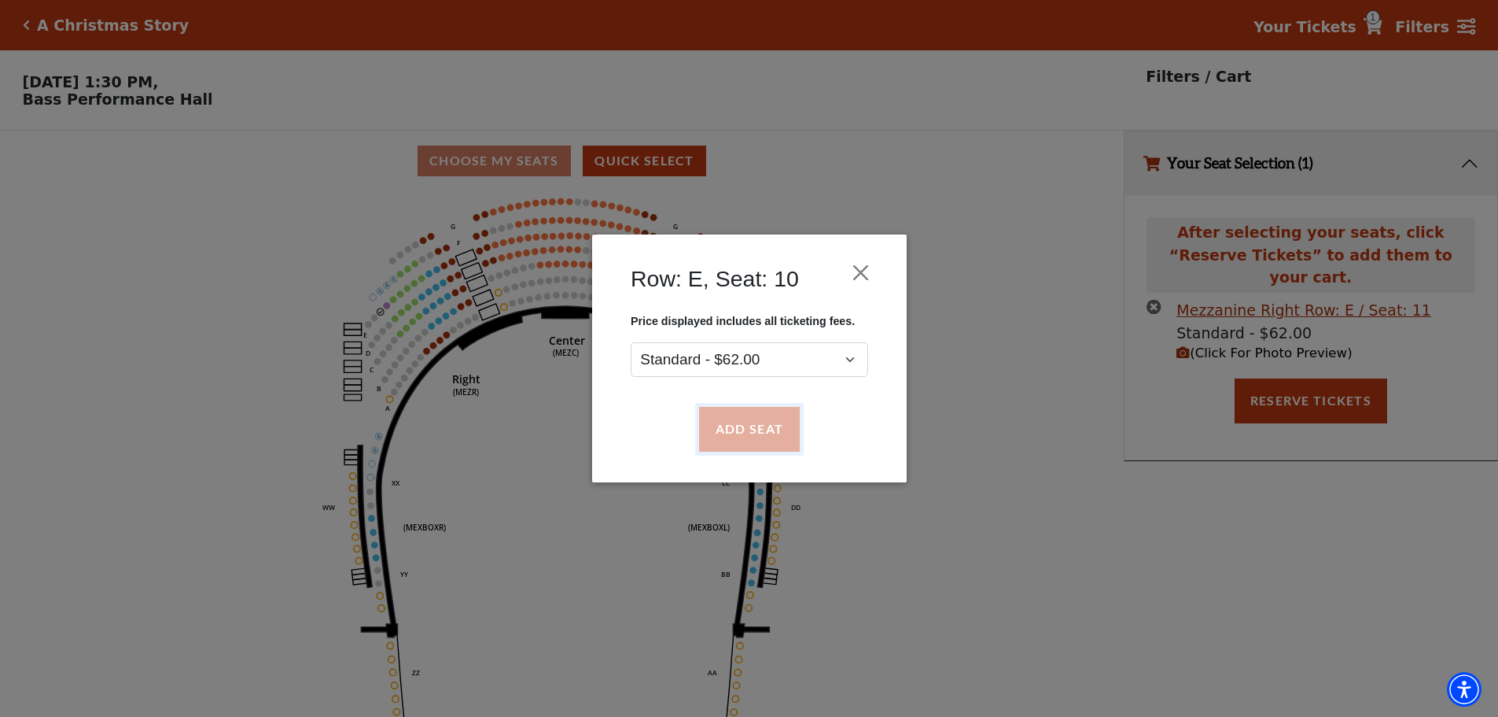
click at [745, 436] on button "Add Seat" at bounding box center [748, 429] width 101 height 44
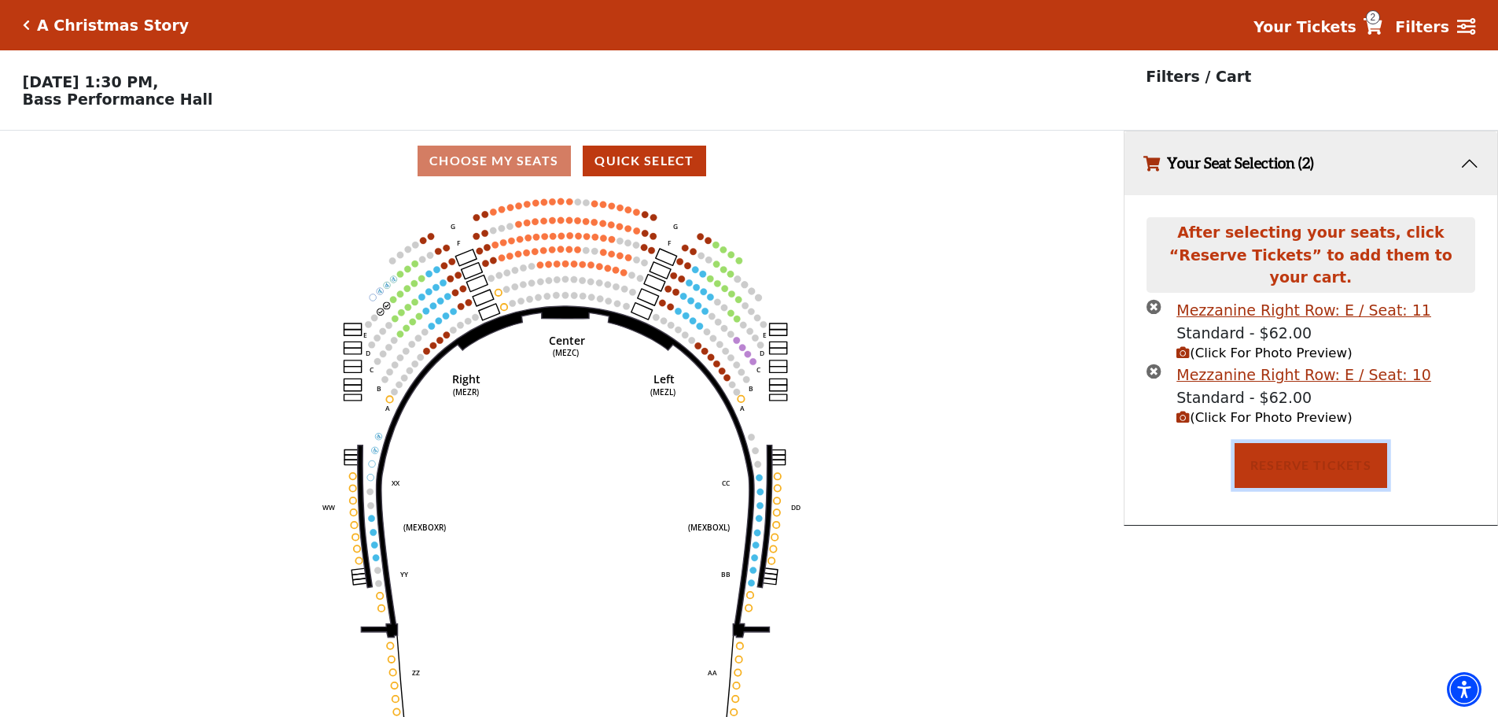
drag, startPoint x: 1306, startPoint y: 455, endPoint x: 749, endPoint y: 467, distance: 557.0
click at [1305, 455] on button "Reserve Tickets" at bounding box center [1311, 465] width 153 height 44
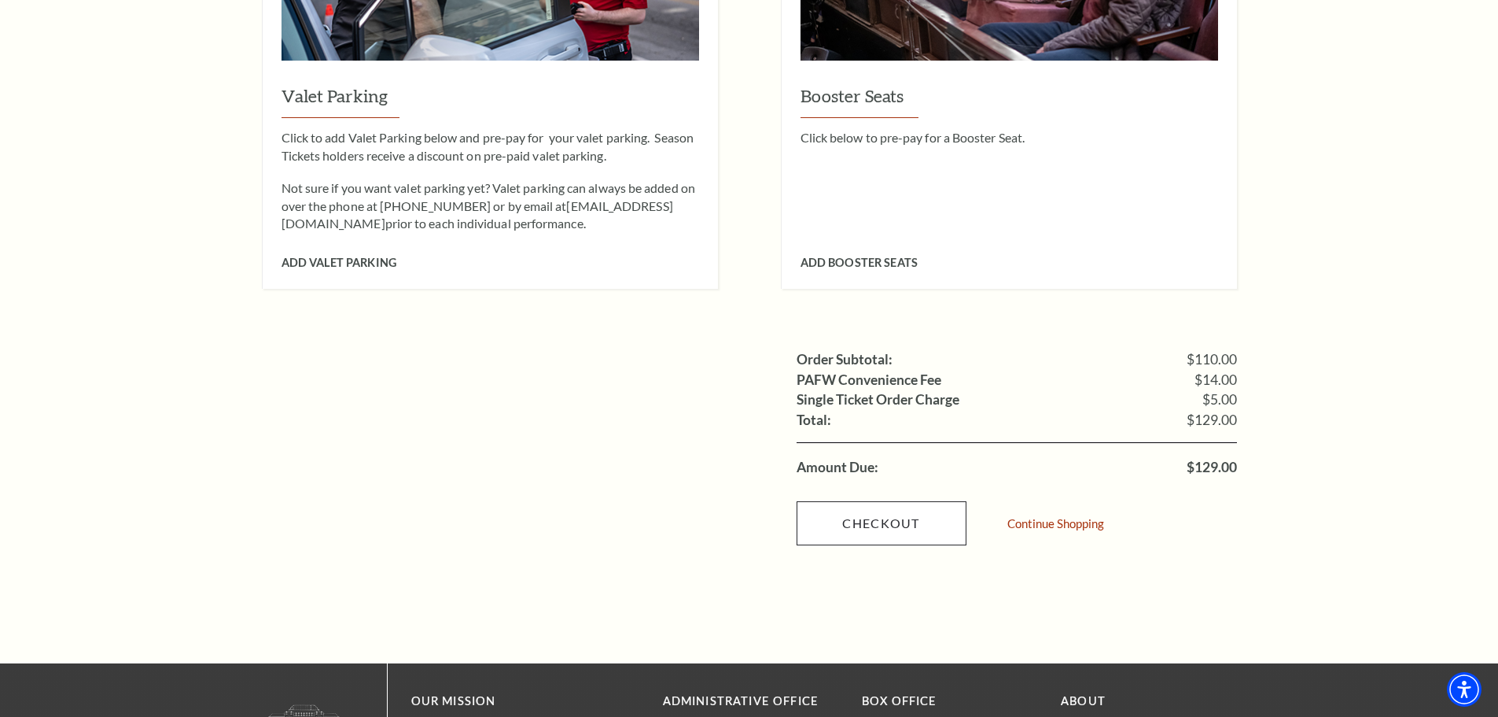
scroll to position [1391, 0]
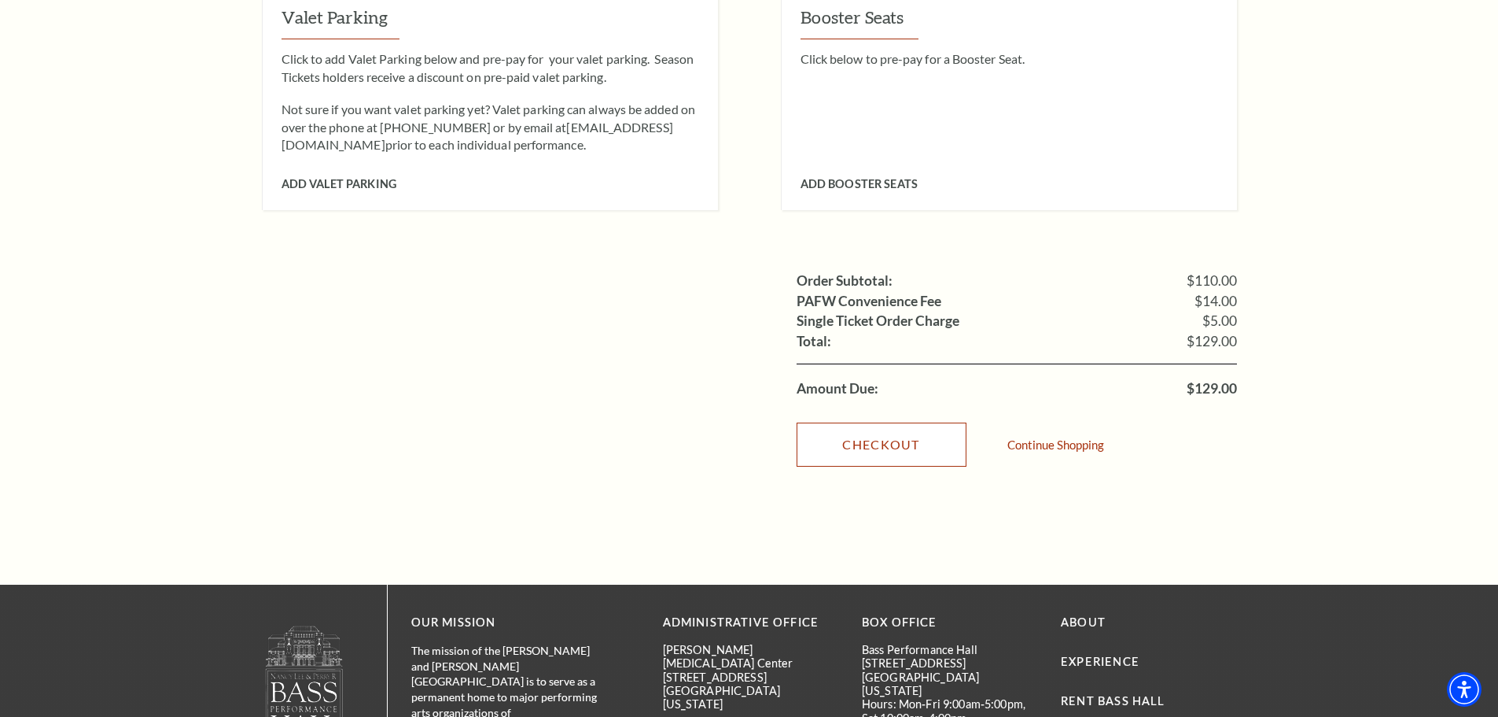
click at [908, 422] on link "Checkout" at bounding box center [882, 444] width 170 height 44
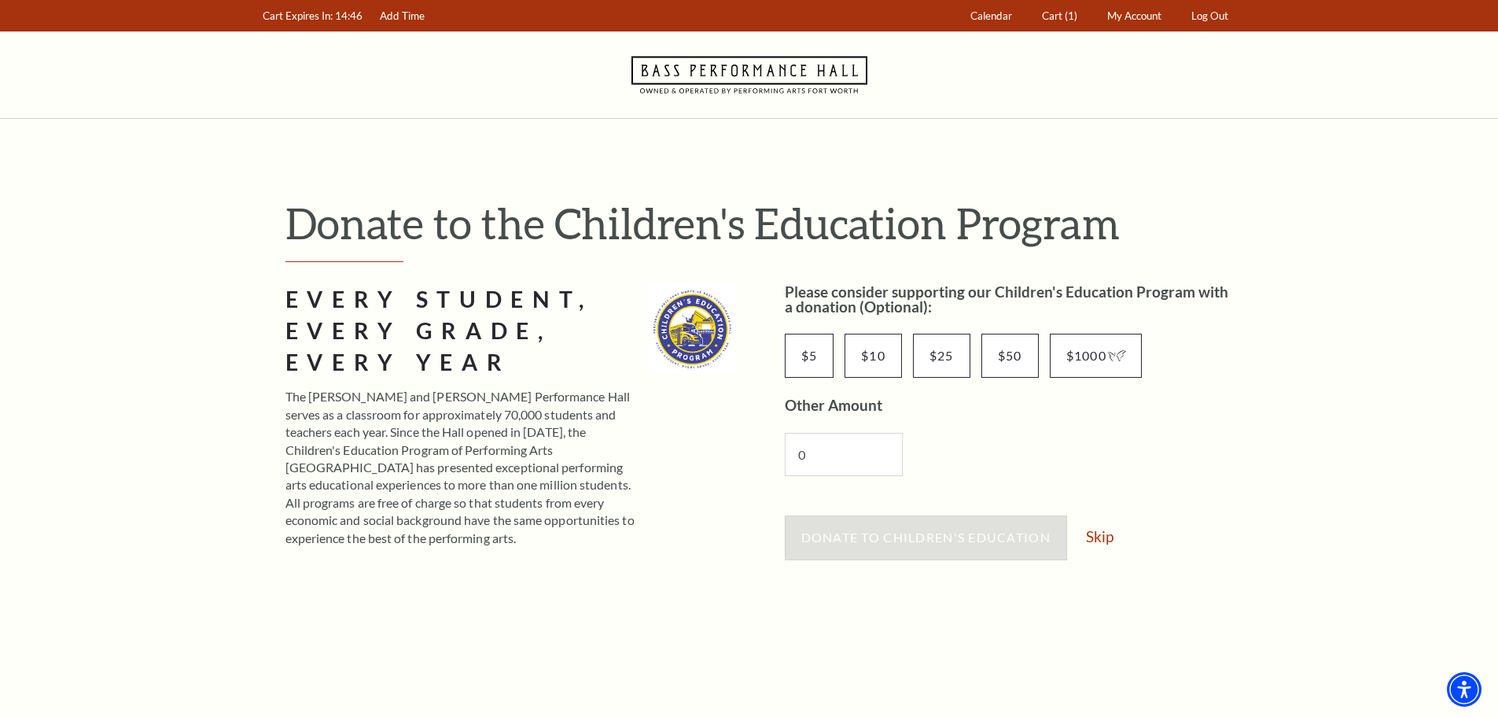
scroll to position [236, 0]
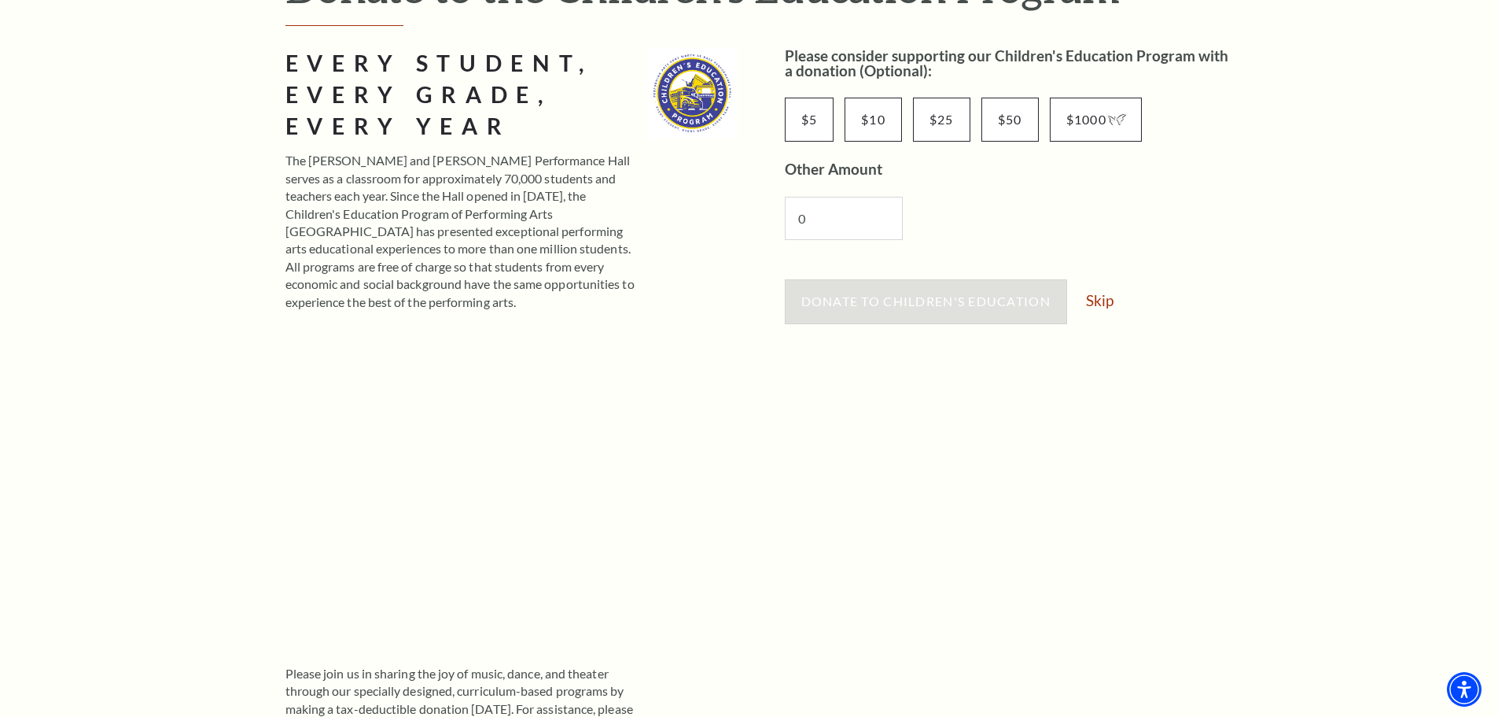
click at [1115, 308] on div "Donate to Children's Education Skip" at bounding box center [1011, 309] width 452 height 60
click at [1107, 302] on link "Skip" at bounding box center [1100, 300] width 28 height 15
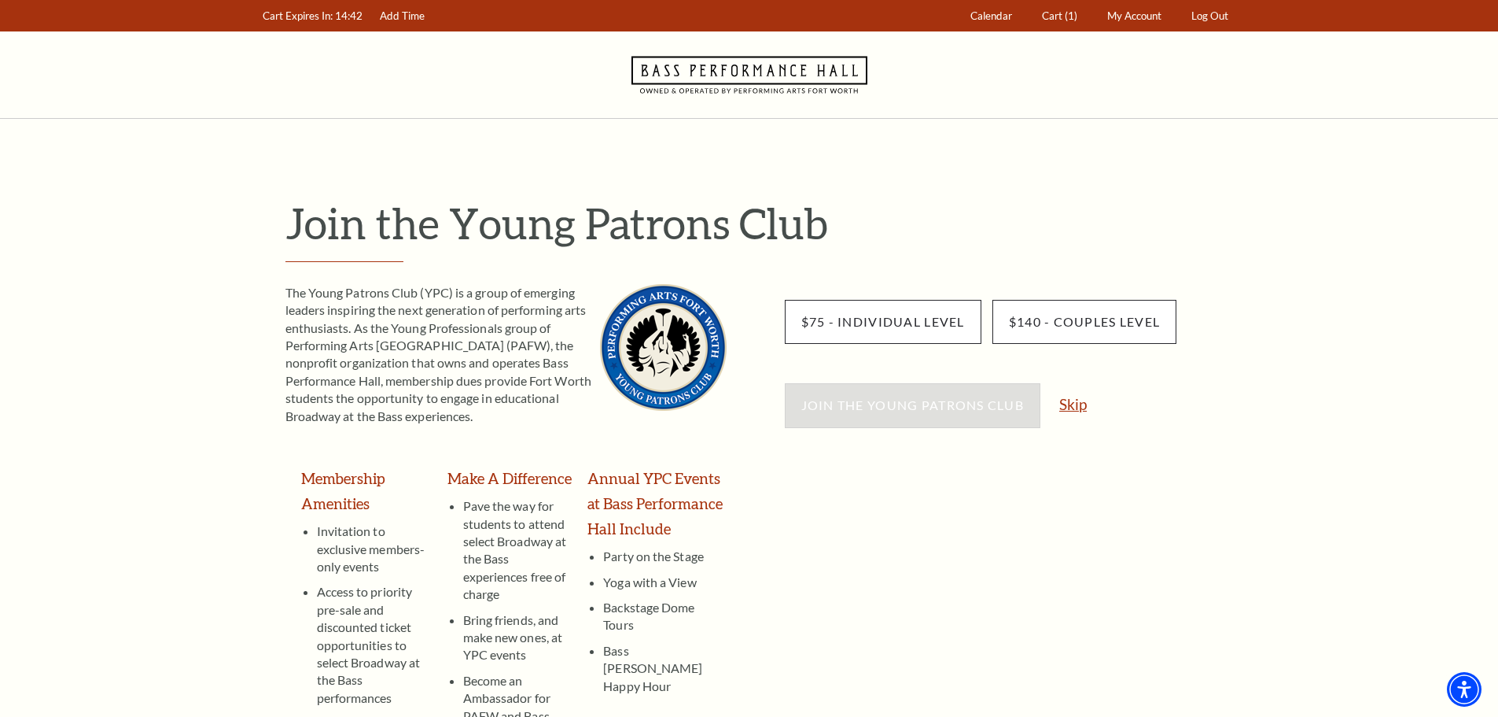
click at [1073, 407] on link "Skip" at bounding box center [1074, 403] width 28 height 15
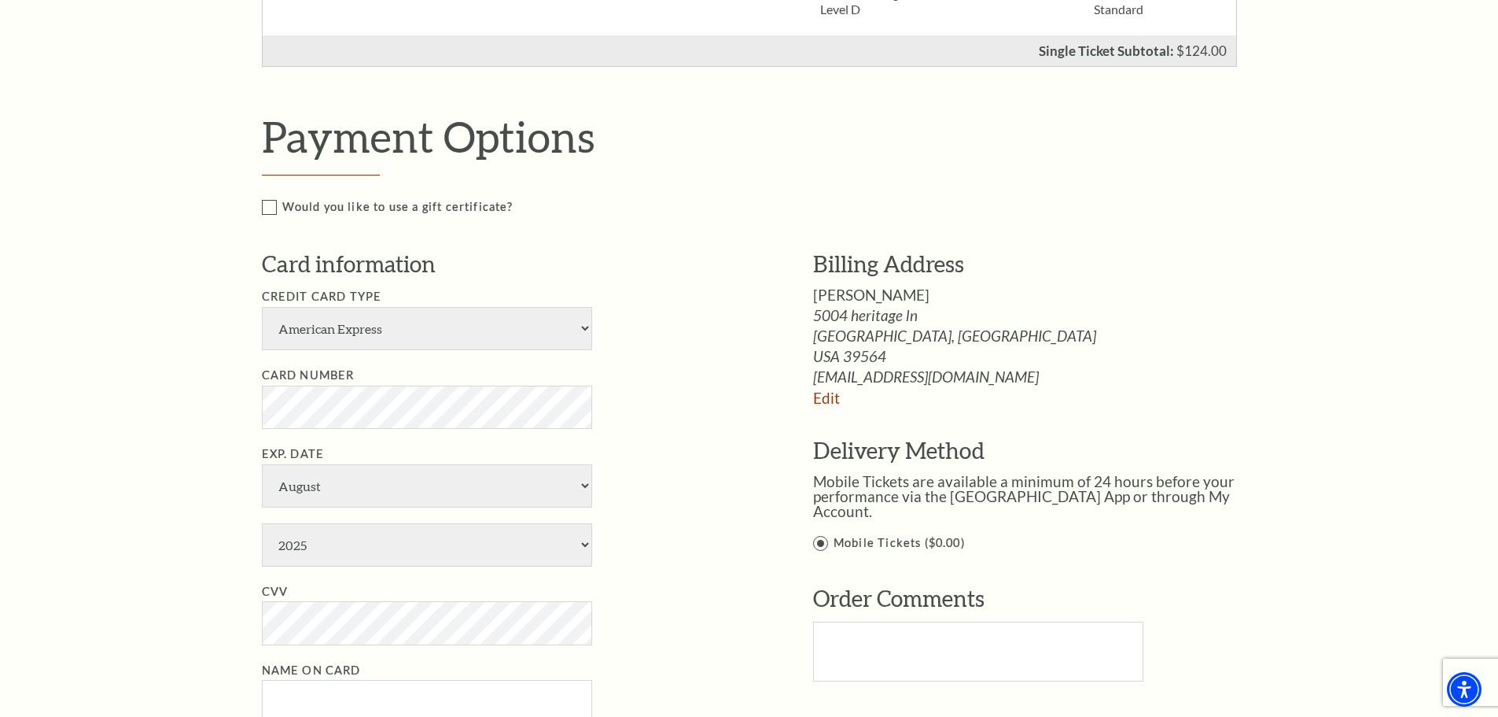
scroll to position [865, 0]
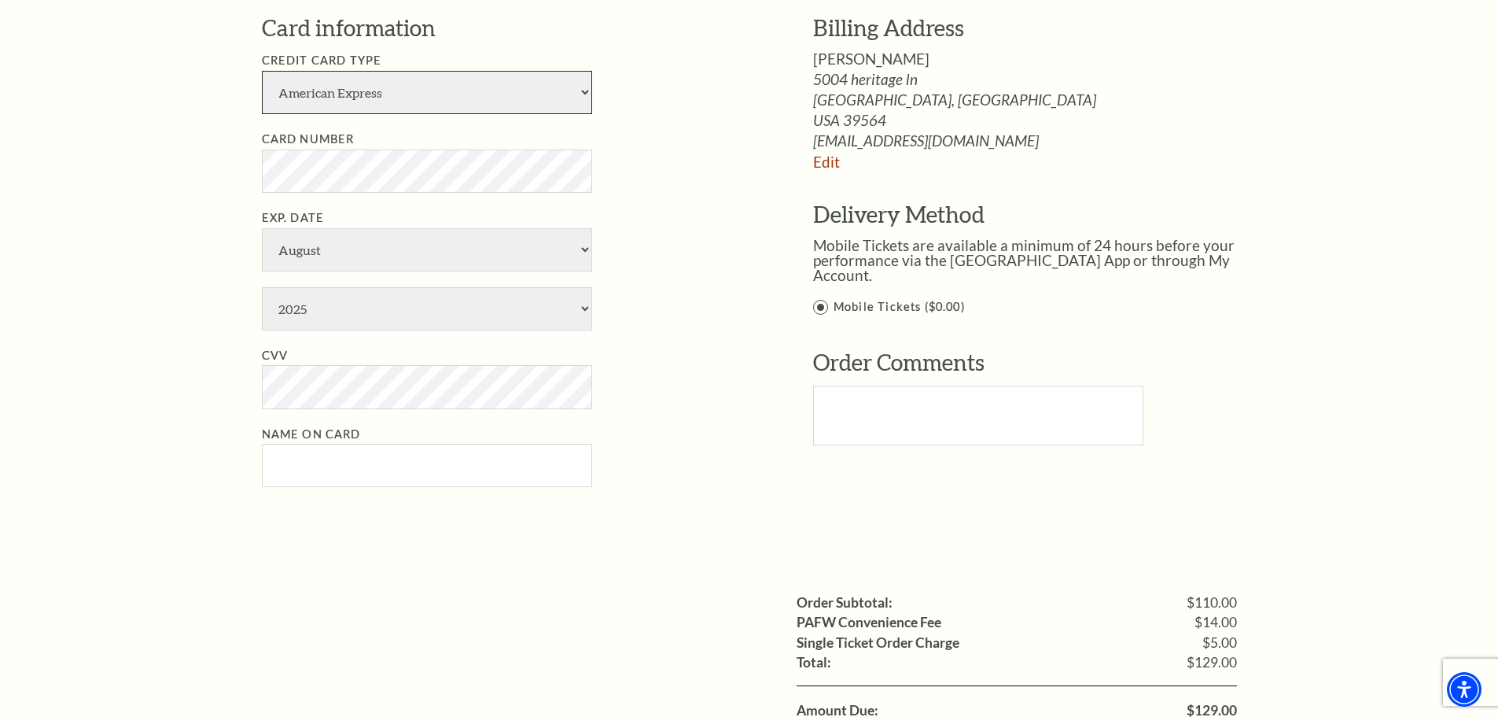
click at [370, 103] on select "American Express Visa Master Card Discover" at bounding box center [427, 92] width 330 height 43
select select "24"
click at [262, 71] on select "American Express Visa Master Card Discover" at bounding box center [427, 92] width 330 height 43
select select "6"
select select "2029"
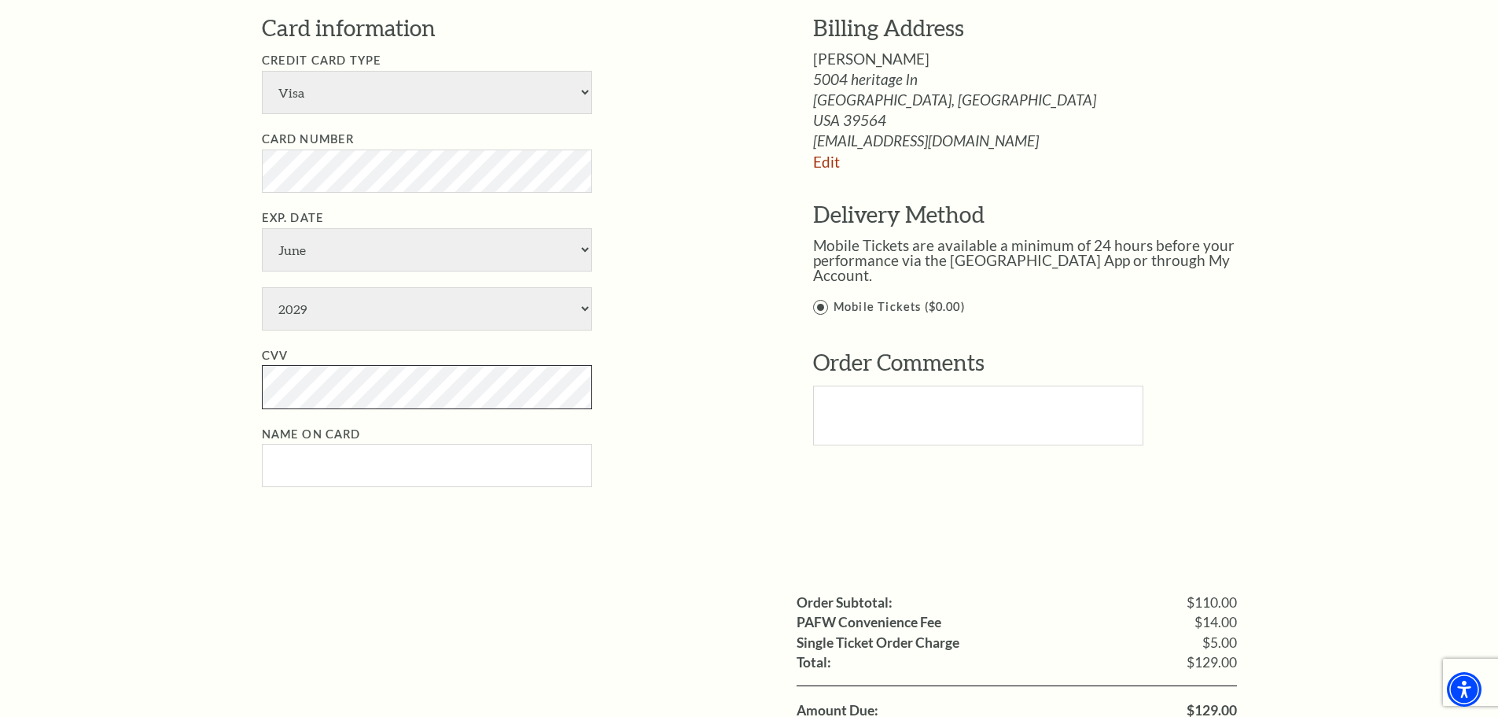
type input "Paige Wells"
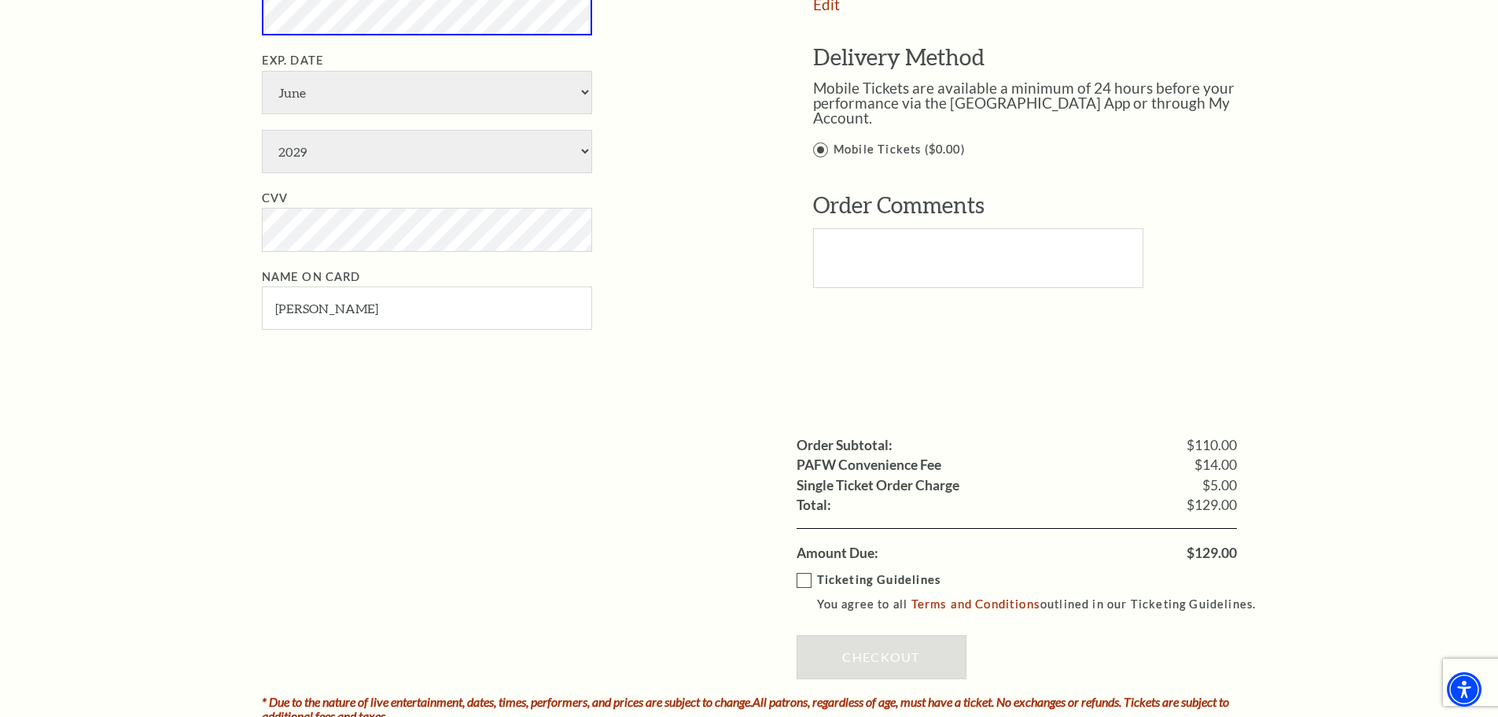
scroll to position [1180, 0]
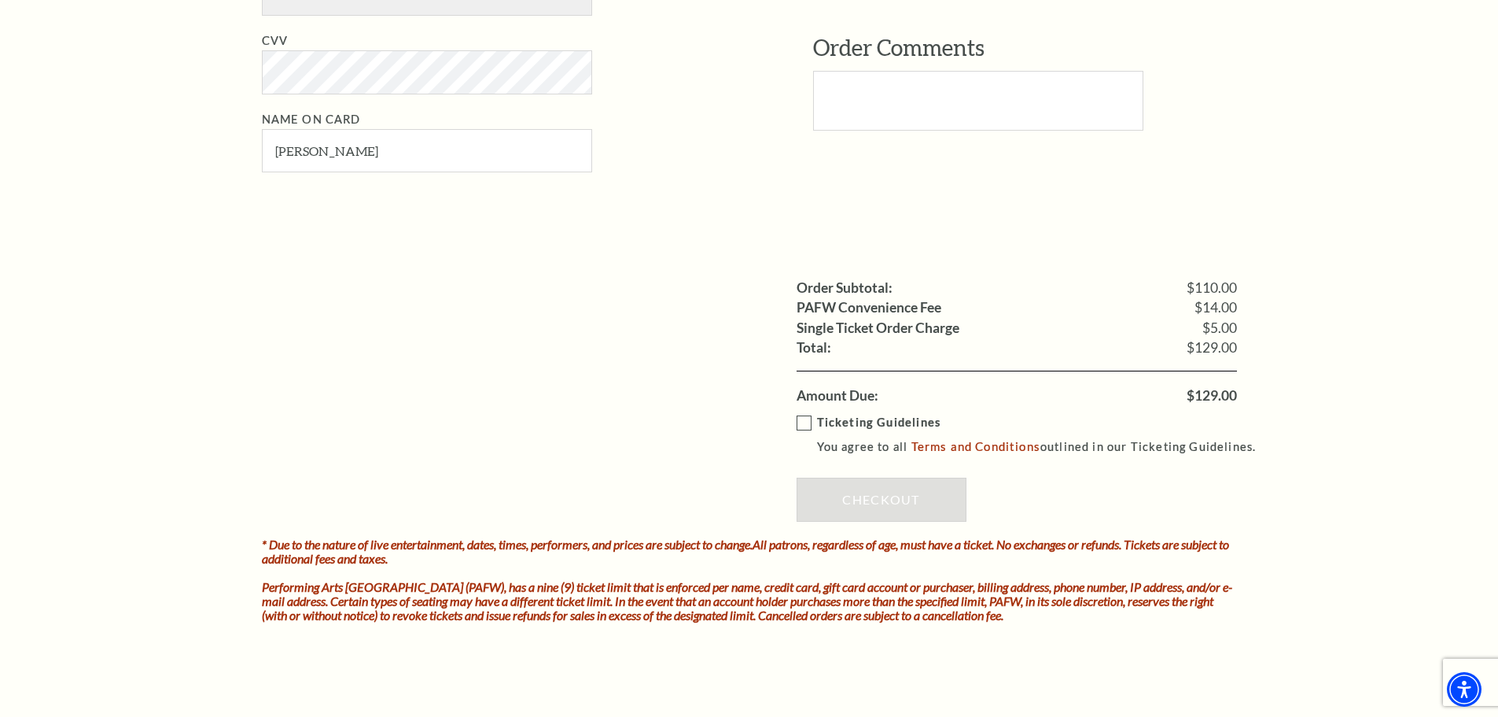
click at [799, 423] on label "Ticketing Guidelines You agree to all Terms and Conditions outlined in our Tick…" at bounding box center [1034, 434] width 474 height 43
click at [0, 0] on input "Ticketing Guidelines You agree to all Terms and Conditions outlined in our Tick…" at bounding box center [0, 0] width 0 height 0
drag, startPoint x: 830, startPoint y: 489, endPoint x: 803, endPoint y: 499, distance: 28.4
click at [830, 492] on link "Checkout" at bounding box center [882, 499] width 170 height 44
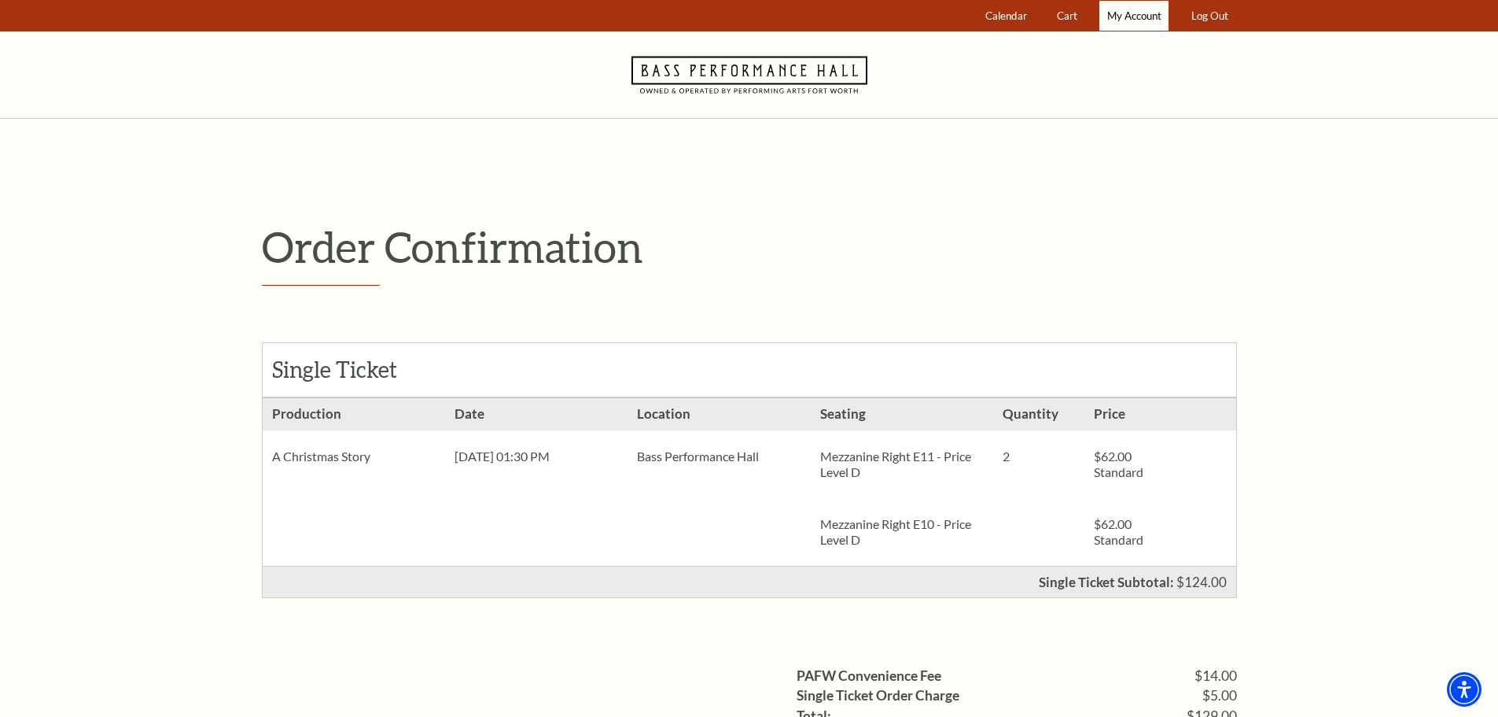
click at [1133, 9] on span "My Account" at bounding box center [1134, 15] width 54 height 13
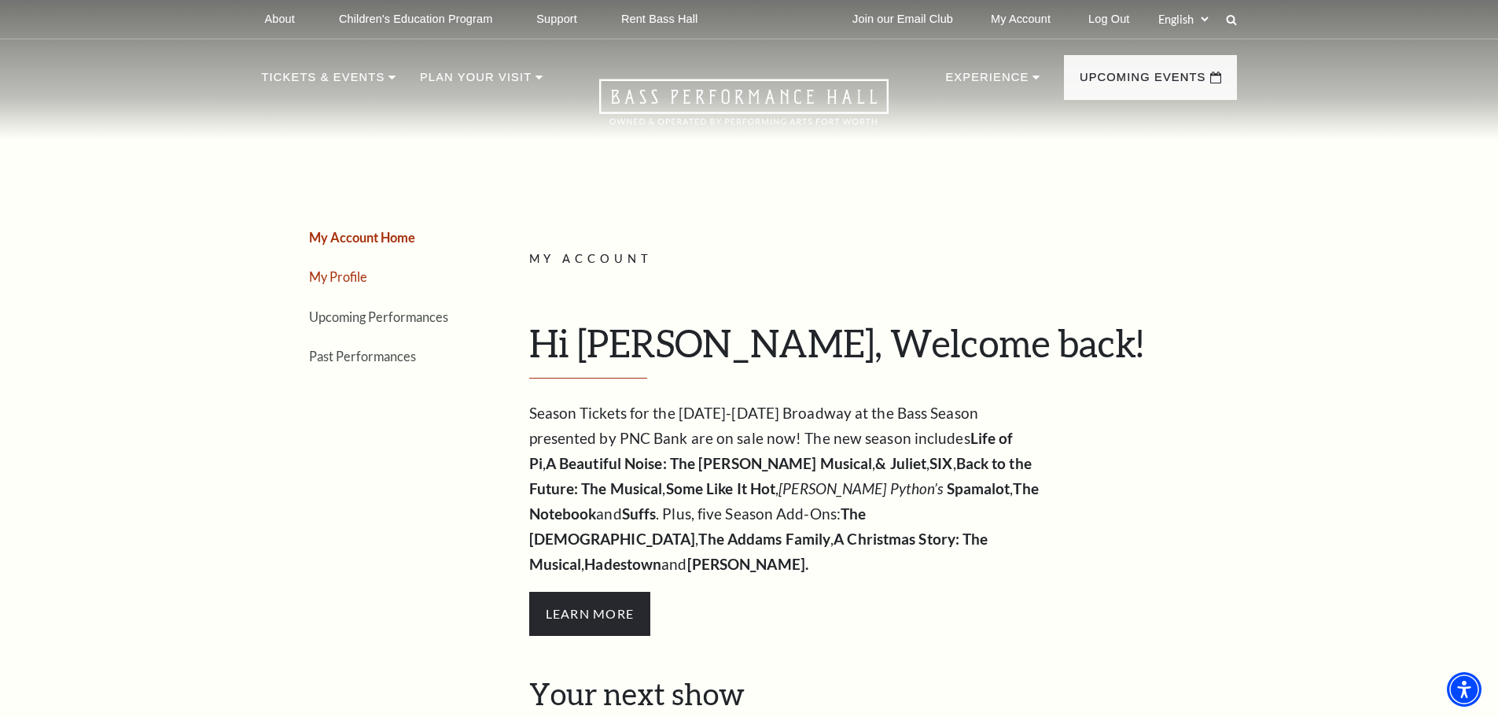
click at [341, 282] on link "My Profile" at bounding box center [338, 276] width 58 height 15
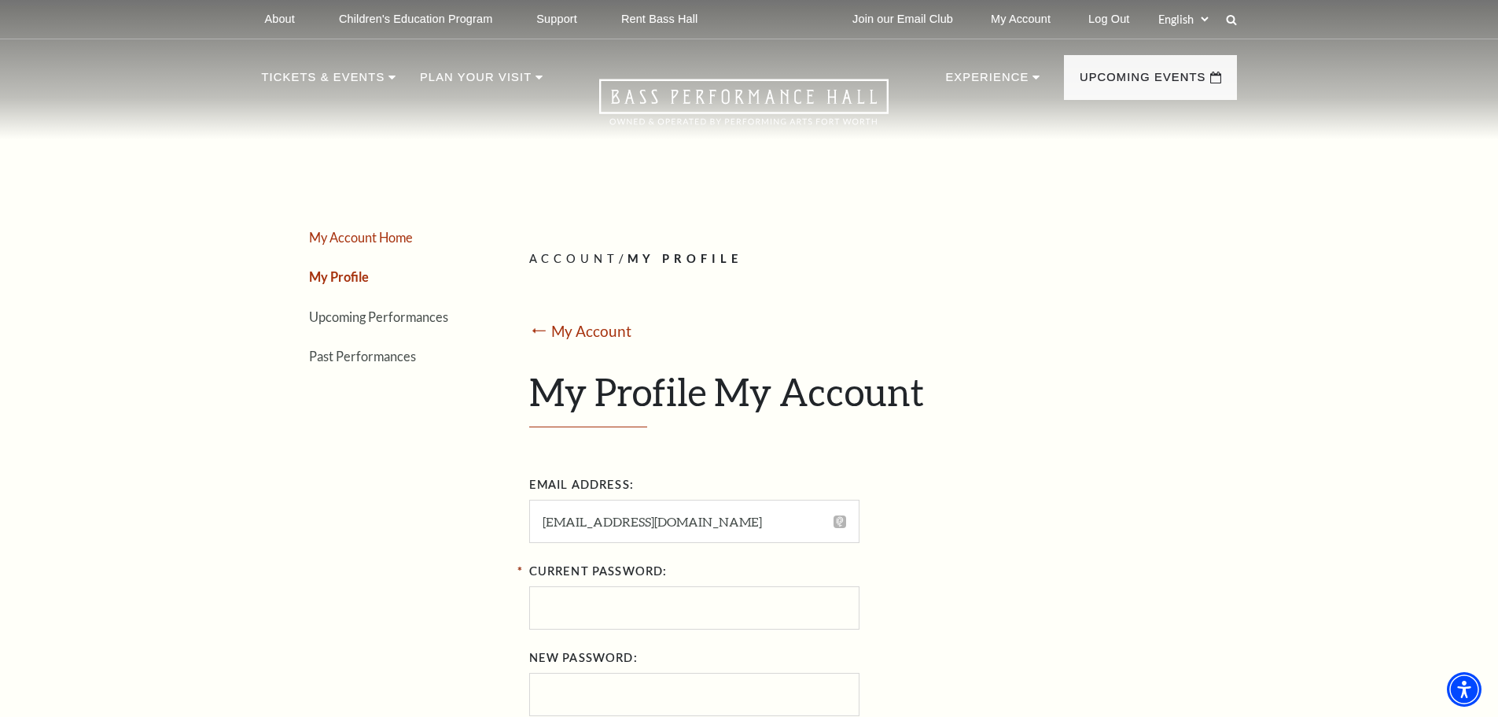
click at [363, 234] on link "My Account Home" at bounding box center [361, 237] width 104 height 15
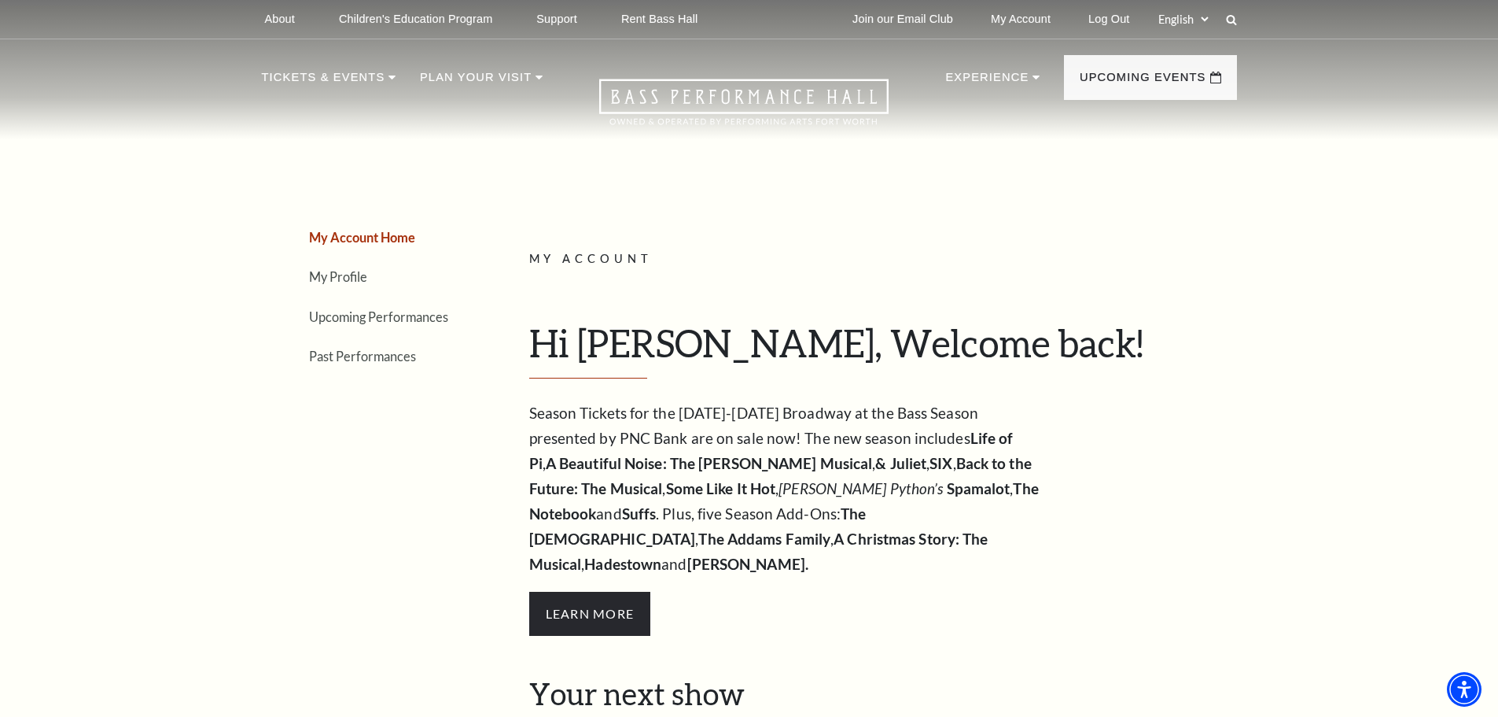
click at [363, 327] on li "Upcoming Performances" at bounding box center [389, 316] width 161 height 23
click at [363, 321] on link "Upcoming Performances" at bounding box center [378, 316] width 139 height 15
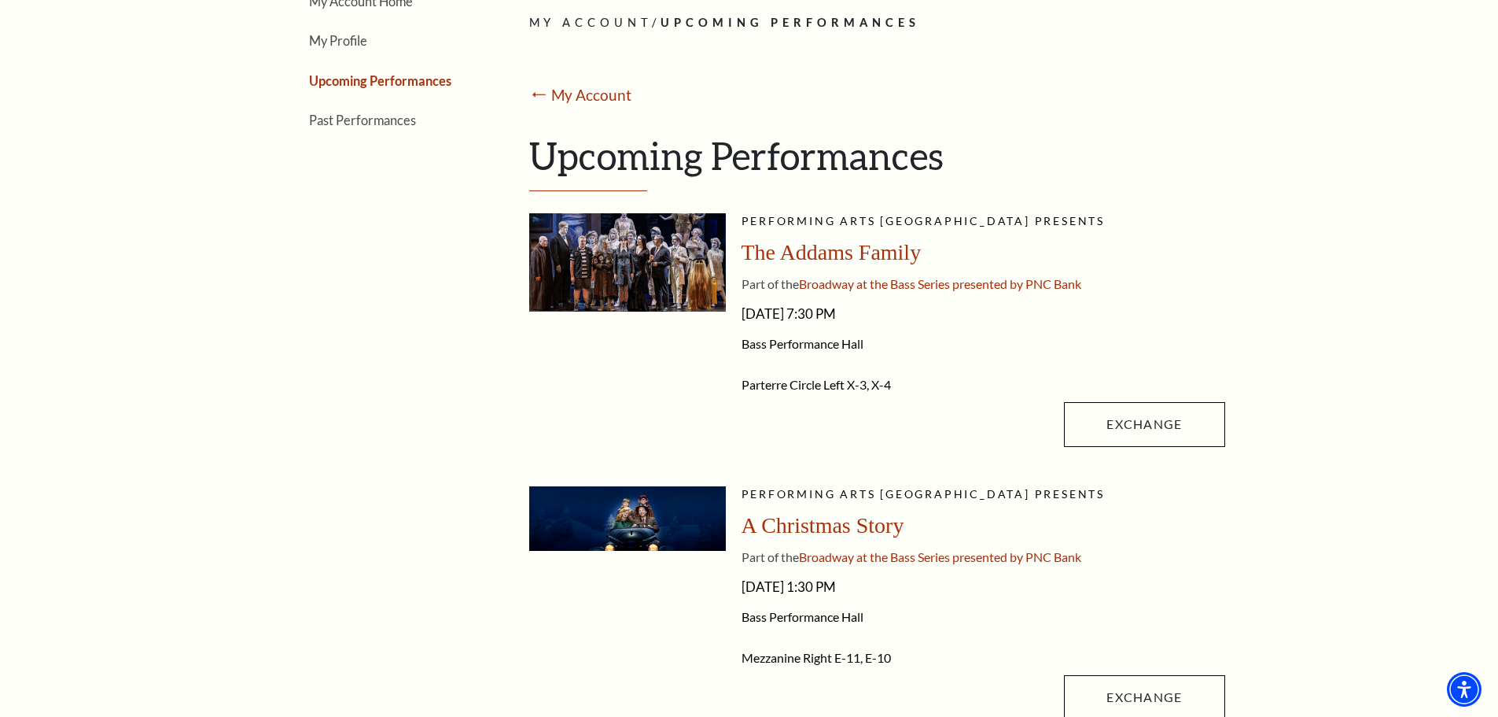
scroll to position [315, 0]
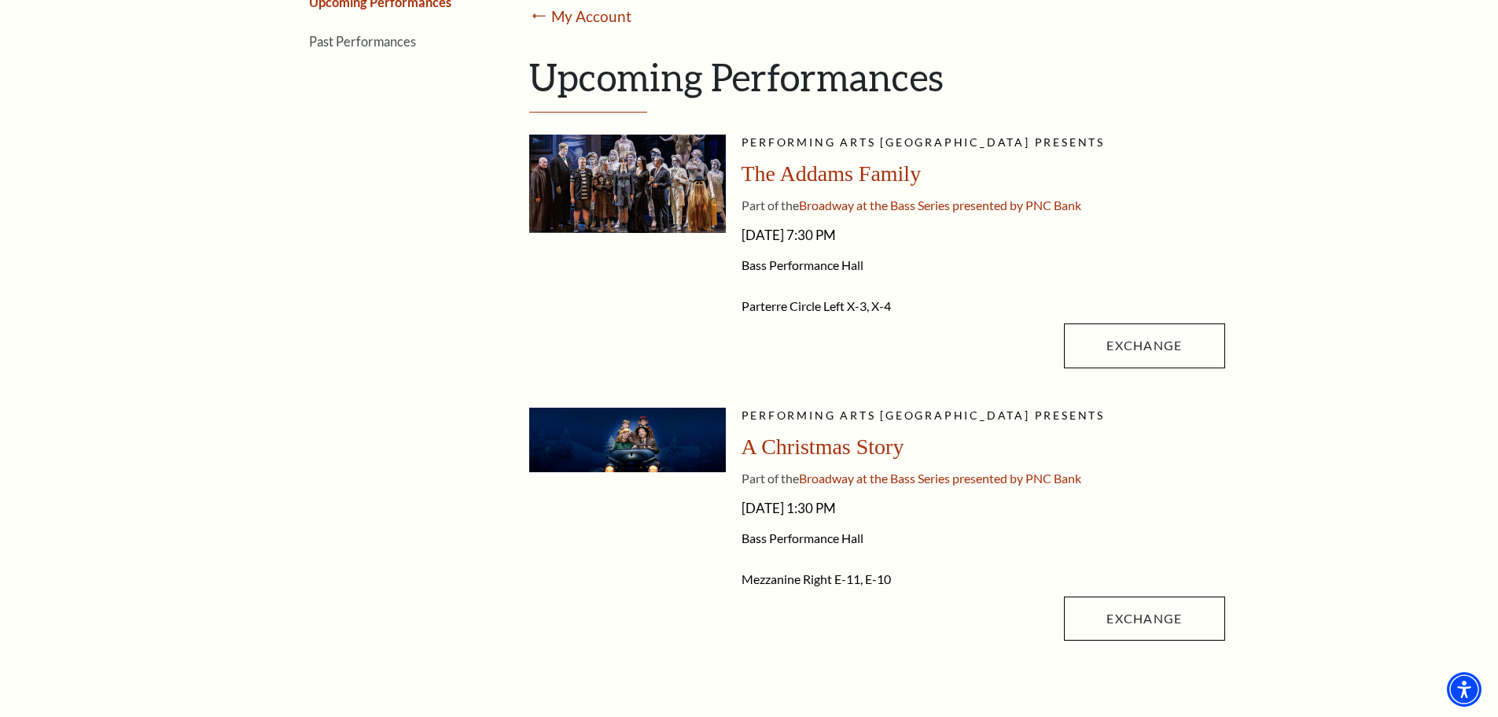
click at [880, 426] on div "Performing Arts Fort Worth presents A Christmas Story Part of the Broadway at t…" at bounding box center [984, 527] width 484 height 241
click at [879, 413] on span "Performing Arts Fort Worth presents" at bounding box center [924, 414] width 364 height 13
click at [879, 483] on span "Broadway at the Bass Series presented by PNC Bank" at bounding box center [940, 477] width 282 height 15
drag, startPoint x: 849, startPoint y: 516, endPoint x: 806, endPoint y: 548, distance: 54.0
click at [848, 518] on span "Saturday, December 6, 2025 - 1:30 PM" at bounding box center [984, 508] width 484 height 25
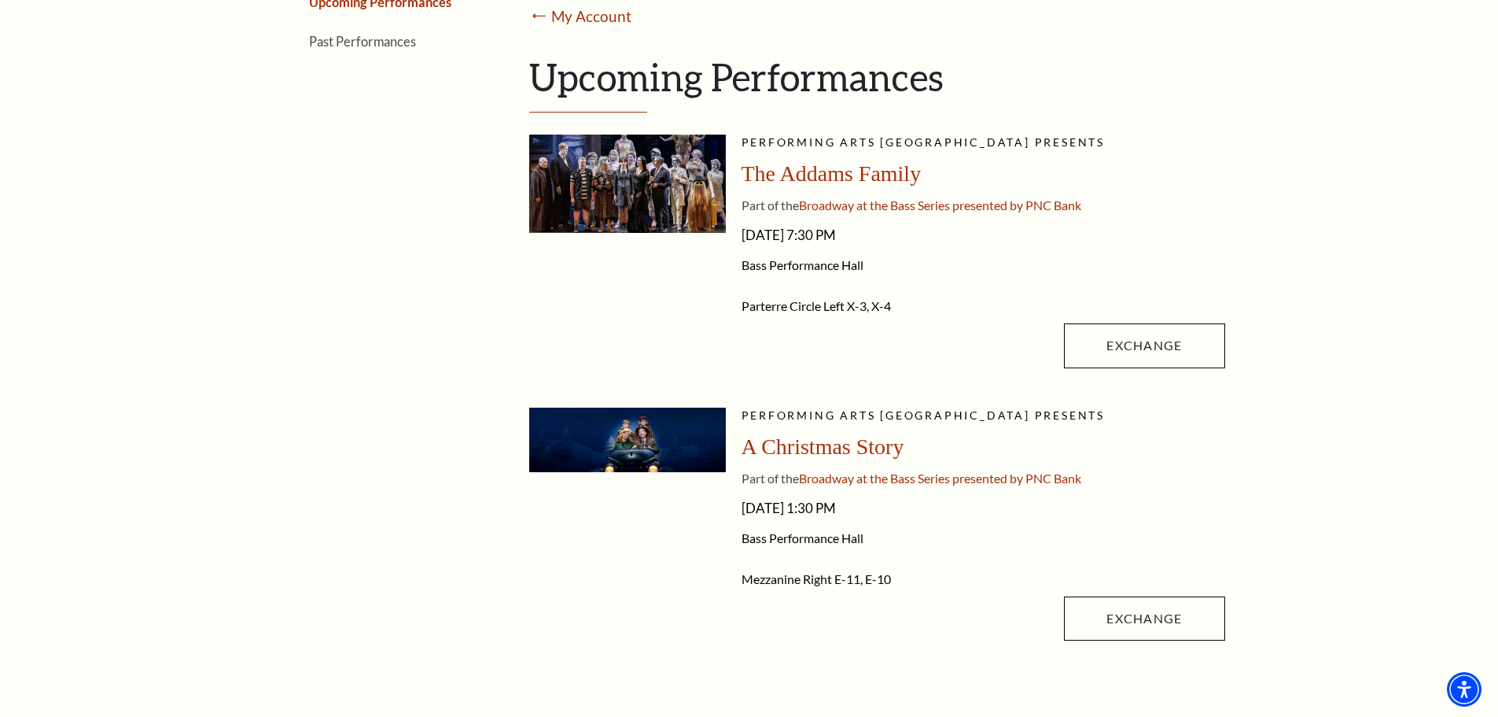
click at [760, 579] on span "Mezzanine Right" at bounding box center [787, 578] width 90 height 15
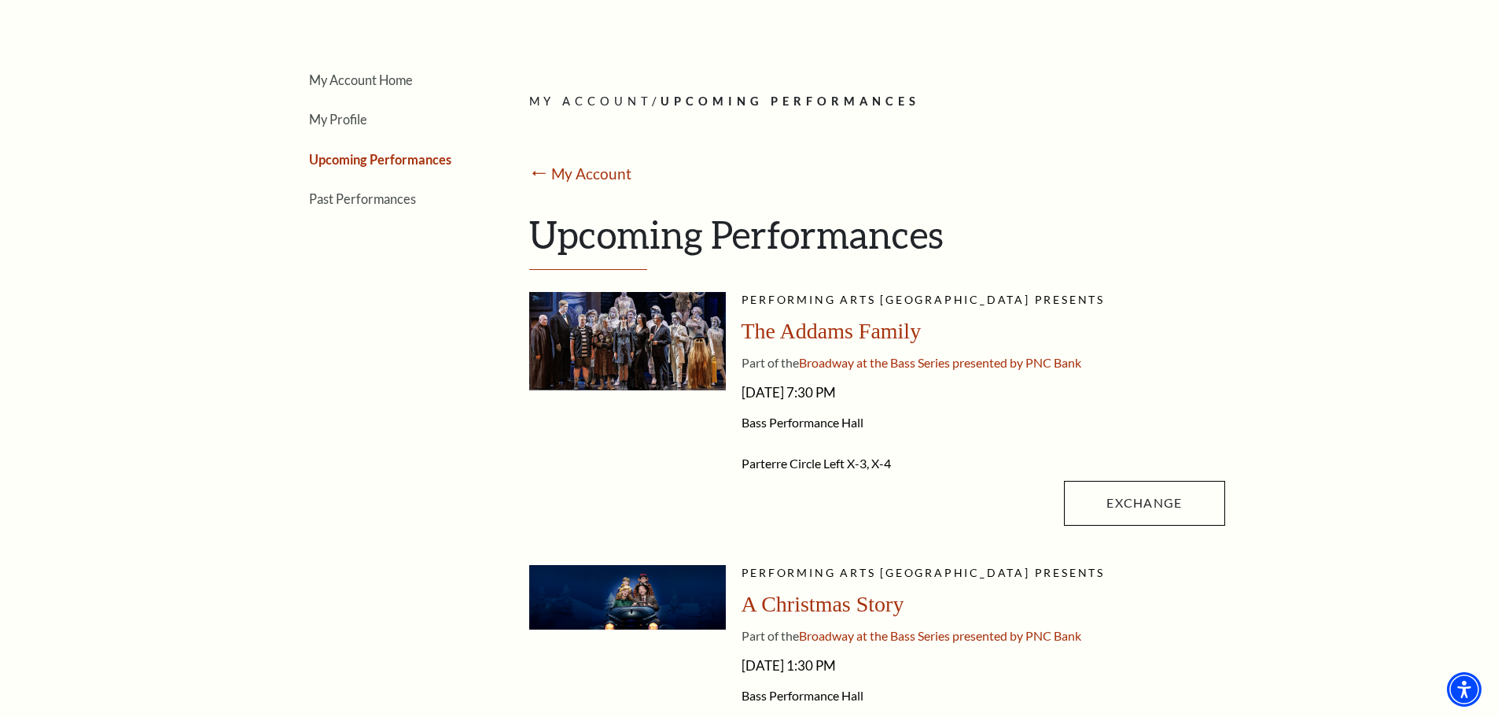
scroll to position [0, 0]
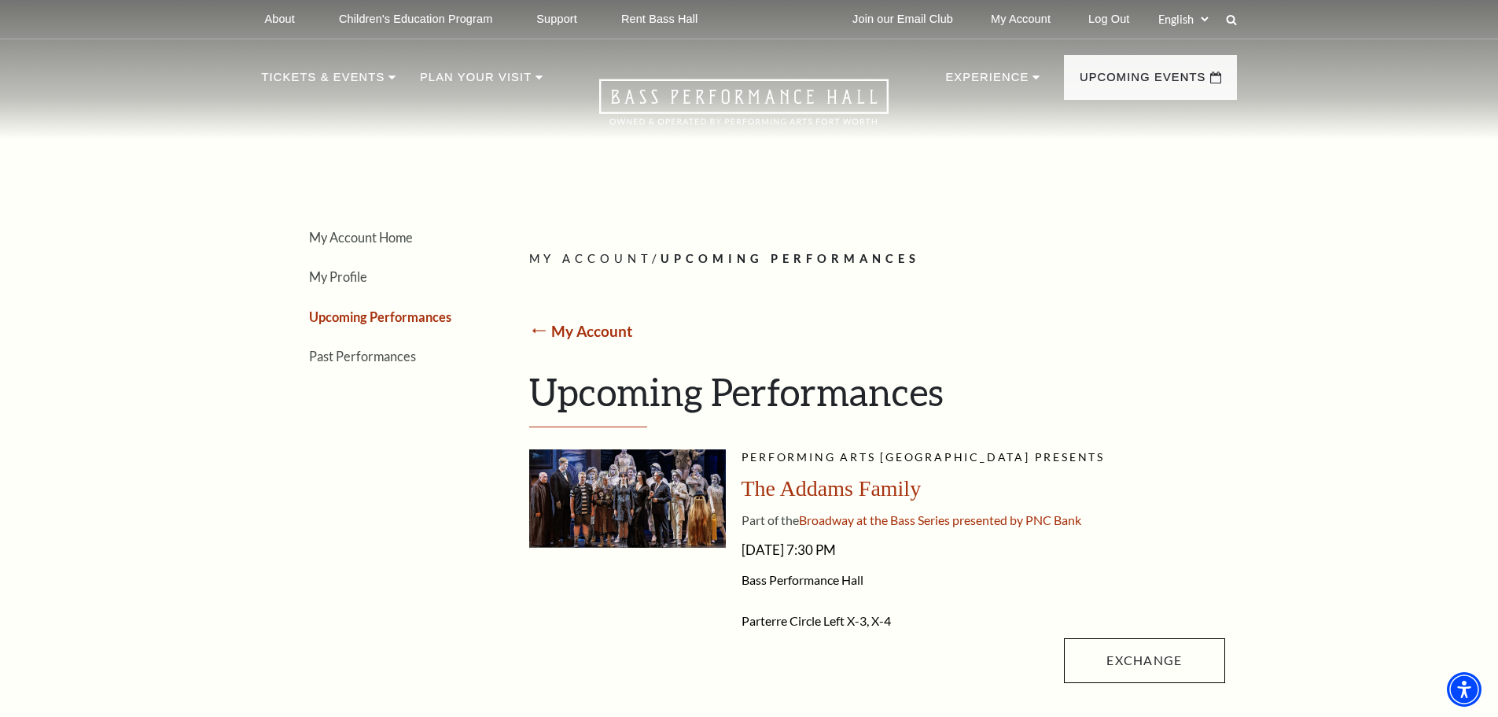
click at [597, 325] on link "My Account" at bounding box center [591, 331] width 81 height 18
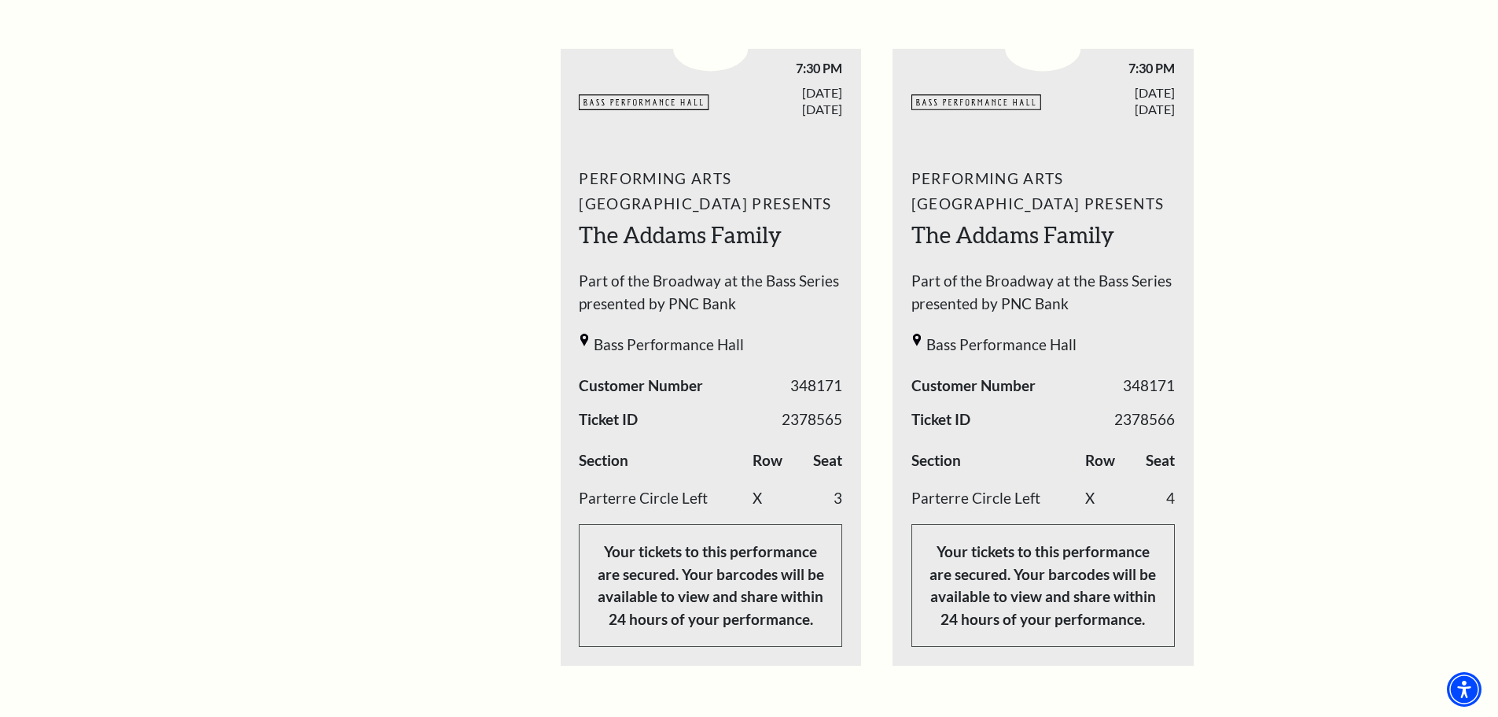
scroll to position [551, 0]
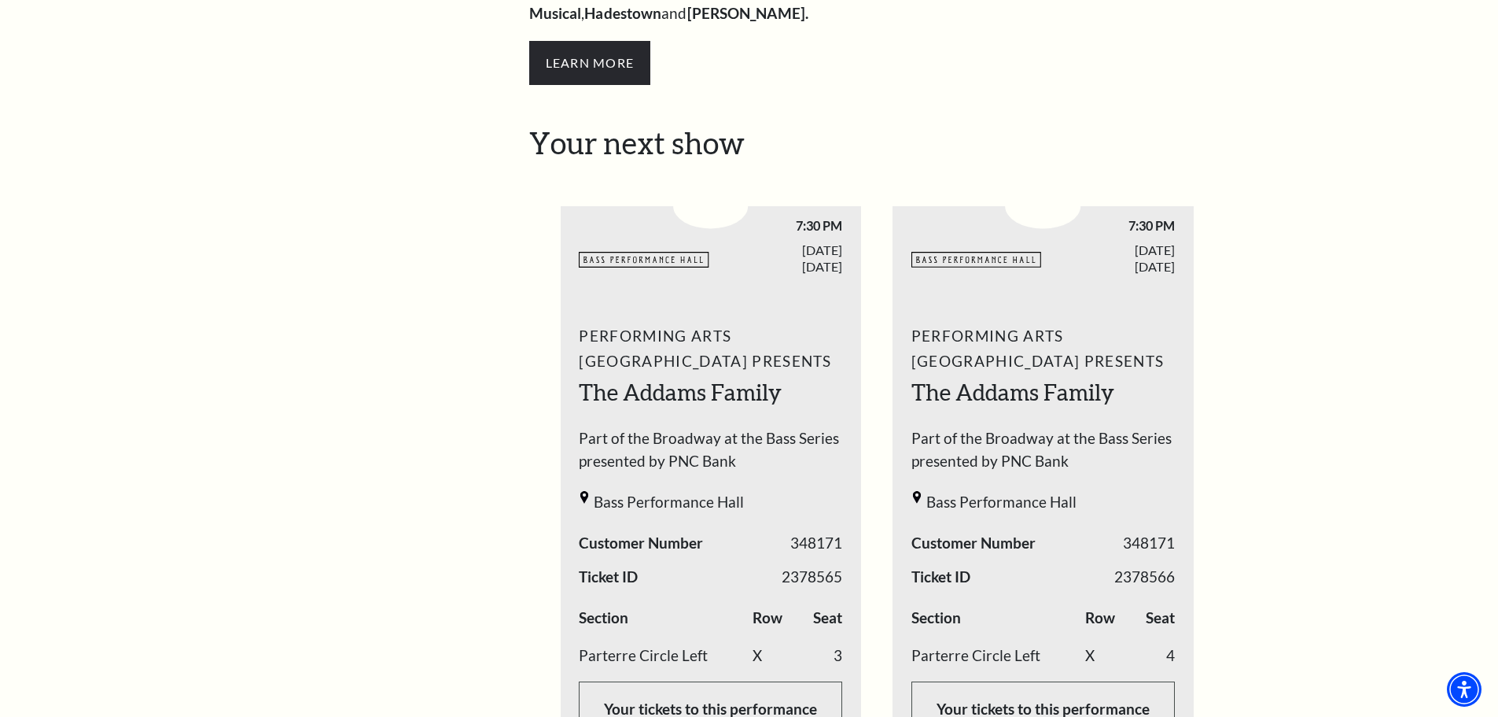
click at [927, 261] on div "BASSHALL LOGO 7:30 PM [DATE]" at bounding box center [1043, 514] width 301 height 617
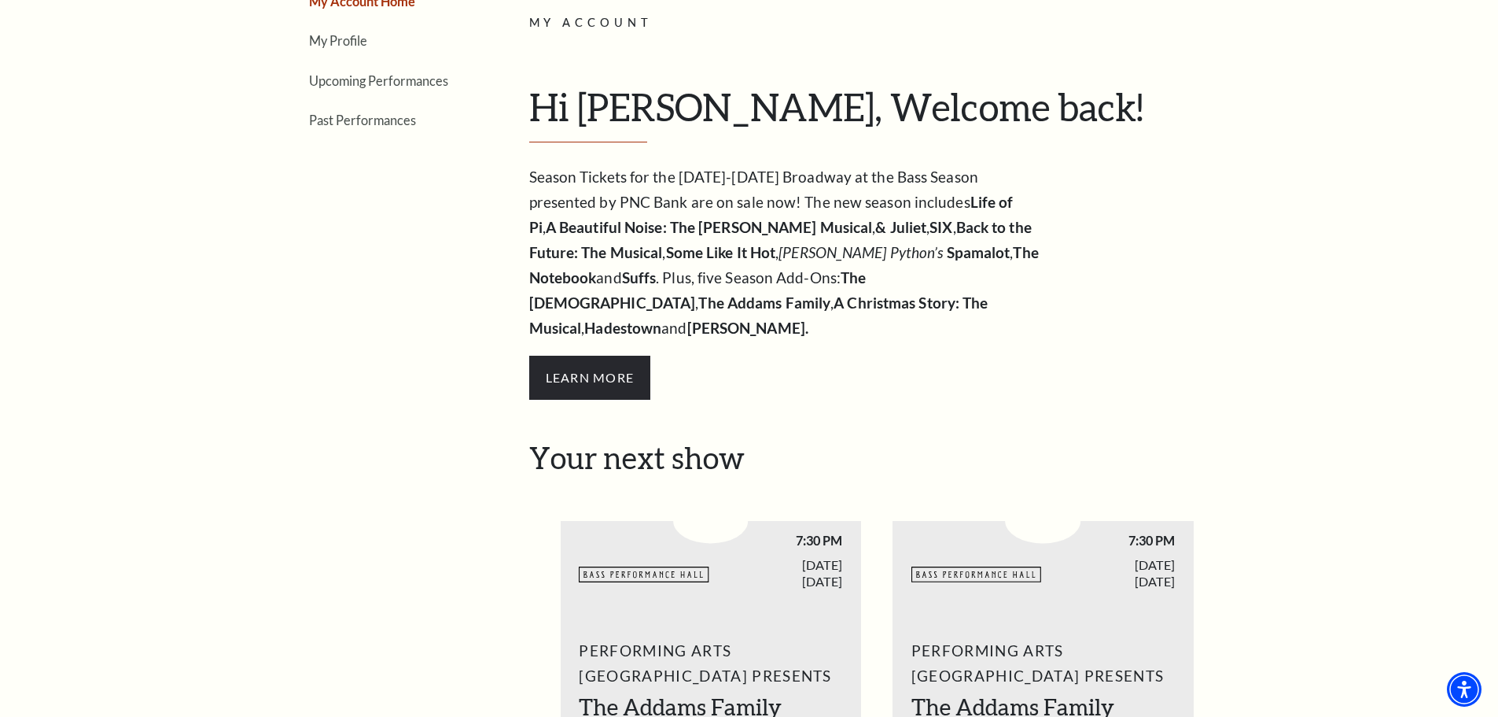
scroll to position [0, 0]
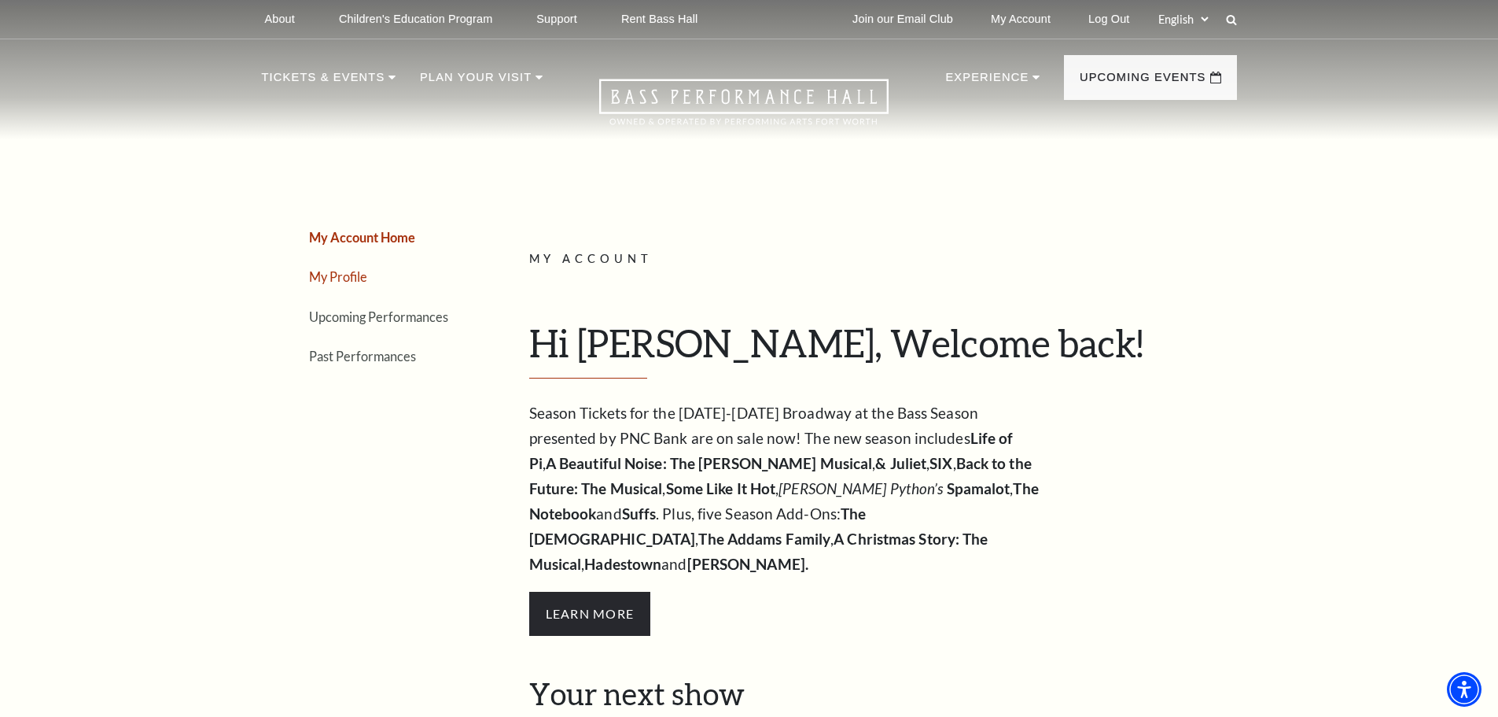
click at [350, 276] on link "My Profile" at bounding box center [338, 276] width 58 height 15
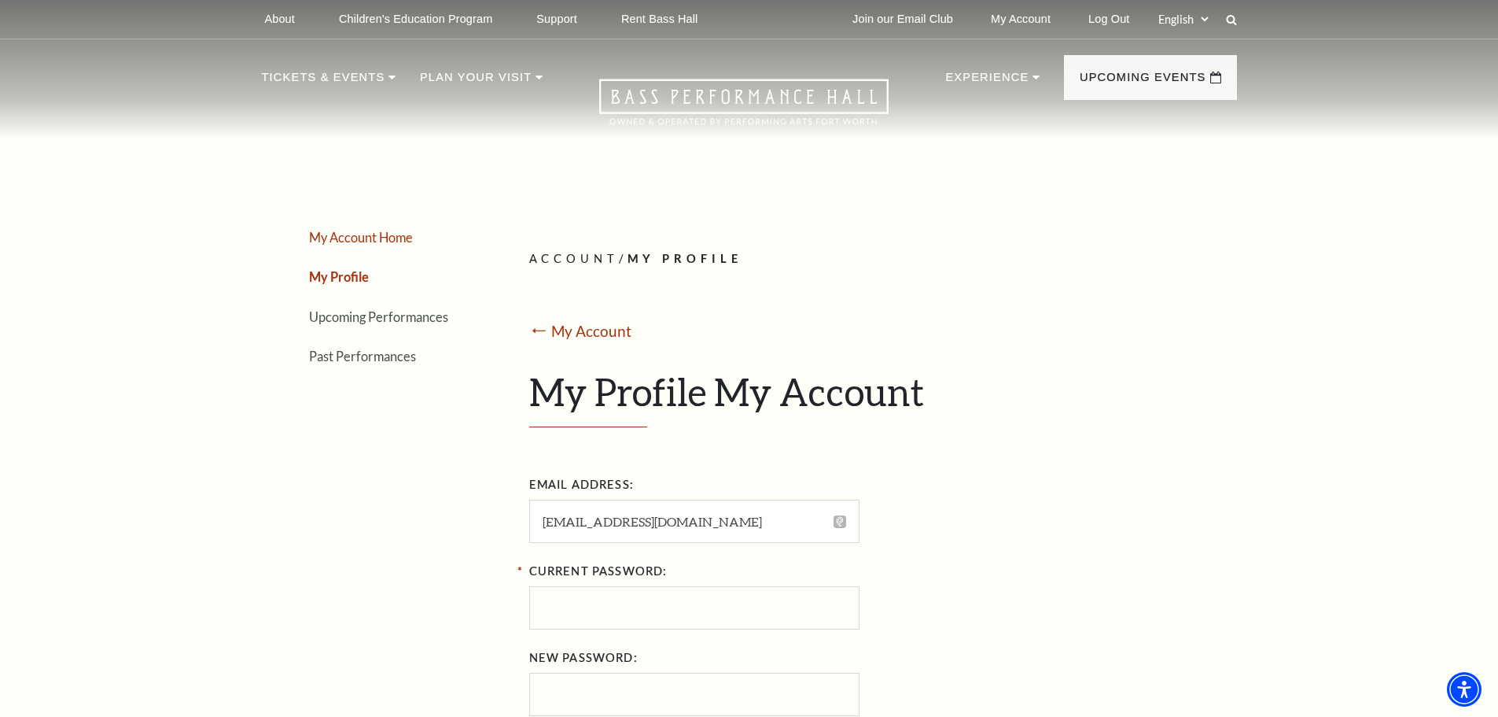
click at [358, 235] on link "My Account Home" at bounding box center [361, 237] width 104 height 15
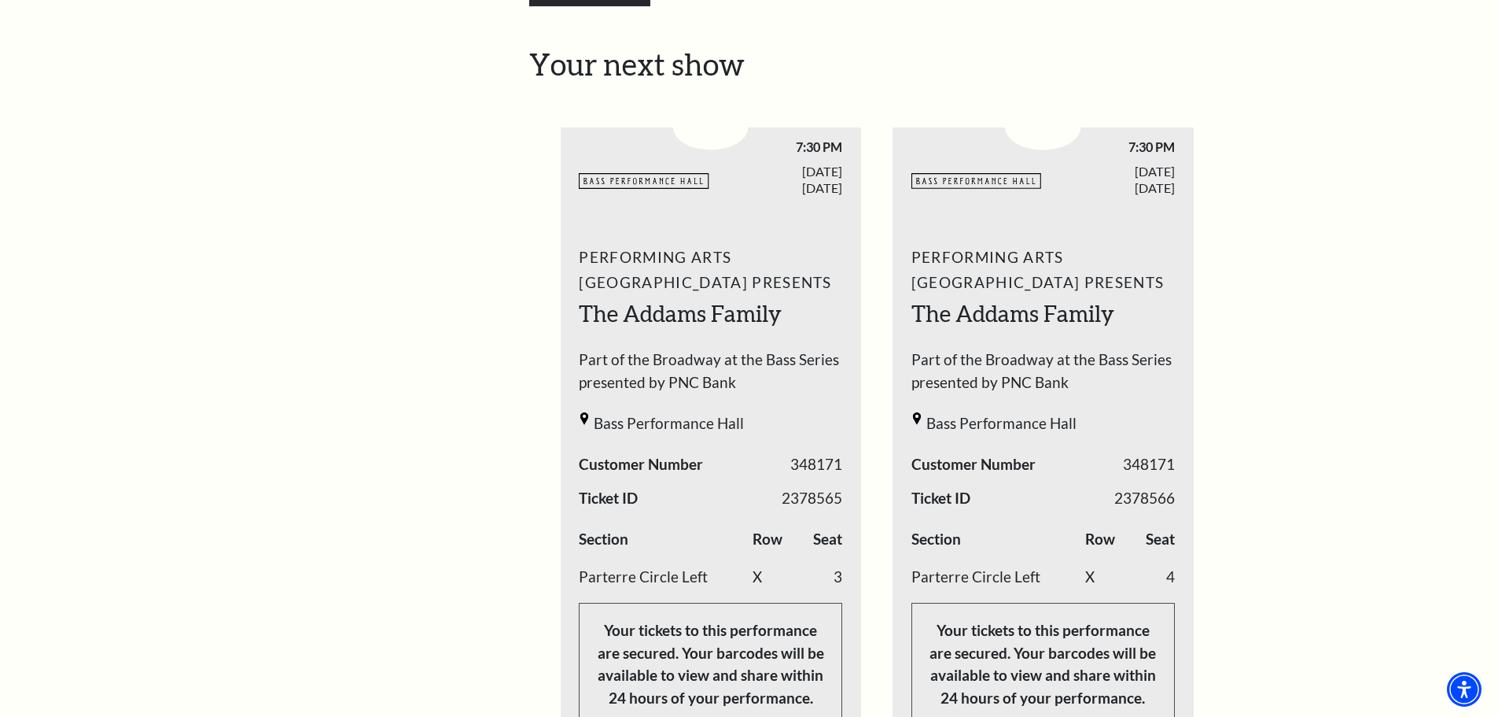
scroll to position [236, 0]
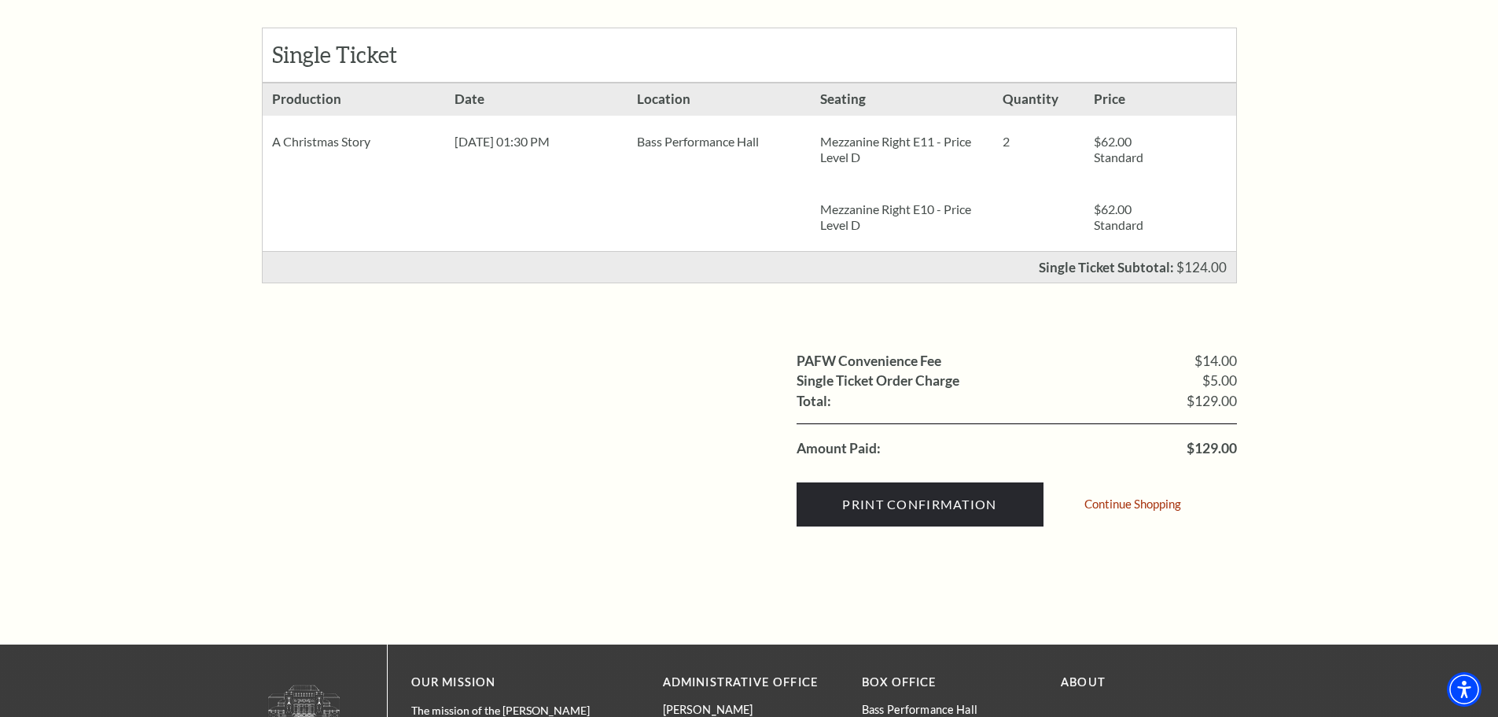
scroll to position [393, 0]
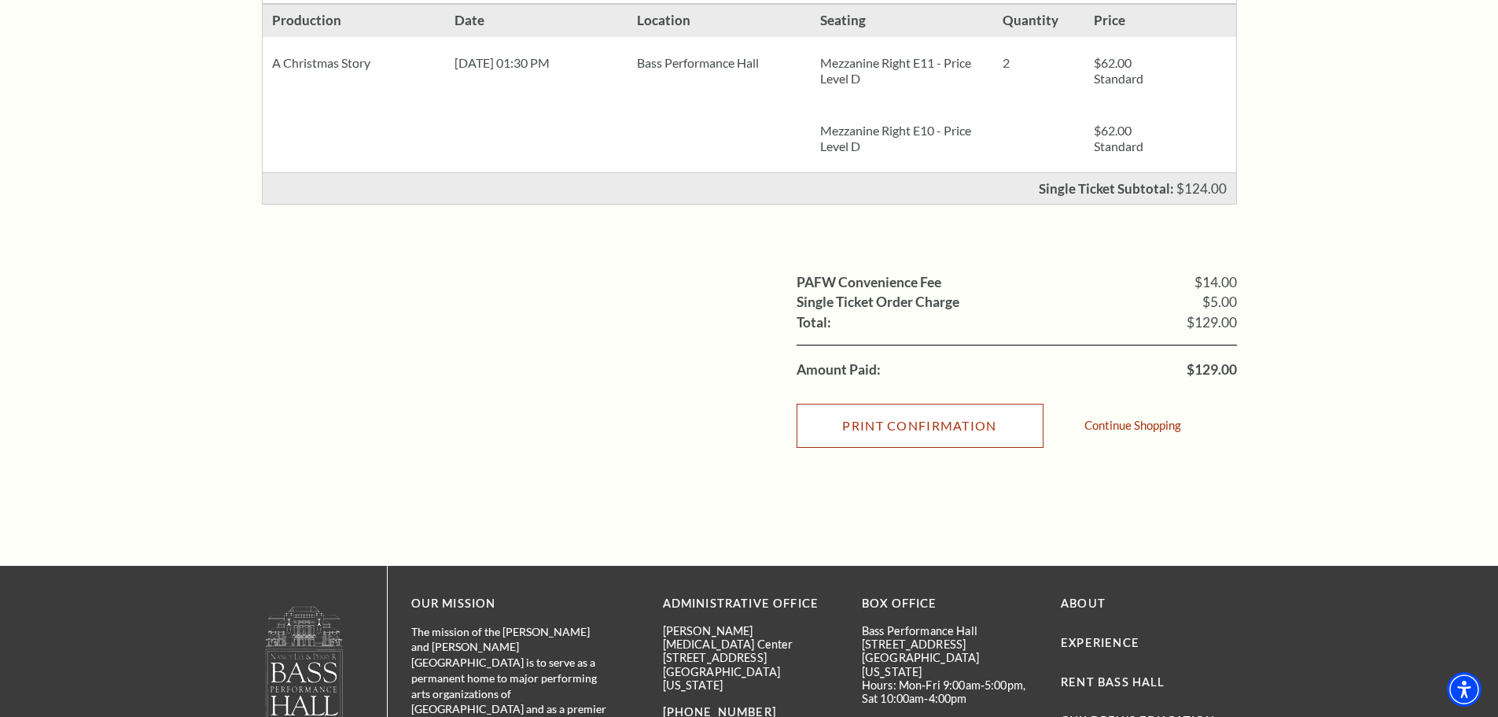
click at [917, 443] on input "Print Confirmation" at bounding box center [920, 426] width 247 height 44
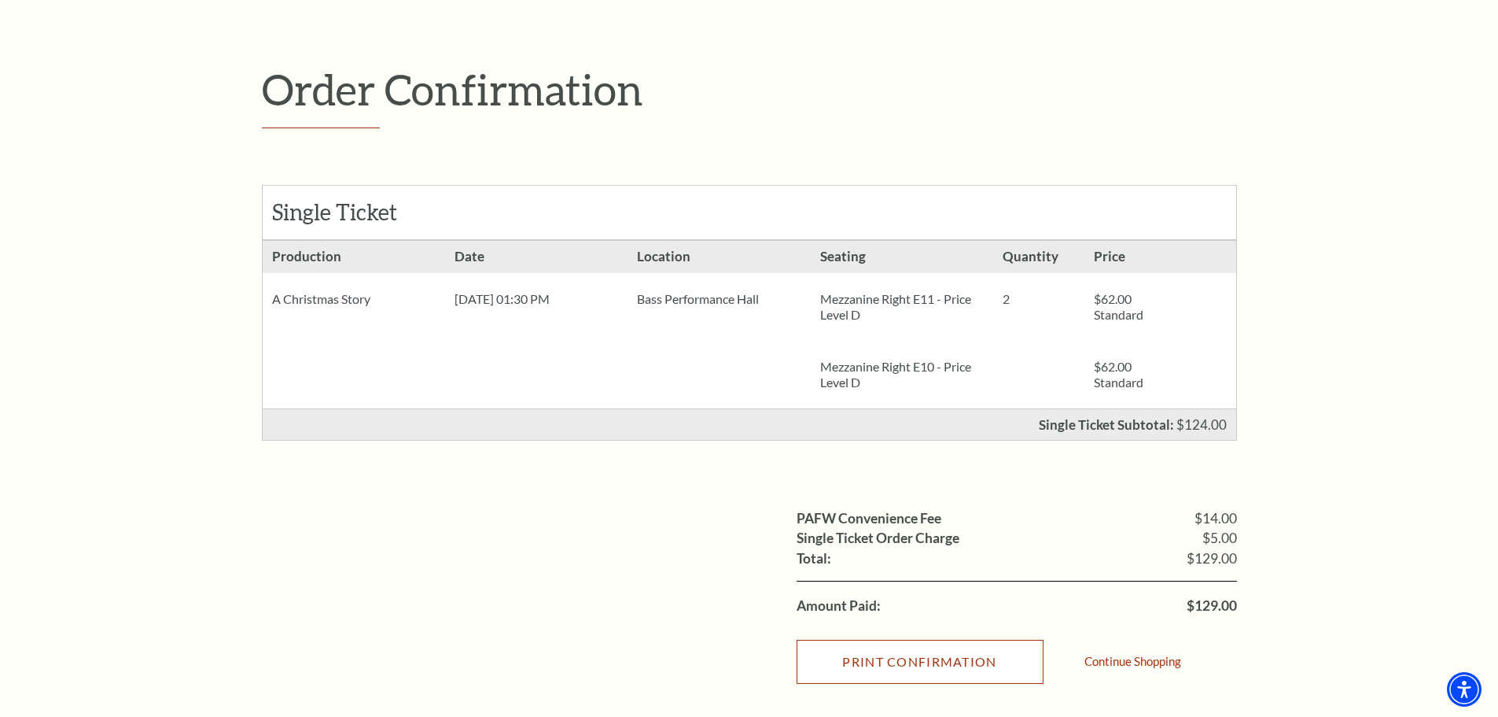
scroll to position [0, 0]
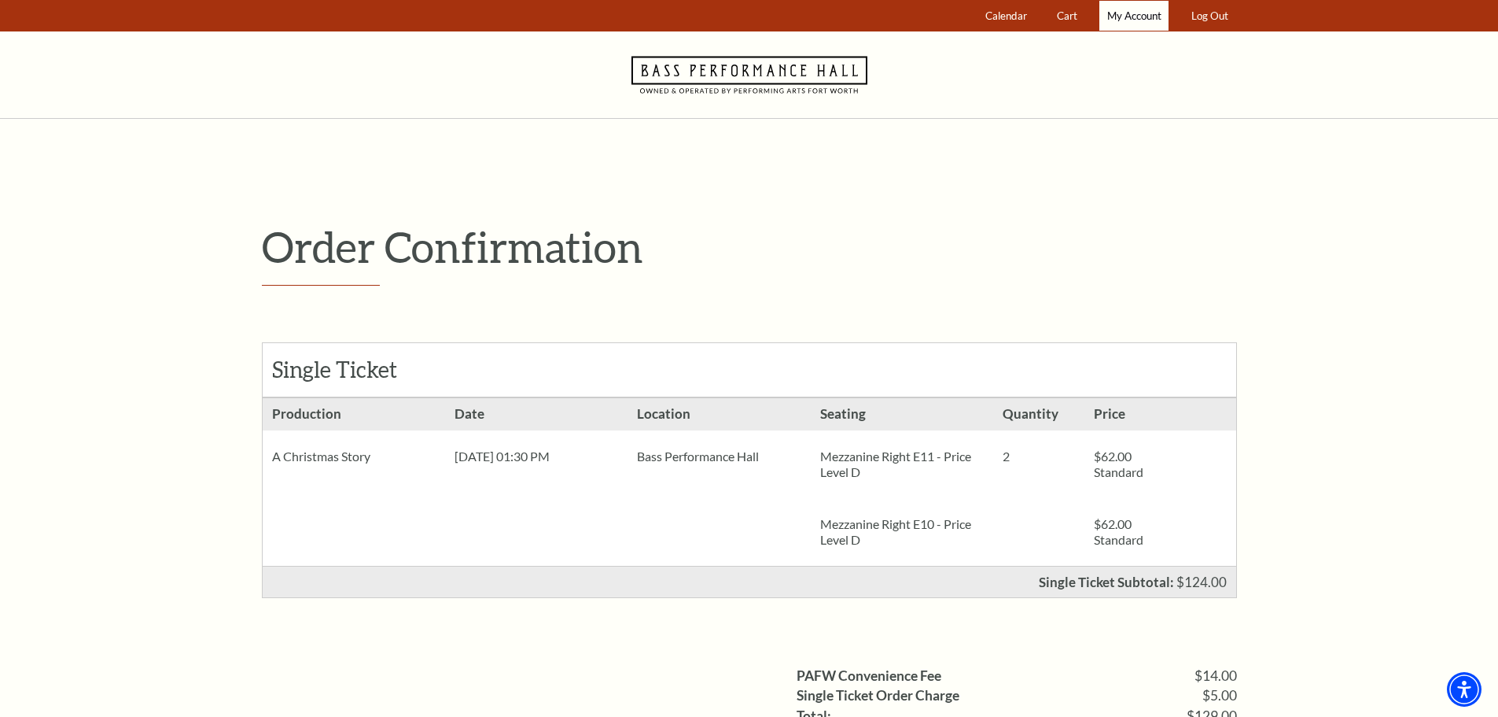
click at [1130, 13] on span "My Account" at bounding box center [1134, 15] width 54 height 13
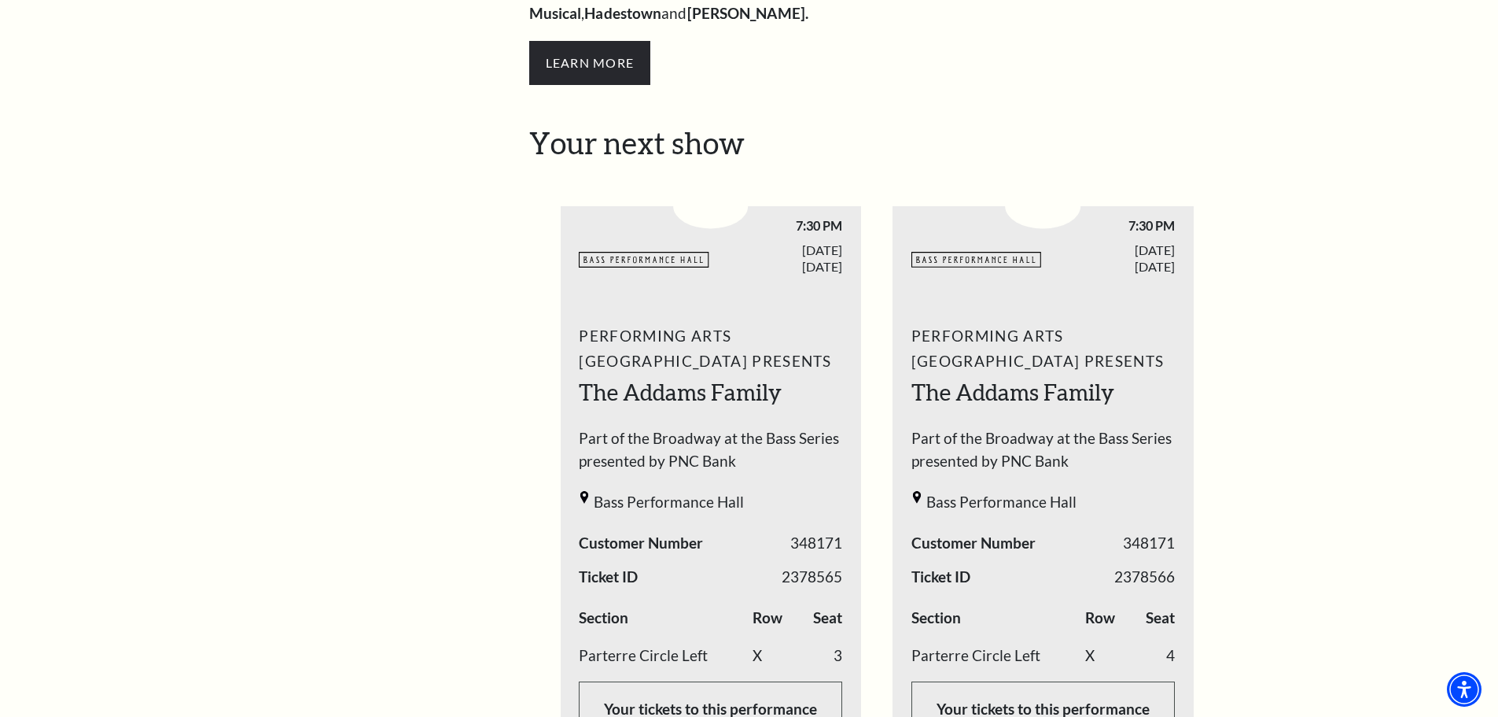
scroll to position [79, 0]
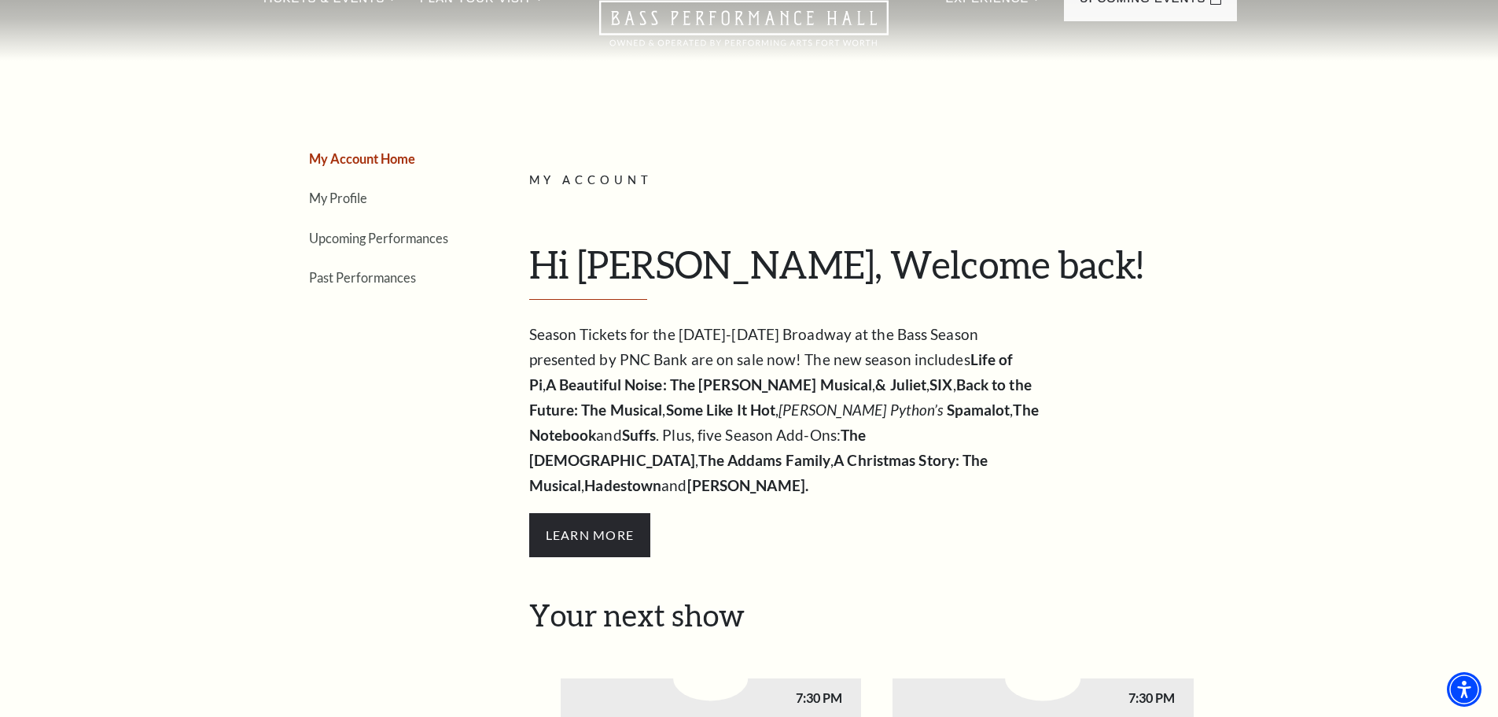
click at [375, 248] on li "Upcoming Performances" at bounding box center [389, 238] width 161 height 23
click at [378, 239] on link "Upcoming Performances" at bounding box center [378, 237] width 139 height 15
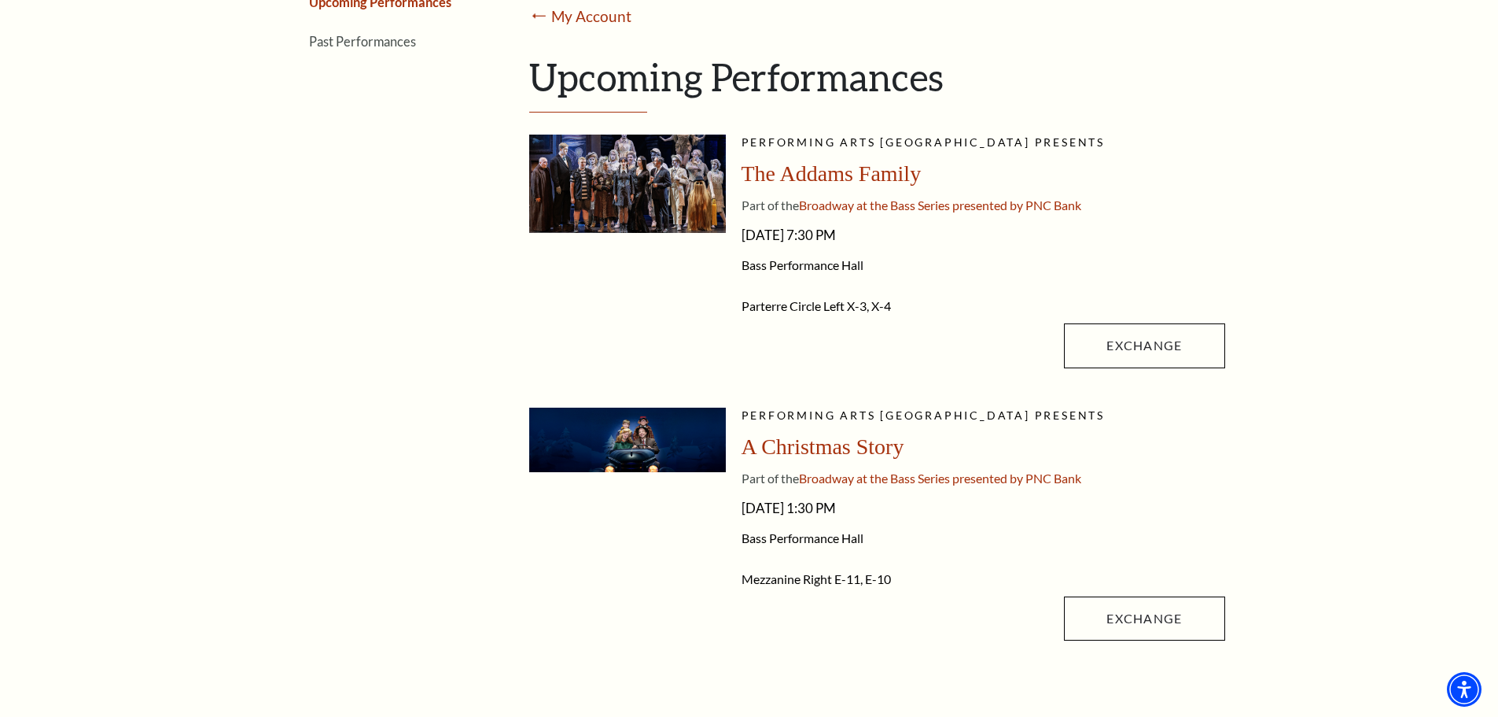
scroll to position [393, 0]
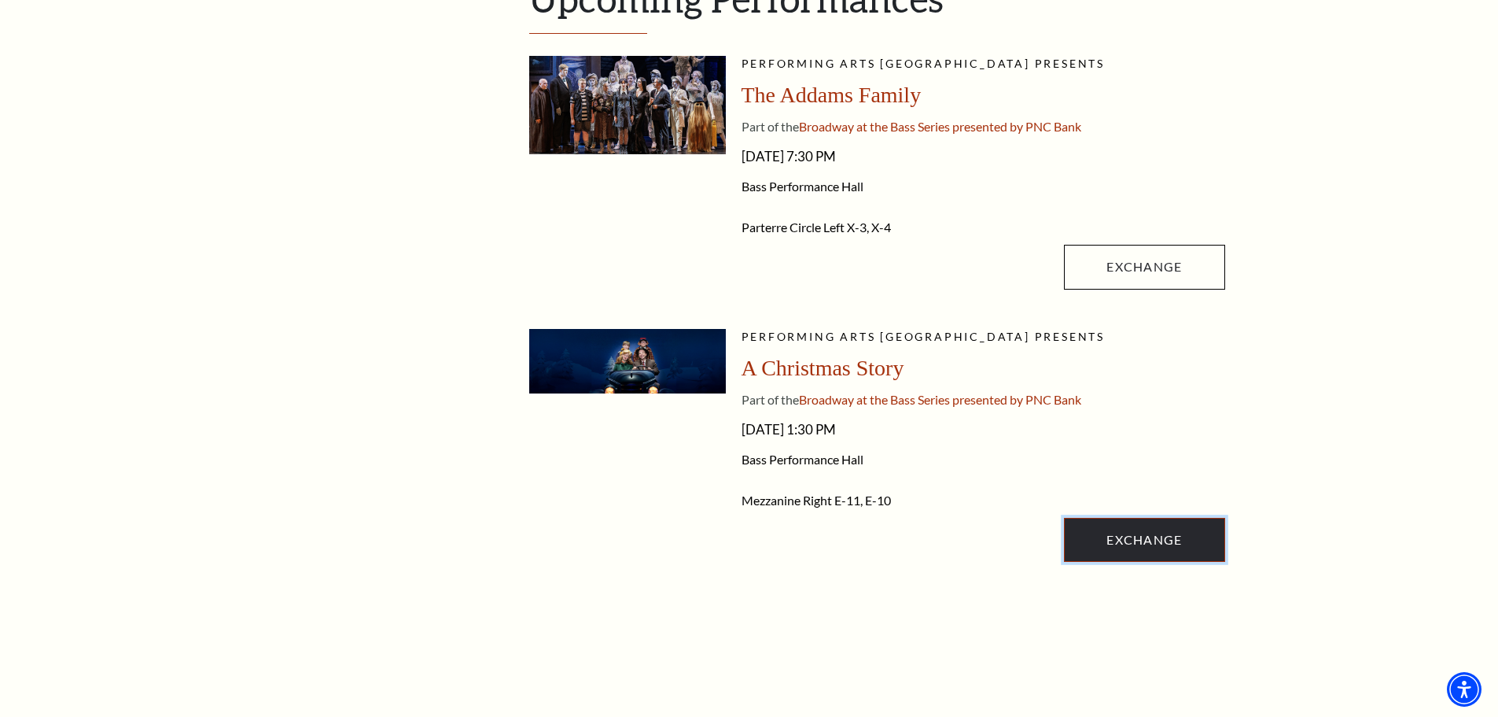
click at [1111, 541] on link "Exchange" at bounding box center [1144, 540] width 160 height 44
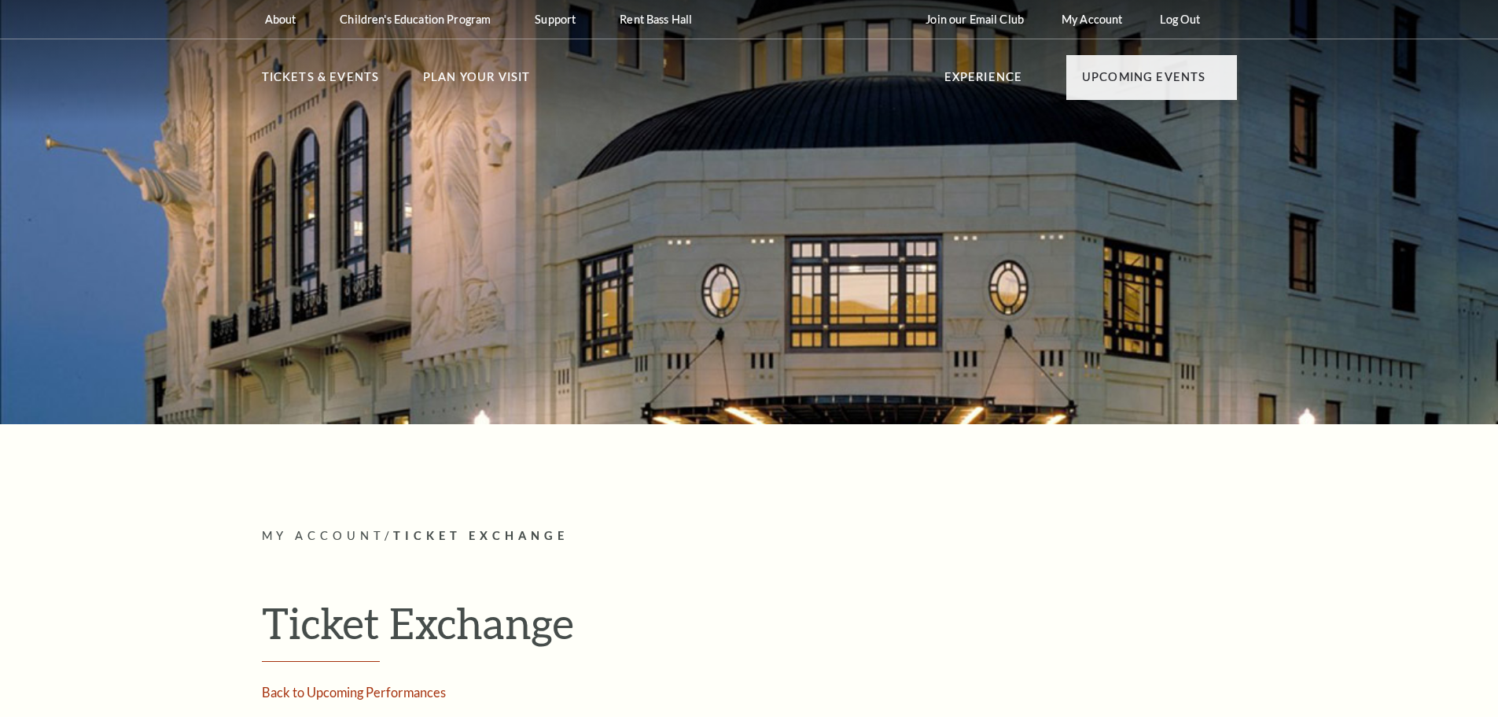
radio input "true"
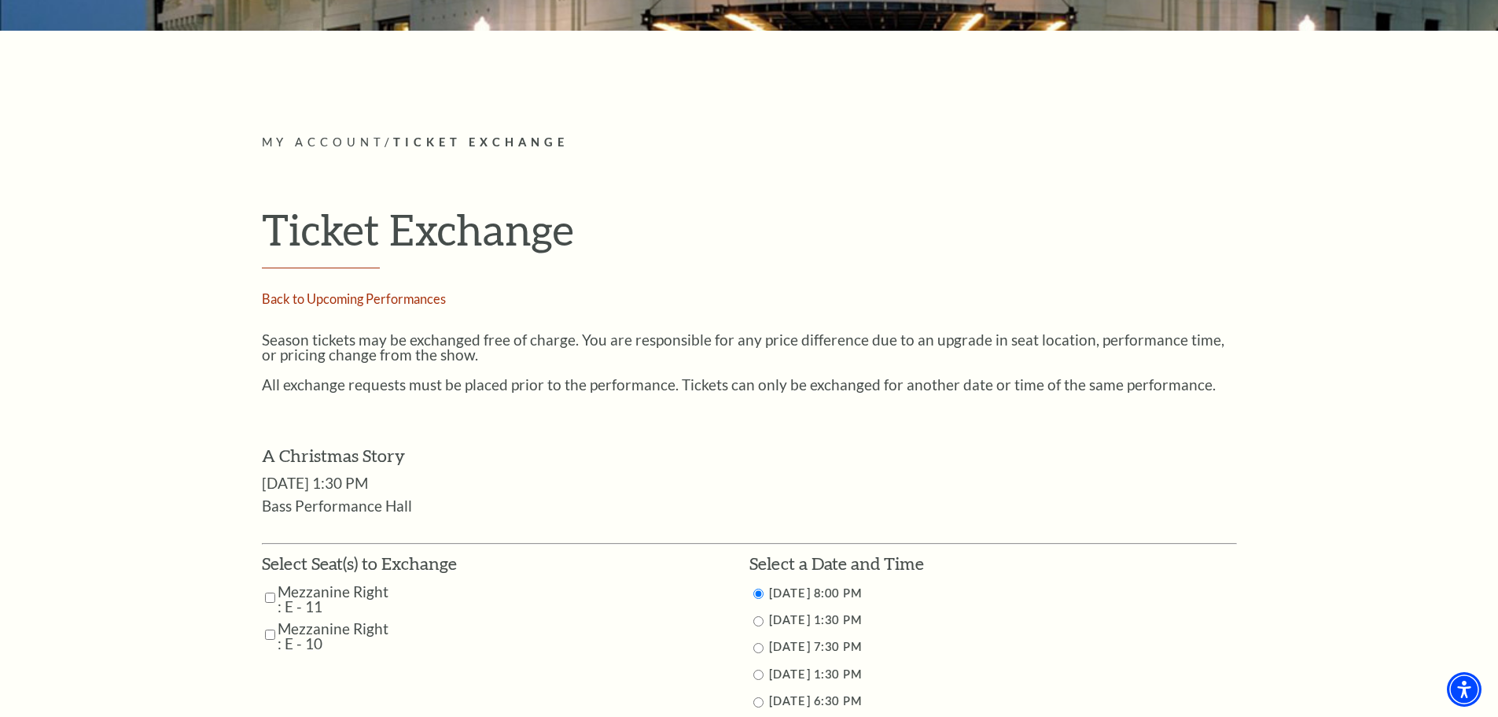
scroll to position [236, 0]
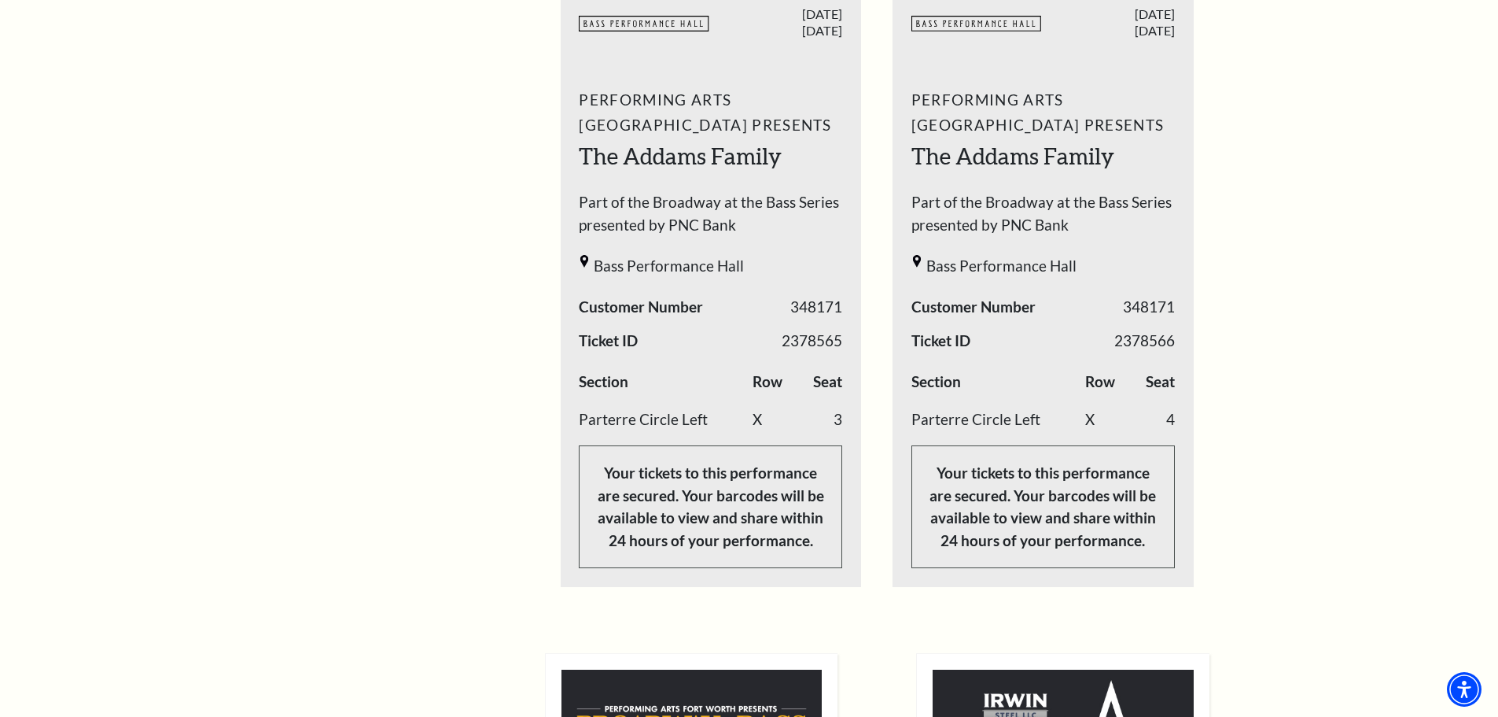
scroll to position [472, 0]
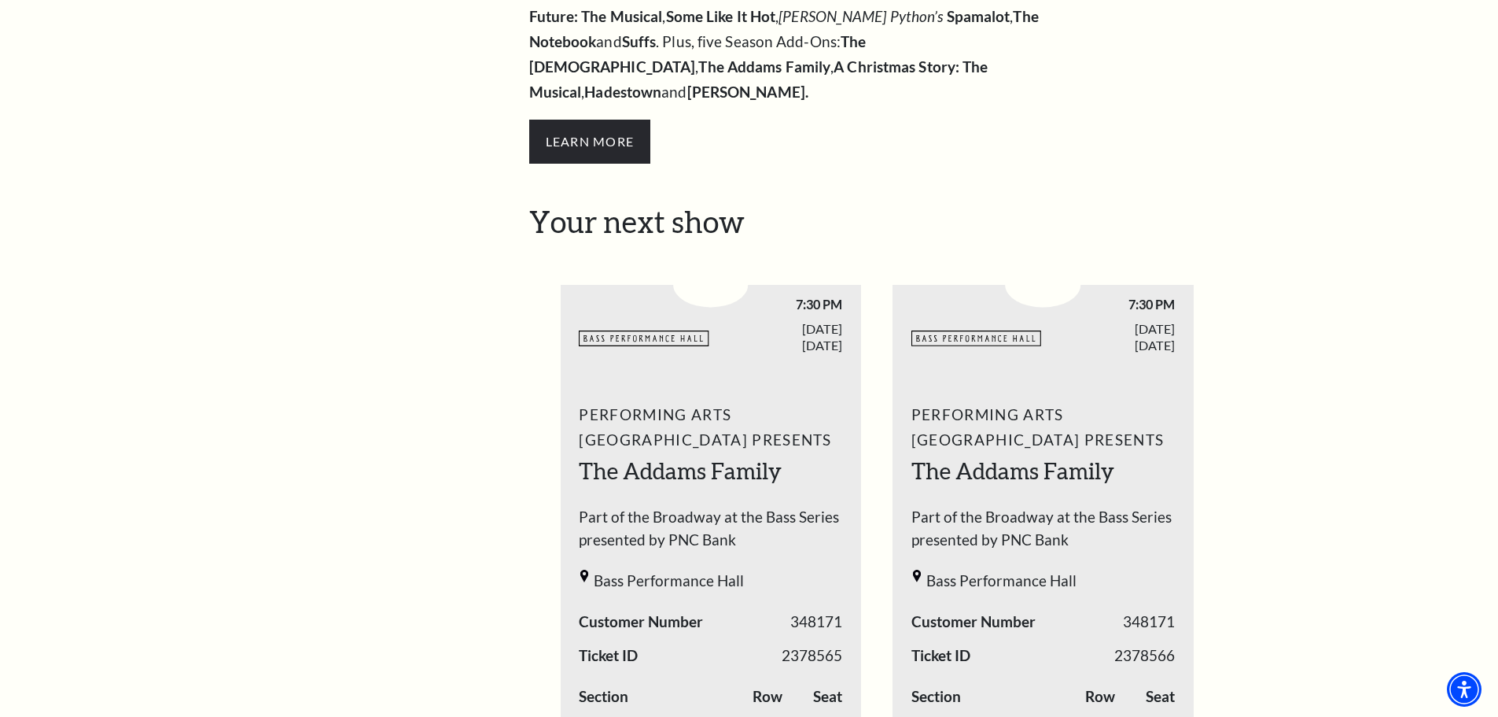
click at [820, 515] on ul "BASSHALL LOGO 7:30 PM [DATE] 348171" at bounding box center [877, 574] width 633 height 654
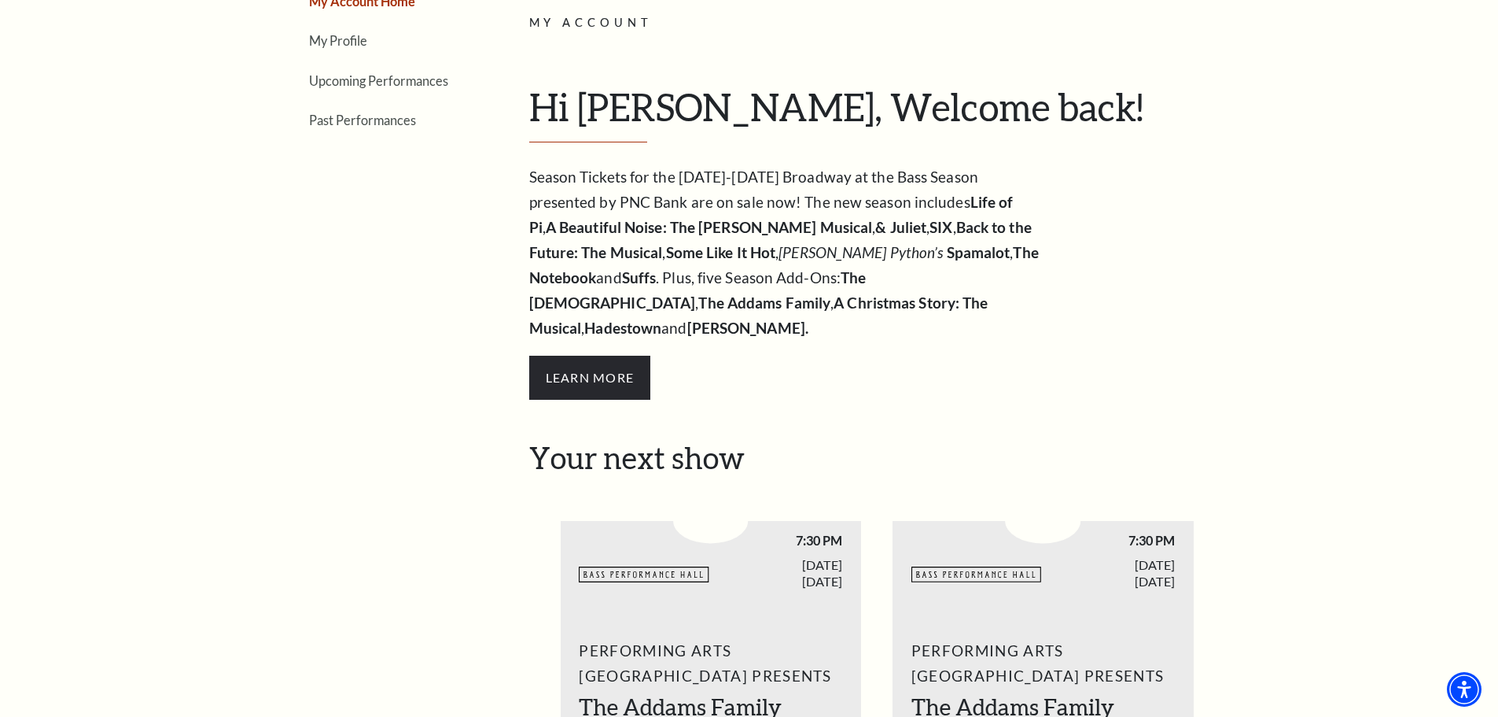
scroll to position [0, 0]
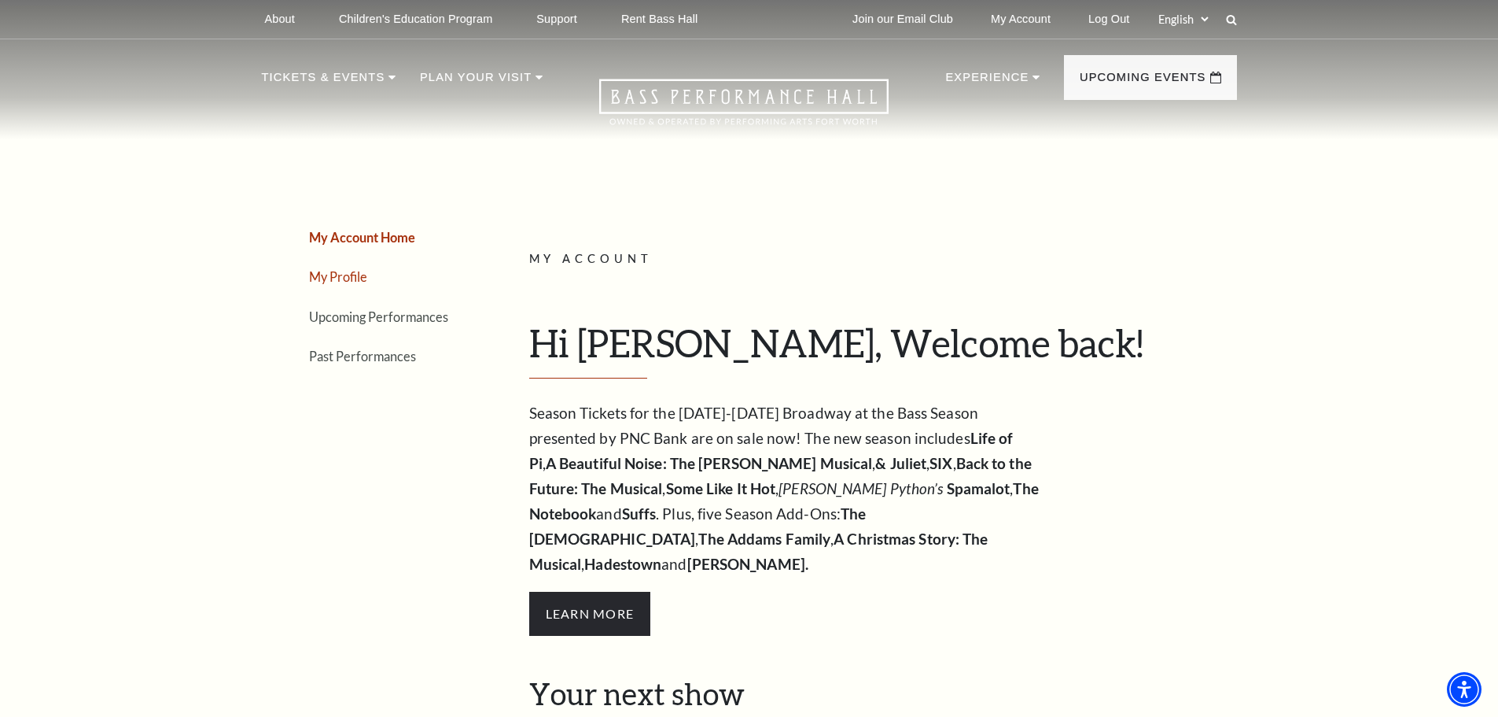
click at [320, 278] on link "My Profile" at bounding box center [338, 276] width 58 height 15
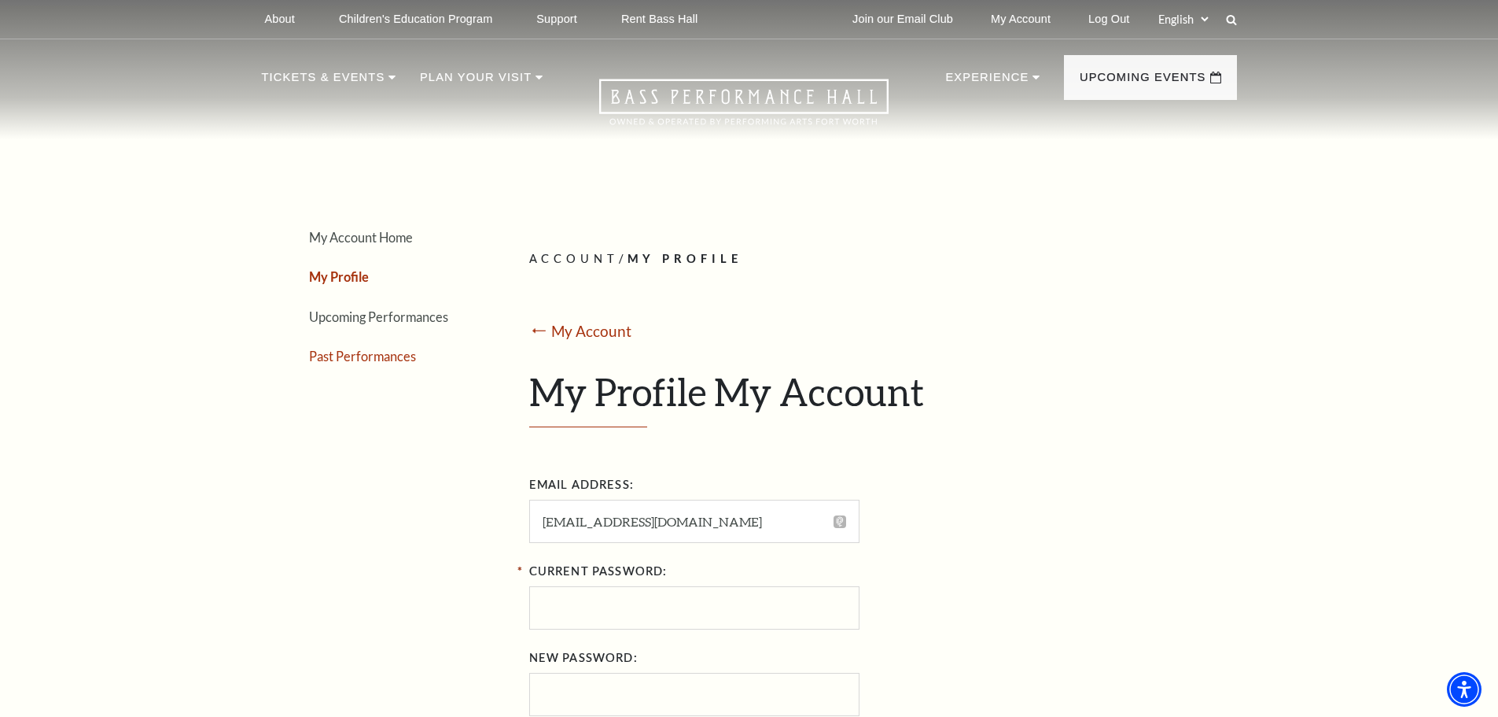
click at [372, 354] on link "Past Performances" at bounding box center [362, 355] width 107 height 15
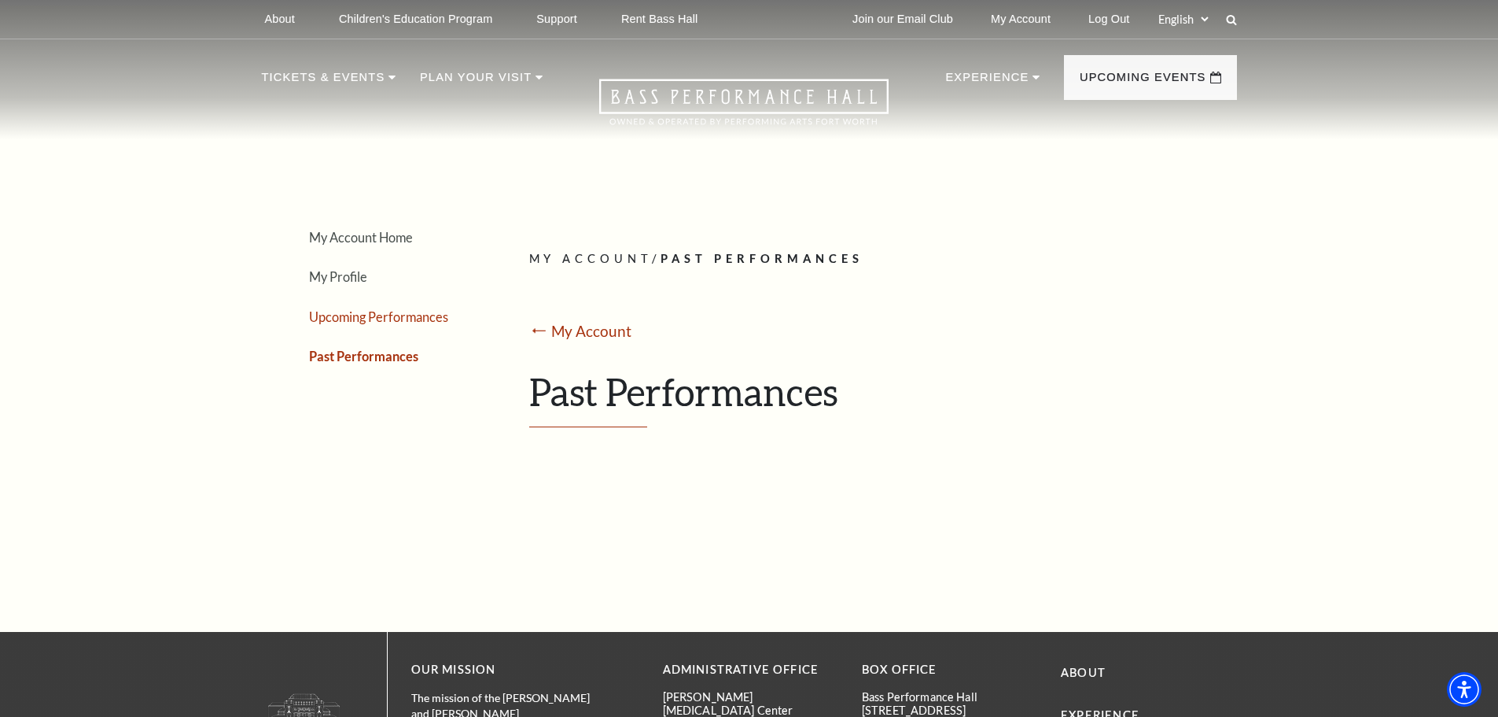
click at [357, 316] on link "Upcoming Performances" at bounding box center [378, 316] width 139 height 15
